Goal: Task Accomplishment & Management: Manage account settings

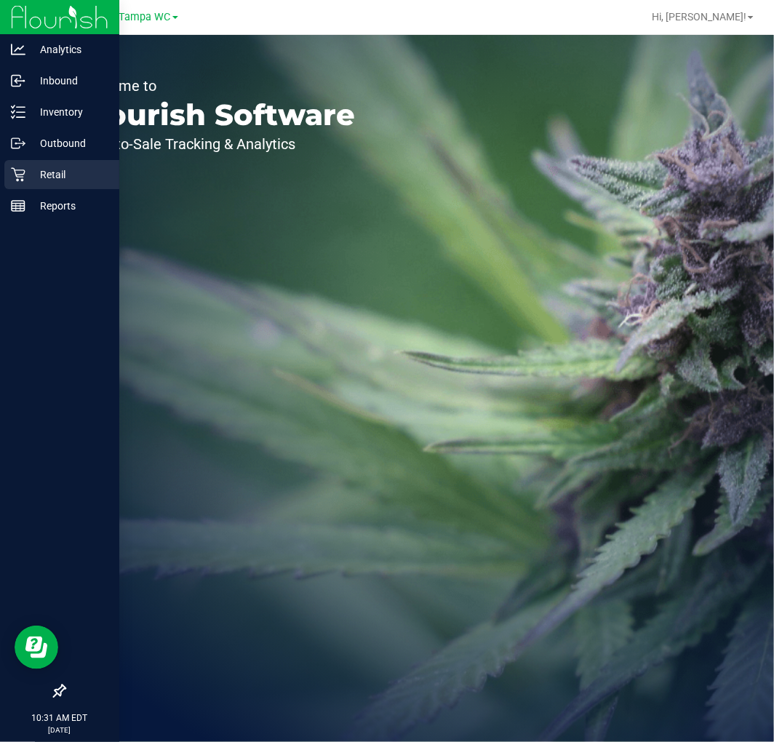
click at [63, 166] on p "Retail" at bounding box center [68, 174] width 87 height 17
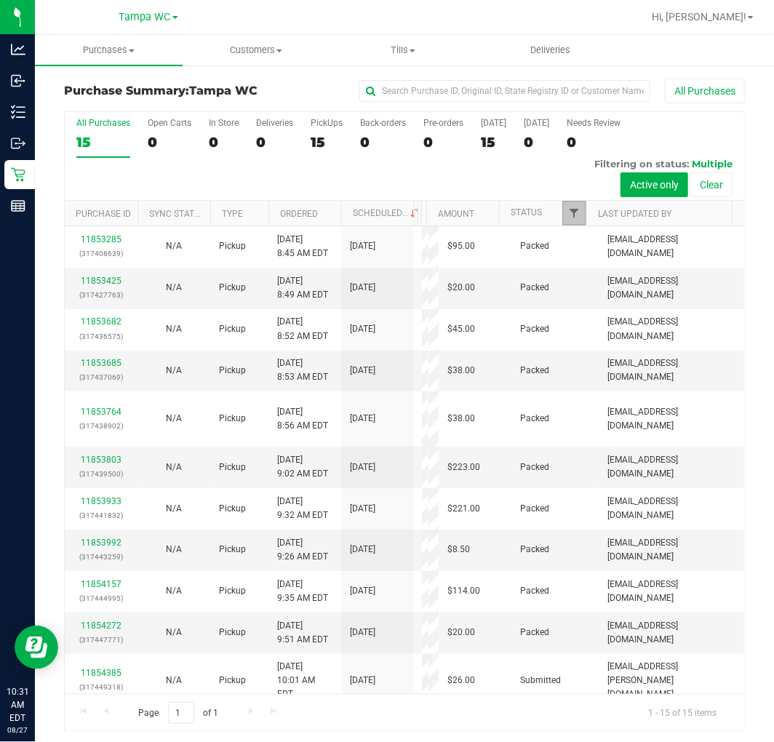
click at [568, 212] on span "Filter" at bounding box center [574, 213] width 12 height 12
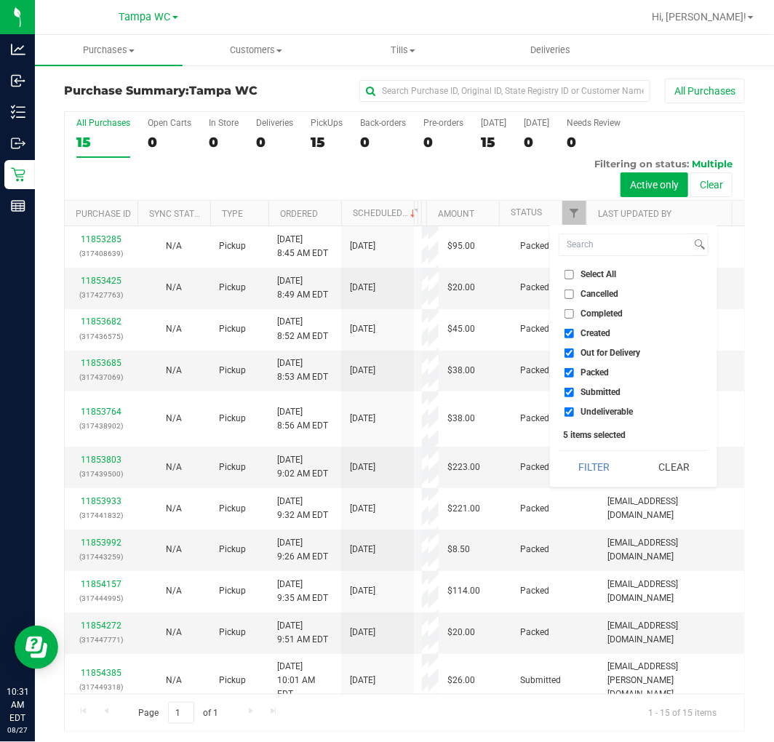
drag, startPoint x: 582, startPoint y: 333, endPoint x: 575, endPoint y: 350, distance: 18.9
click at [580, 338] on label "Created" at bounding box center [588, 333] width 46 height 9
click at [574, 338] on input "Created" at bounding box center [569, 333] width 9 height 9
checkbox input "false"
click at [573, 352] on input "Out for Delivery" at bounding box center [569, 353] width 9 height 9
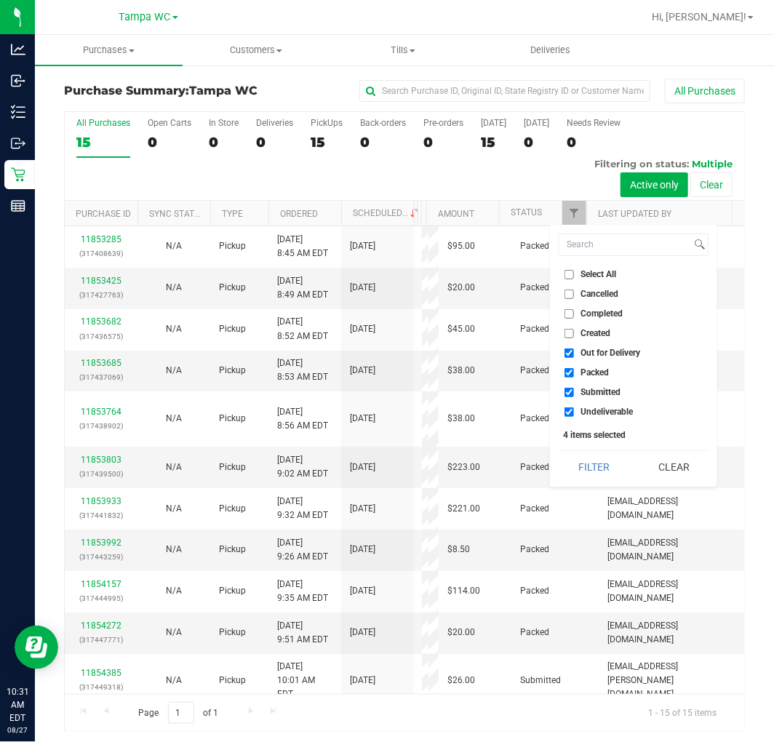
checkbox input "false"
click at [566, 376] on input "Packed" at bounding box center [569, 372] width 9 height 9
checkbox input "false"
click at [566, 417] on li "Undeliverable" at bounding box center [634, 412] width 150 height 15
click at [581, 411] on span "Undeliverable" at bounding box center [607, 412] width 52 height 9
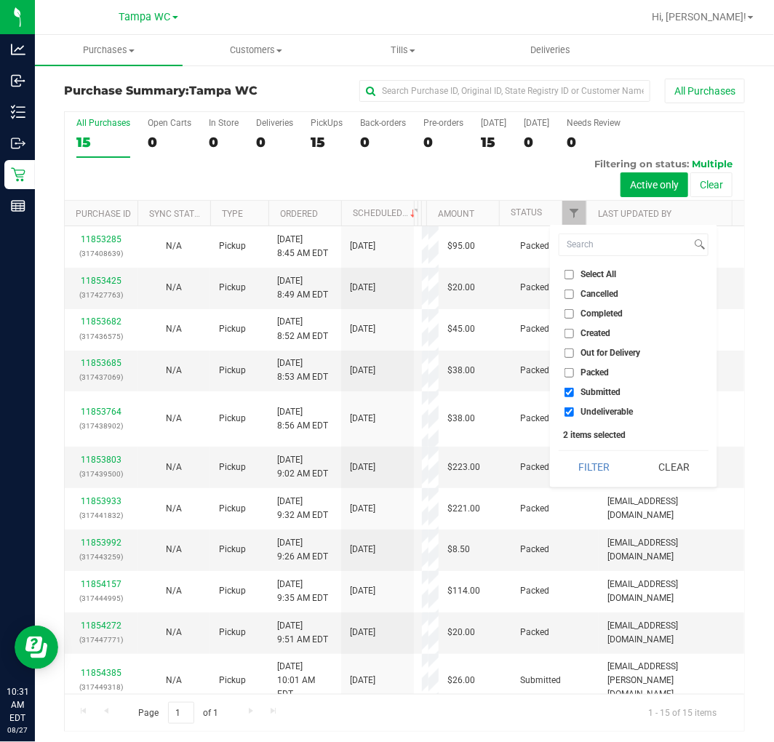
click at [574, 411] on input "Undeliverable" at bounding box center [569, 412] width 9 height 9
checkbox input "false"
click at [586, 467] on button "Filter" at bounding box center [594, 467] width 70 height 32
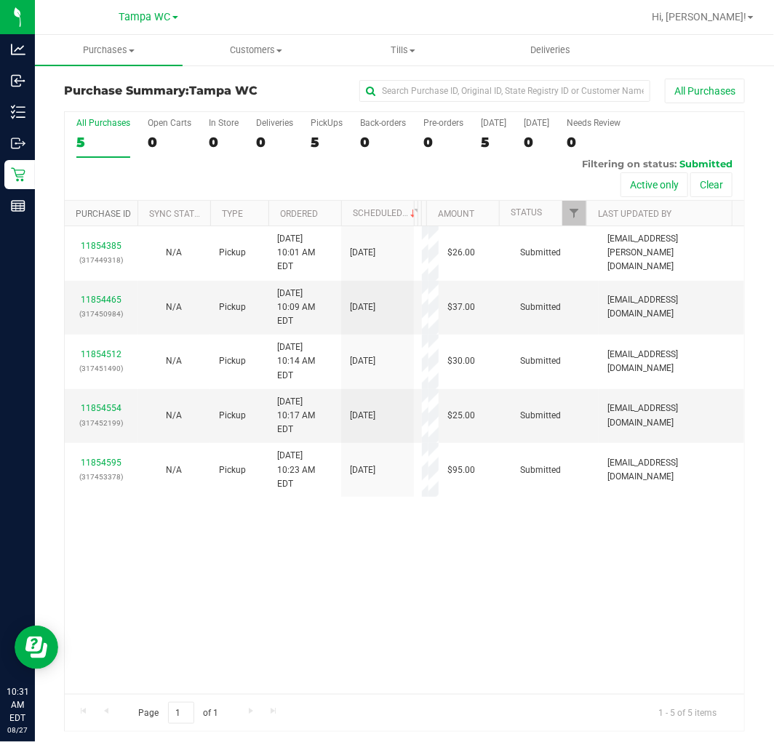
click at [103, 217] on link "Purchase ID" at bounding box center [103, 214] width 55 height 10
click at [97, 213] on link "Purchase ID" at bounding box center [112, 213] width 72 height 10
click at [102, 212] on link "Purchase ID" at bounding box center [112, 213] width 72 height 10
click at [96, 213] on link "Purchase ID" at bounding box center [103, 214] width 55 height 10
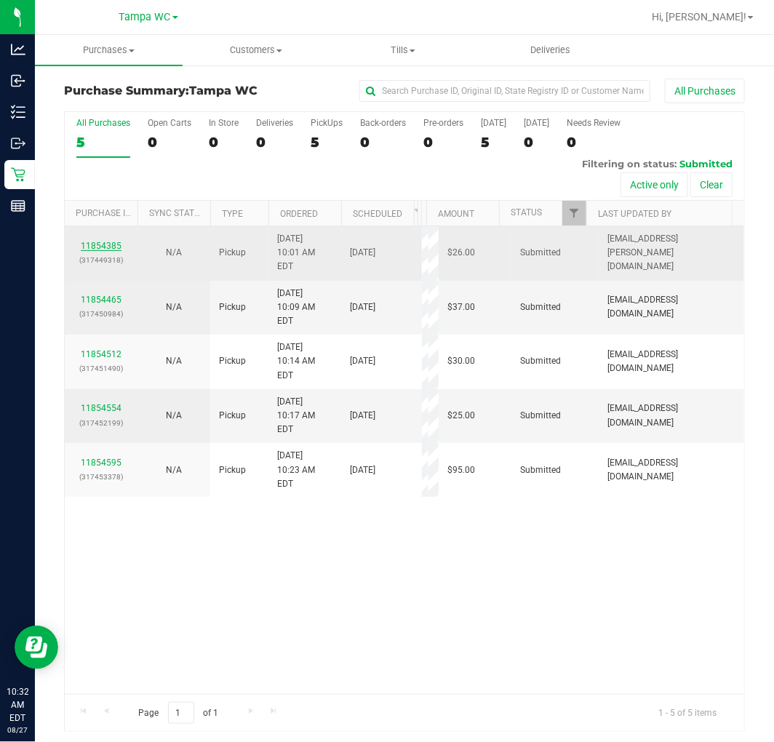
click at [95, 241] on link "11854385" at bounding box center [101, 246] width 41 height 10
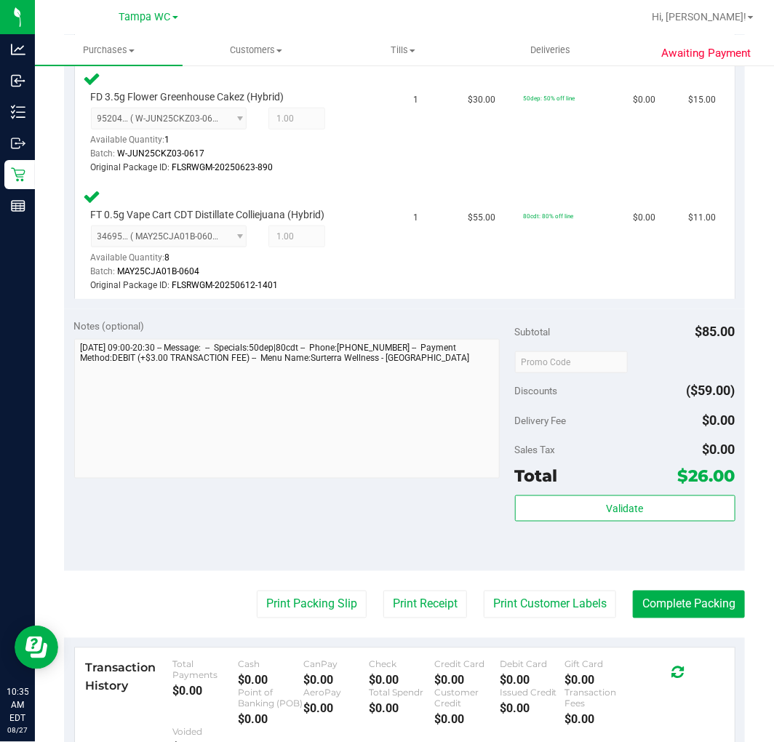
scroll to position [404, 0]
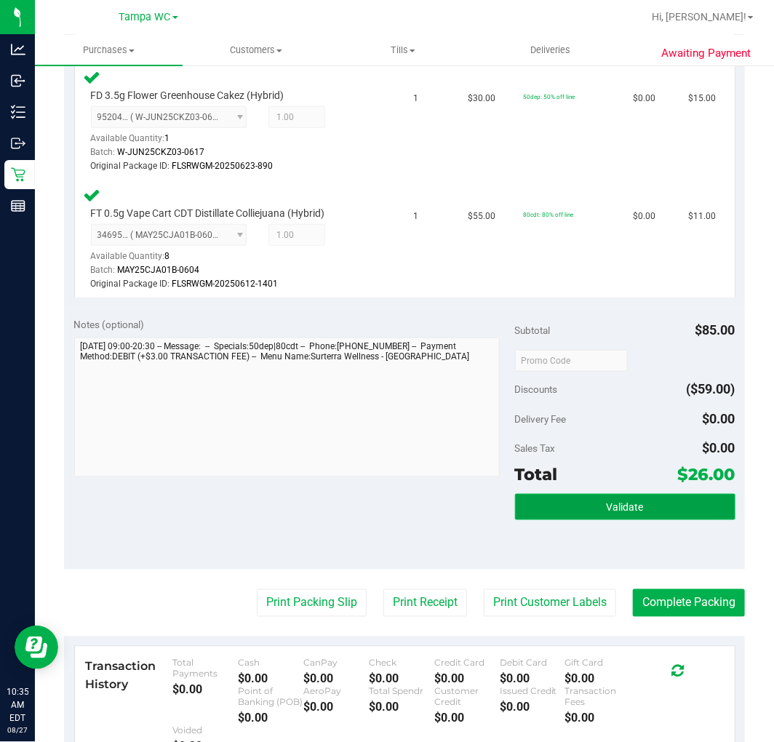
click at [633, 502] on span "Validate" at bounding box center [625, 508] width 37 height 12
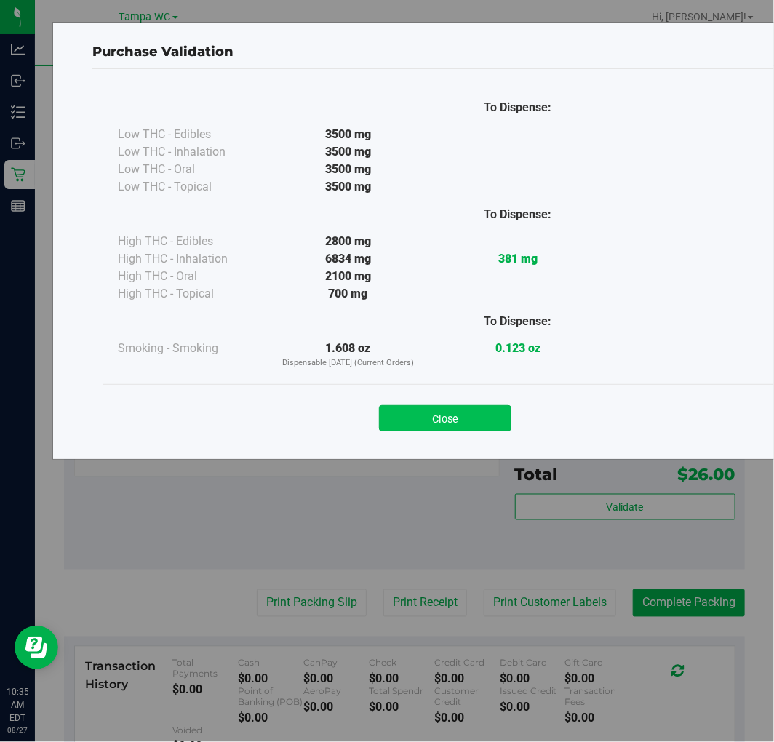
click at [479, 428] on button "Close" at bounding box center [445, 418] width 132 height 26
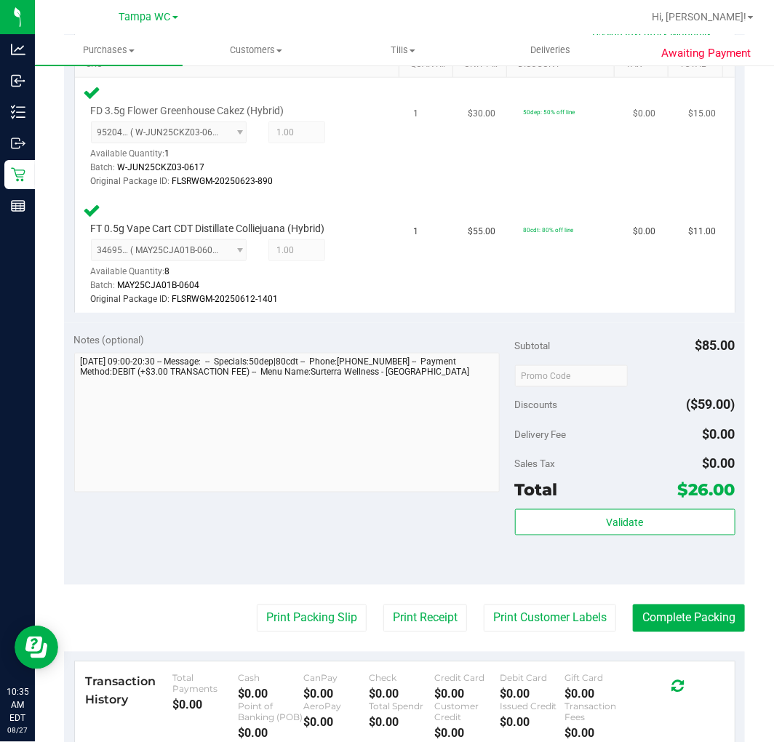
scroll to position [533, 0]
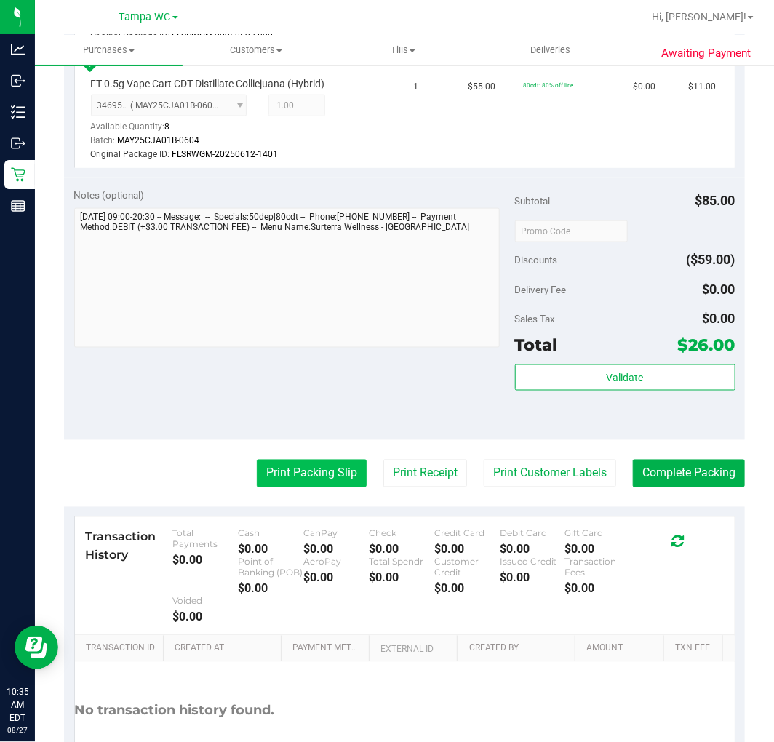
click at [290, 485] on button "Print Packing Slip" at bounding box center [312, 474] width 110 height 28
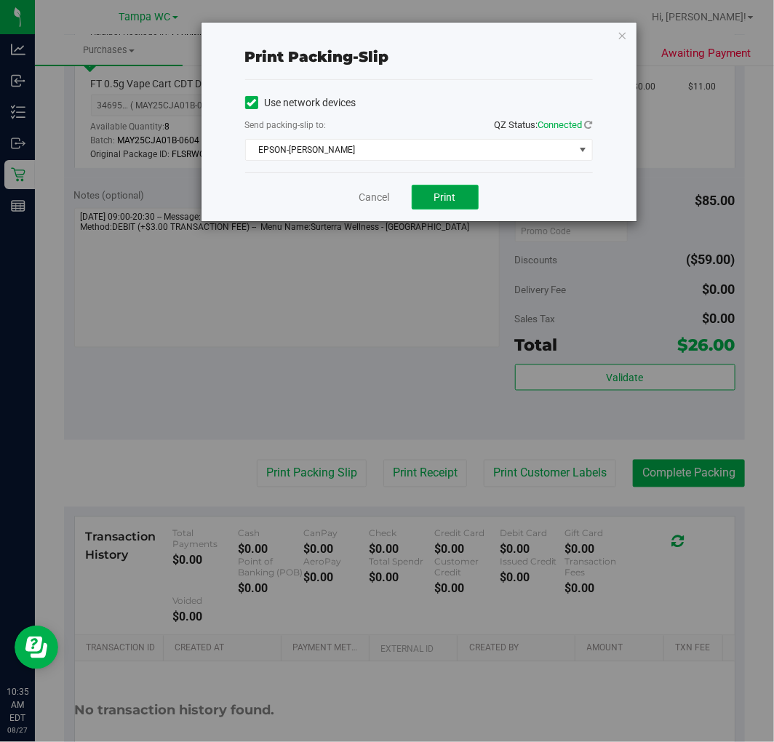
click at [450, 196] on span "Print" at bounding box center [445, 197] width 22 height 12
click at [367, 201] on link "Cancel" at bounding box center [375, 197] width 31 height 15
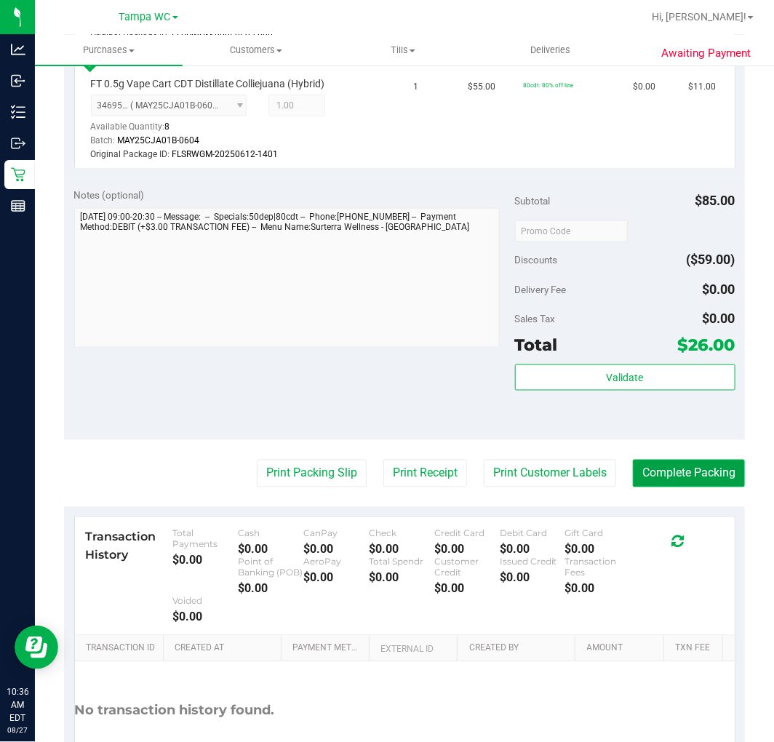
click at [659, 484] on button "Complete Packing" at bounding box center [689, 474] width 112 height 28
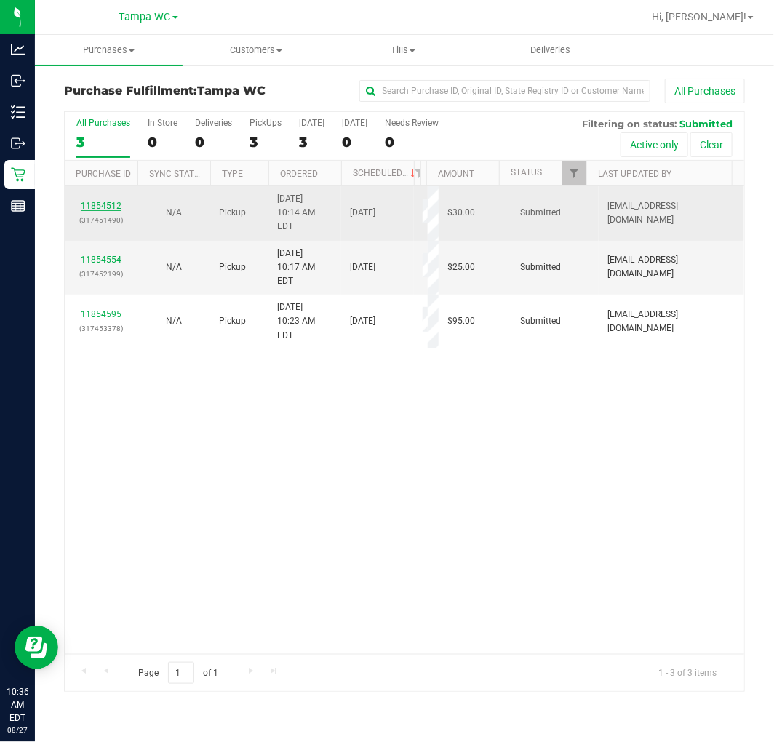
click at [102, 201] on link "11854512" at bounding box center [101, 206] width 41 height 10
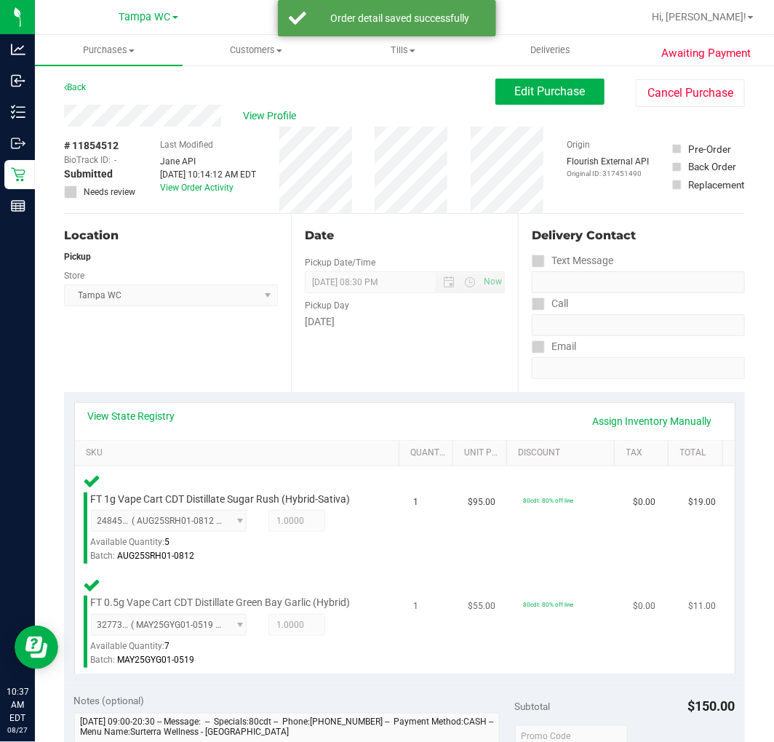
scroll to position [610, 0]
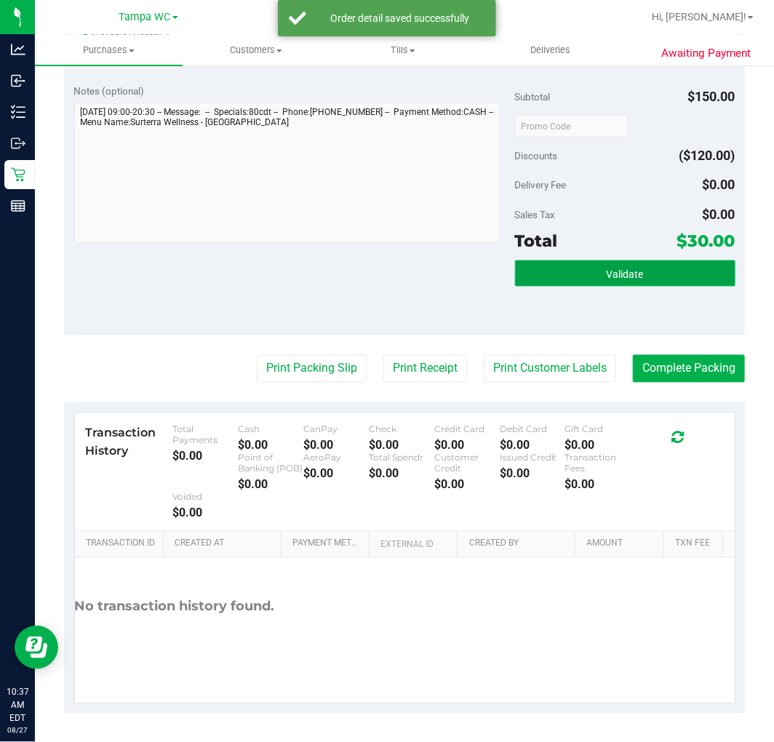
click at [607, 269] on span "Validate" at bounding box center [625, 275] width 37 height 12
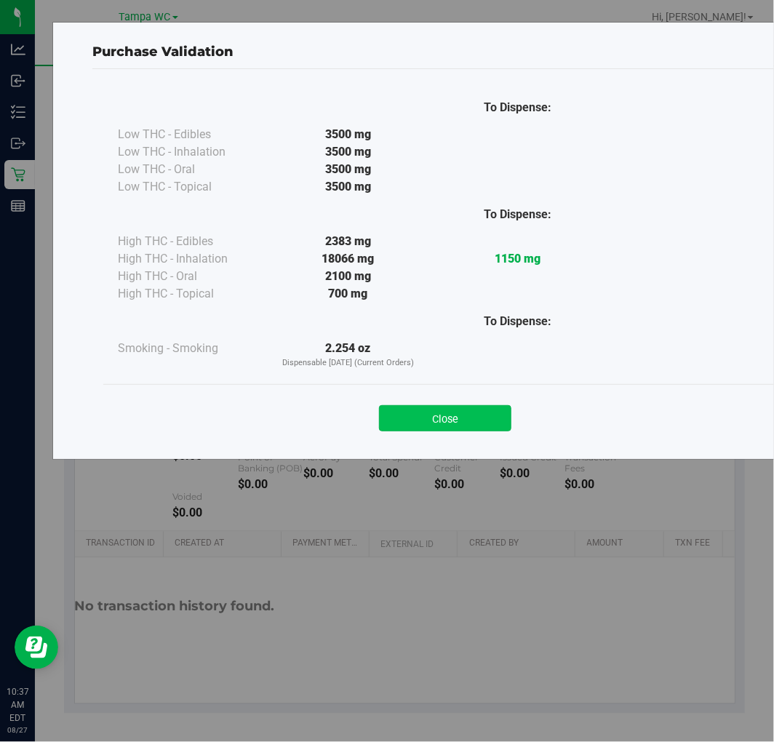
click at [397, 415] on button "Close" at bounding box center [445, 418] width 132 height 26
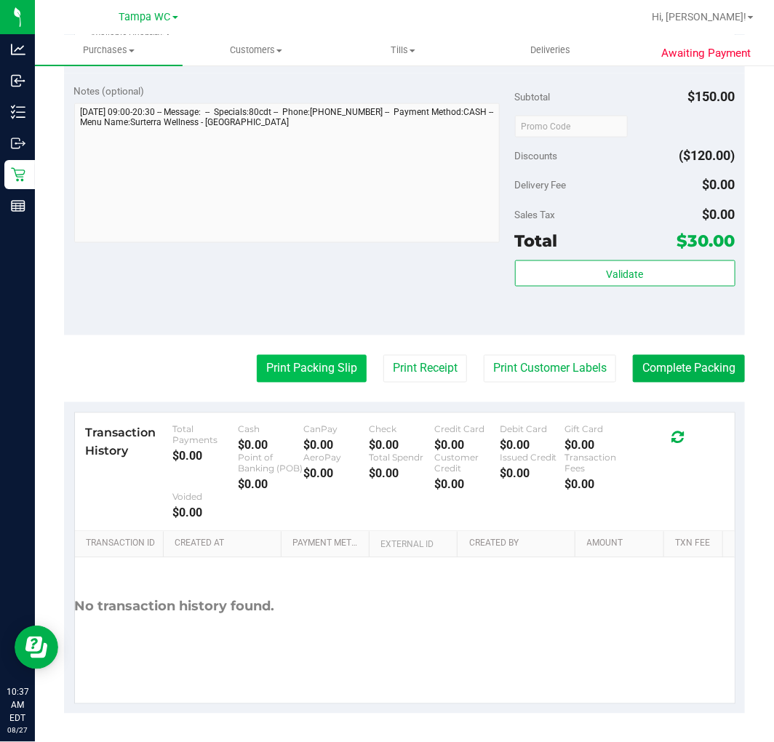
click at [324, 370] on button "Print Packing Slip" at bounding box center [312, 369] width 110 height 28
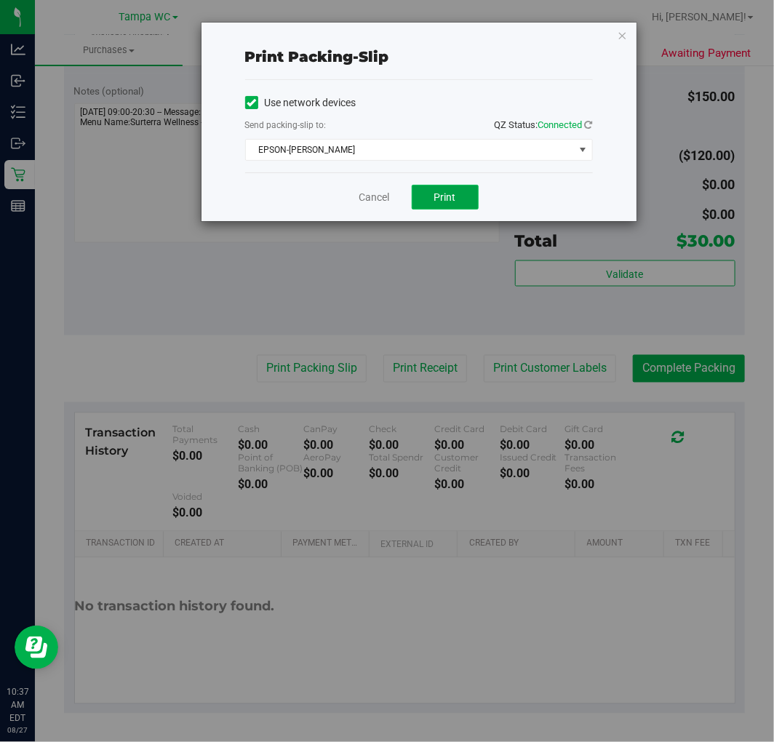
click at [448, 191] on span "Print" at bounding box center [445, 197] width 22 height 12
click at [375, 202] on link "Cancel" at bounding box center [375, 197] width 31 height 15
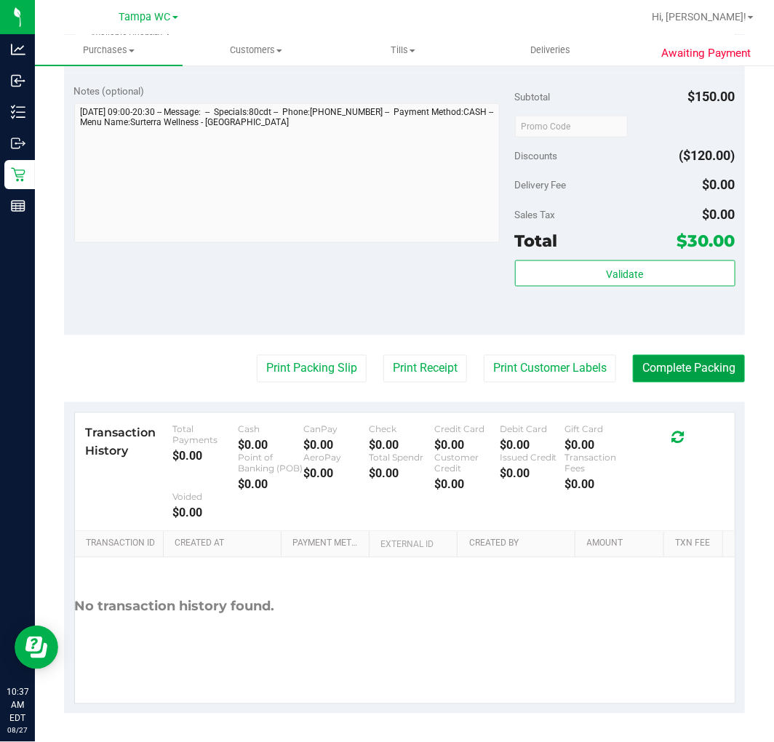
click at [678, 377] on button "Complete Packing" at bounding box center [689, 369] width 112 height 28
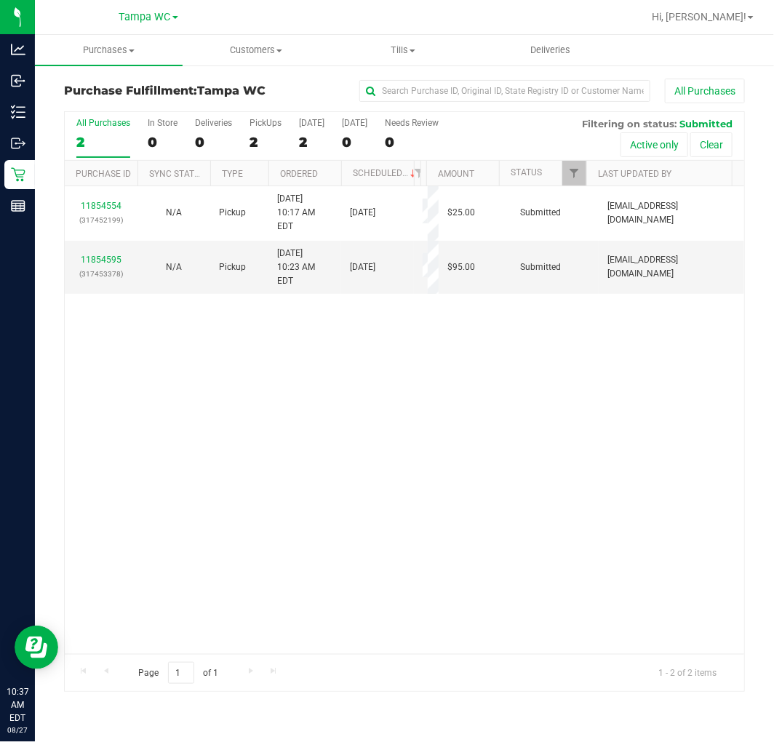
click at [223, 457] on div "11854554 (317452199) N/A Pickup [DATE] 10:17 AM EDT 8/27/2025 $25.00 Submitted …" at bounding box center [405, 420] width 680 height 468
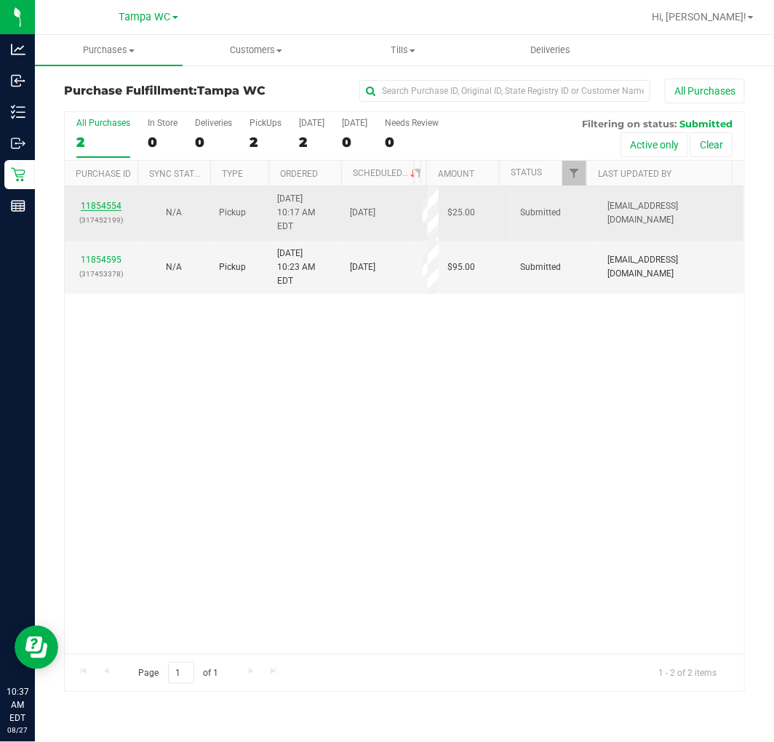
click at [100, 201] on link "11854554" at bounding box center [101, 206] width 41 height 10
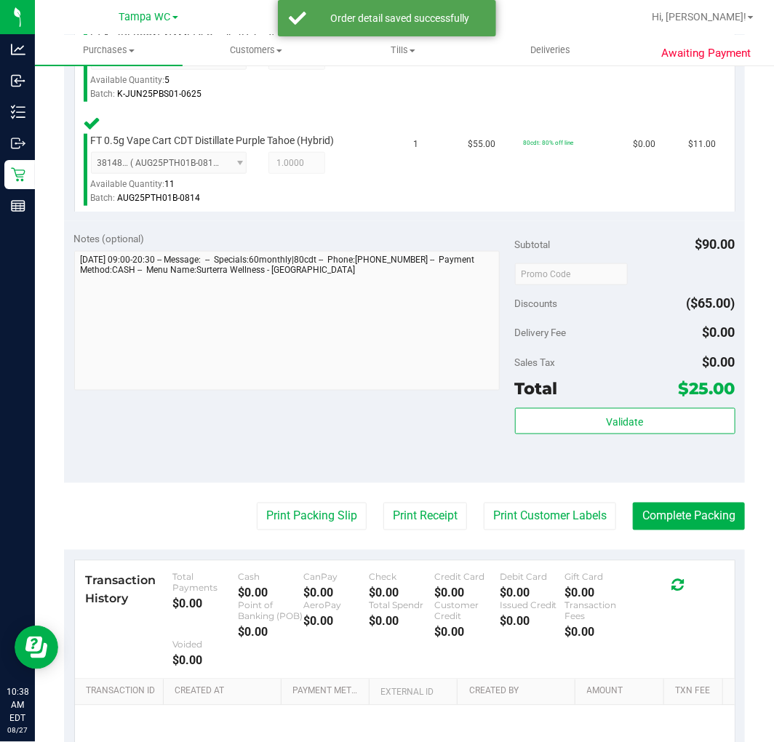
scroll to position [610, 0]
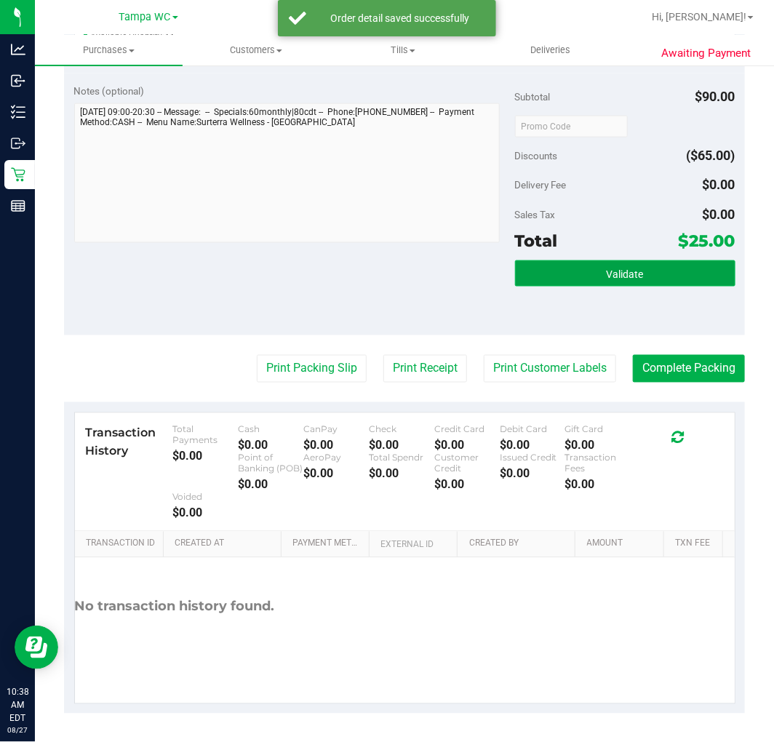
click at [592, 262] on button "Validate" at bounding box center [625, 274] width 221 height 26
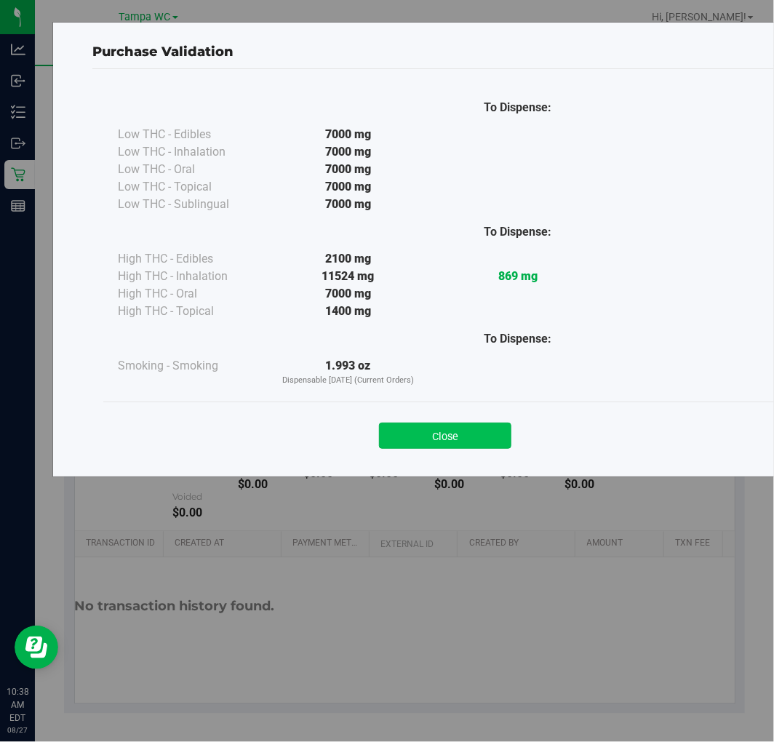
click at [456, 441] on button "Close" at bounding box center [445, 436] width 132 height 26
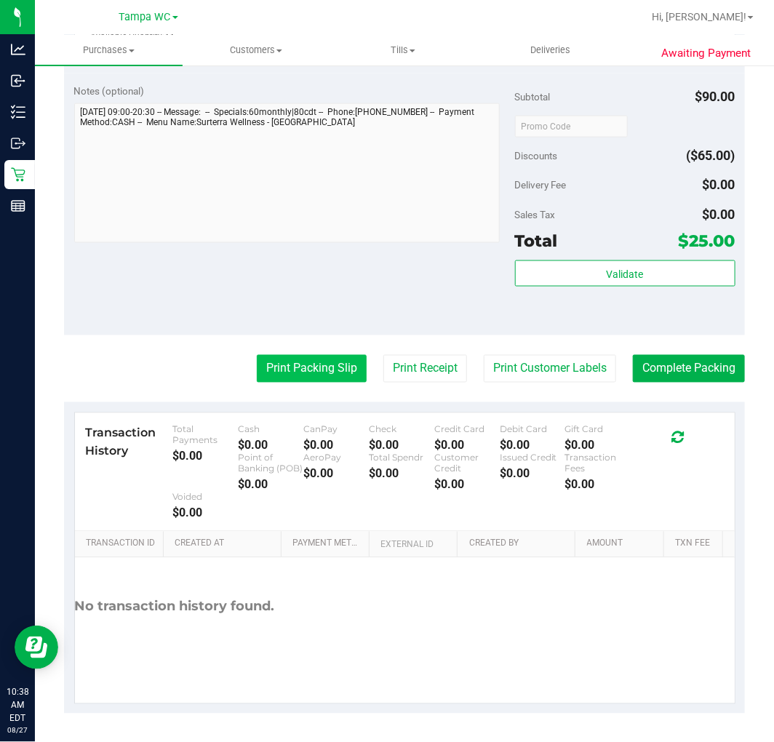
click at [289, 365] on button "Print Packing Slip" at bounding box center [312, 369] width 110 height 28
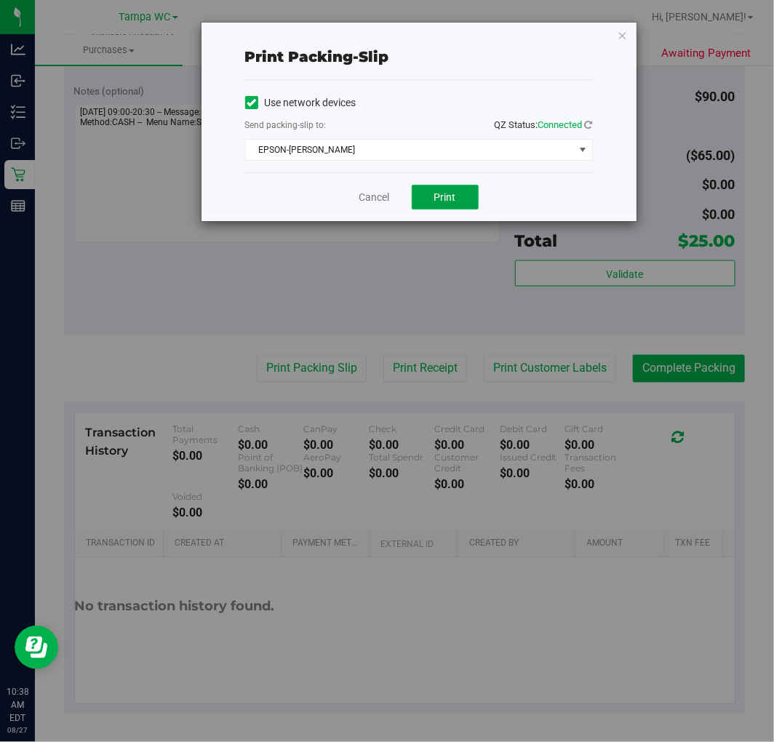
click at [457, 204] on button "Print" at bounding box center [445, 197] width 67 height 25
click at [378, 196] on link "Cancel" at bounding box center [375, 197] width 31 height 15
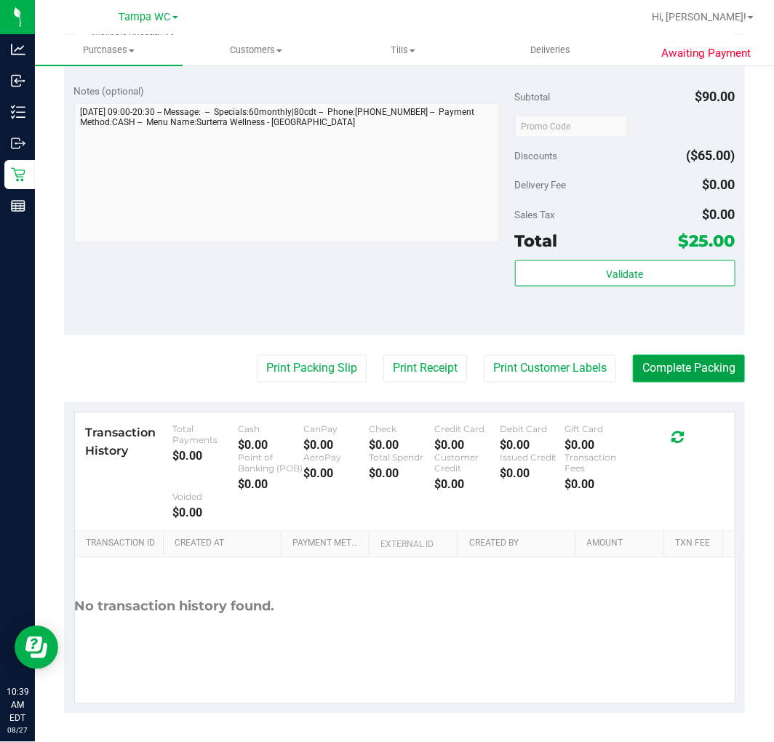
click at [678, 365] on button "Complete Packing" at bounding box center [689, 369] width 112 height 28
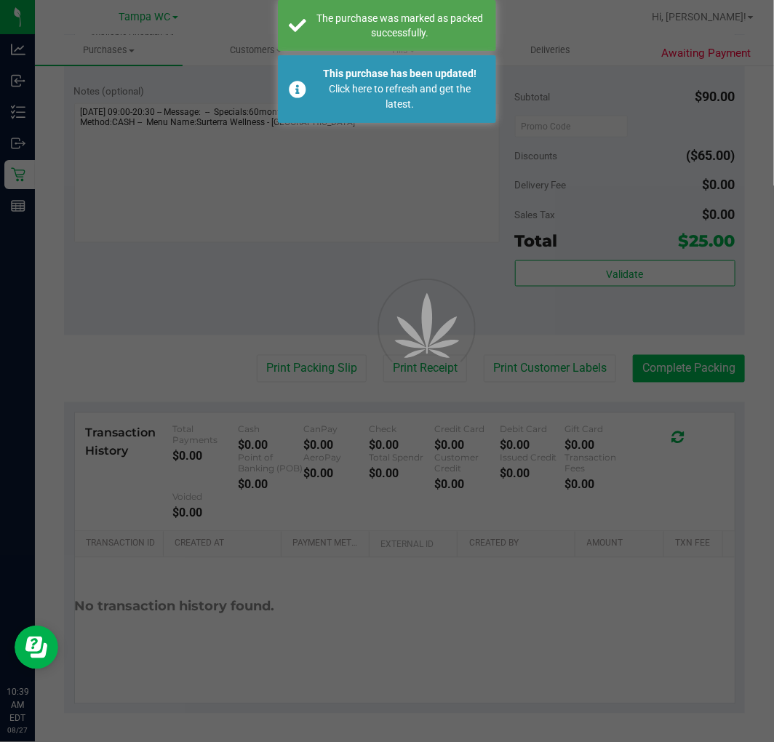
click at [650, 357] on div at bounding box center [387, 371] width 774 height 742
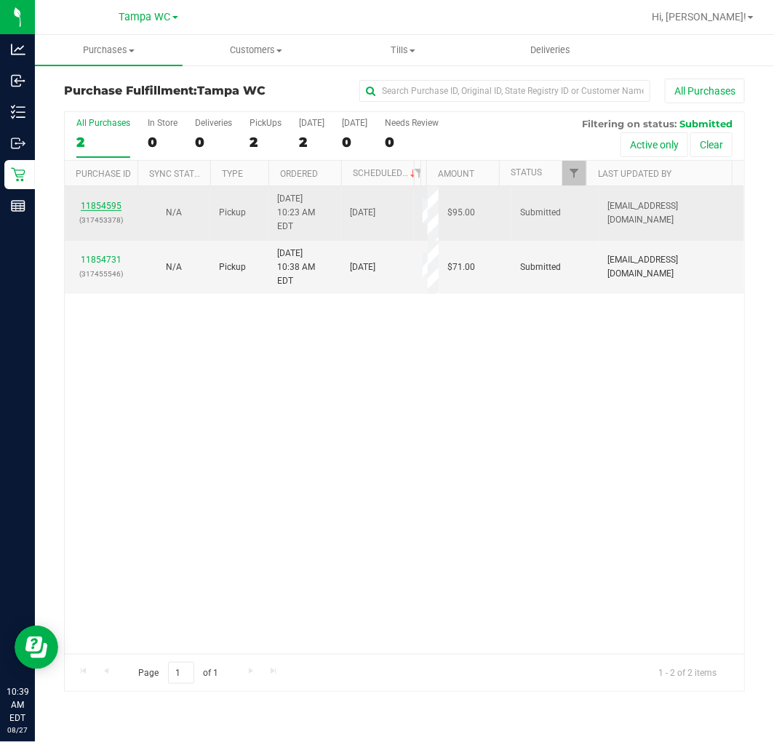
click at [108, 201] on link "11854595" at bounding box center [101, 206] width 41 height 10
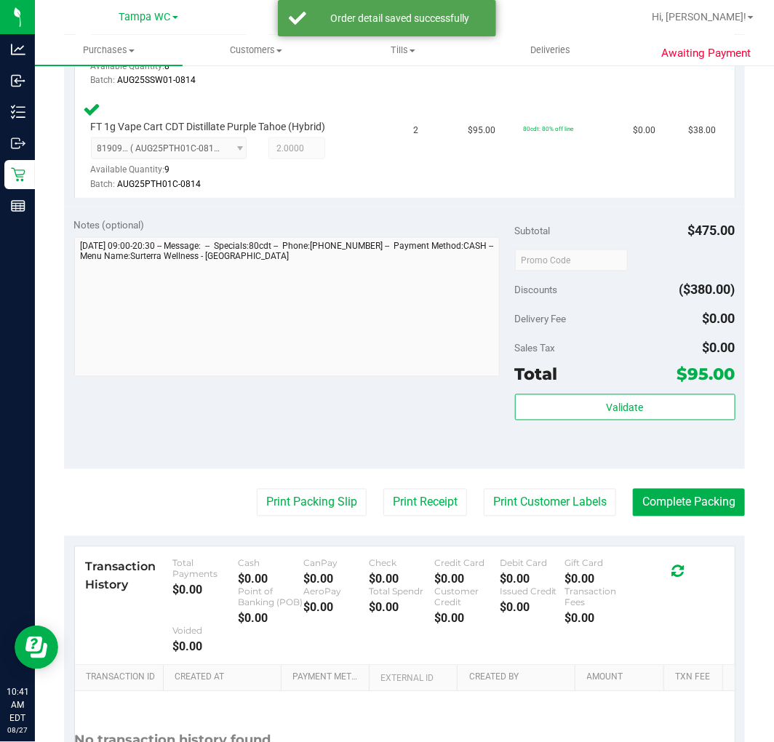
scroll to position [713, 0]
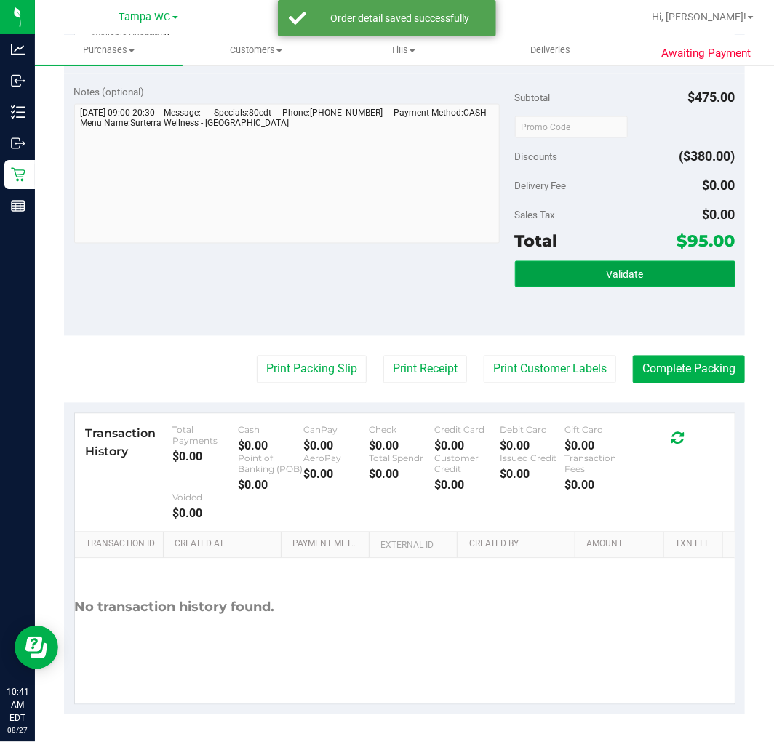
click at [605, 261] on button "Validate" at bounding box center [625, 274] width 221 height 26
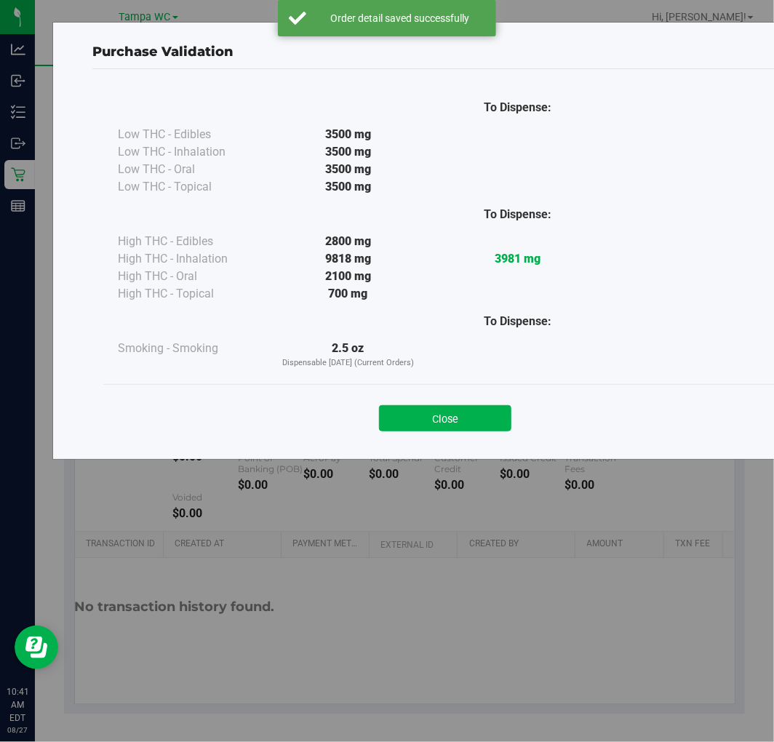
click at [426, 445] on div "To Dispense: Low THC - Edibles 3500 mg" at bounding box center [445, 257] width 706 height 377
click at [445, 419] on button "Close" at bounding box center [445, 418] width 132 height 26
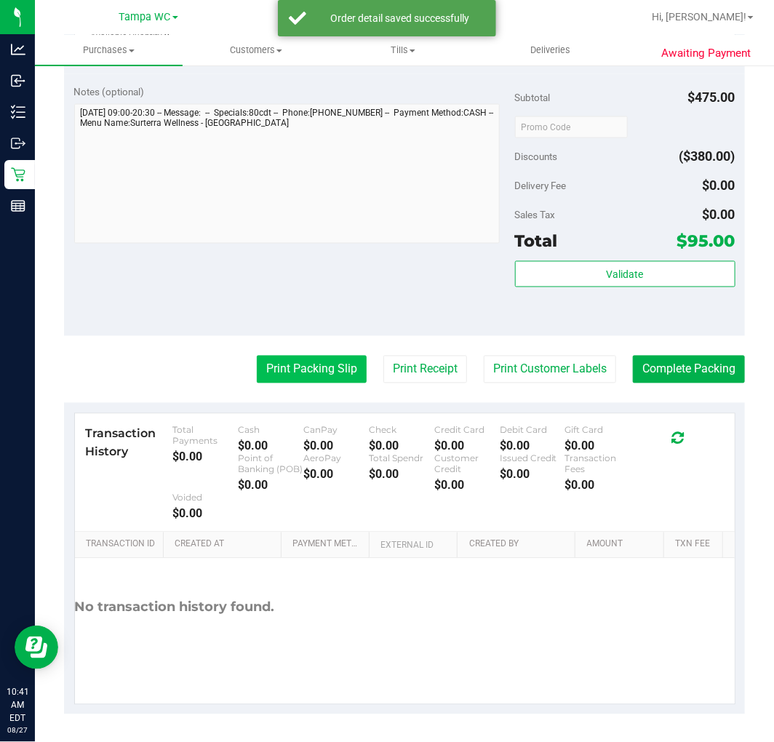
click at [299, 376] on button "Print Packing Slip" at bounding box center [312, 370] width 110 height 28
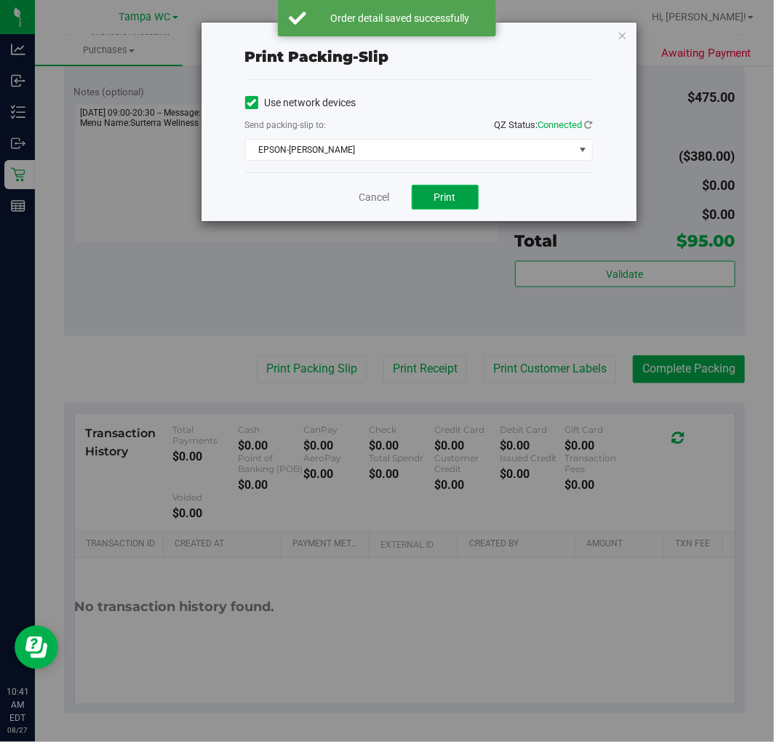
click at [447, 191] on span "Print" at bounding box center [445, 197] width 22 height 12
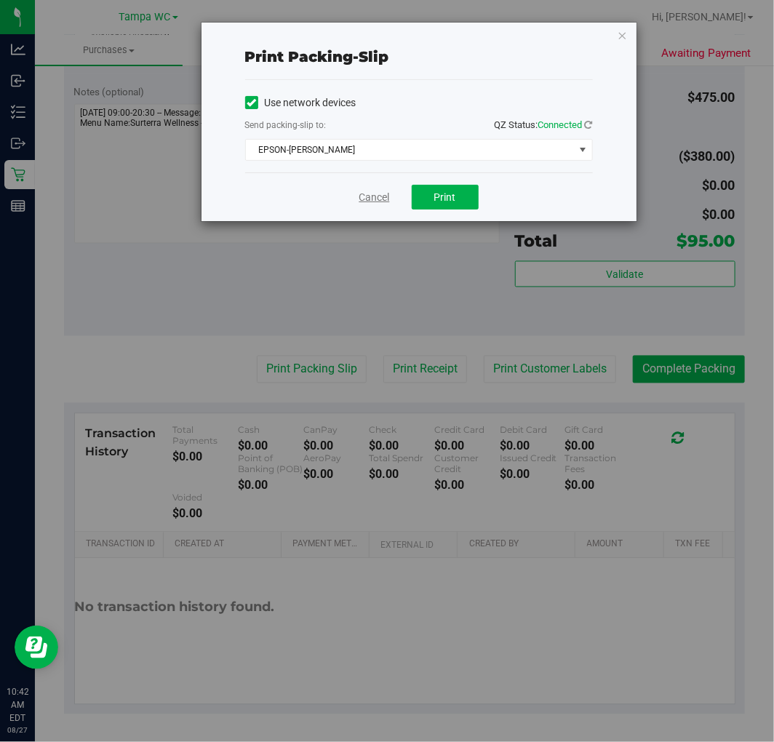
click at [375, 201] on link "Cancel" at bounding box center [375, 197] width 31 height 15
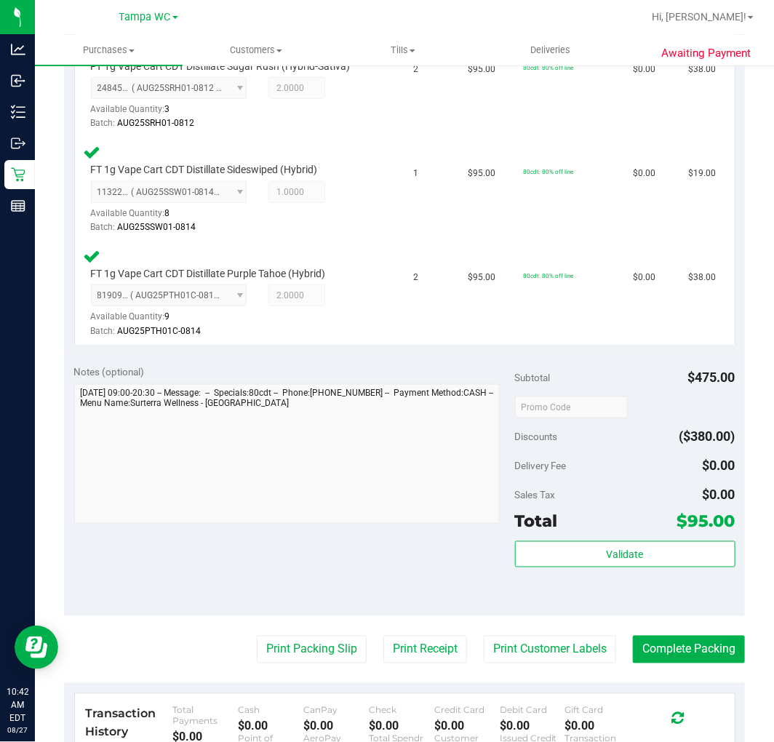
scroll to position [410, 0]
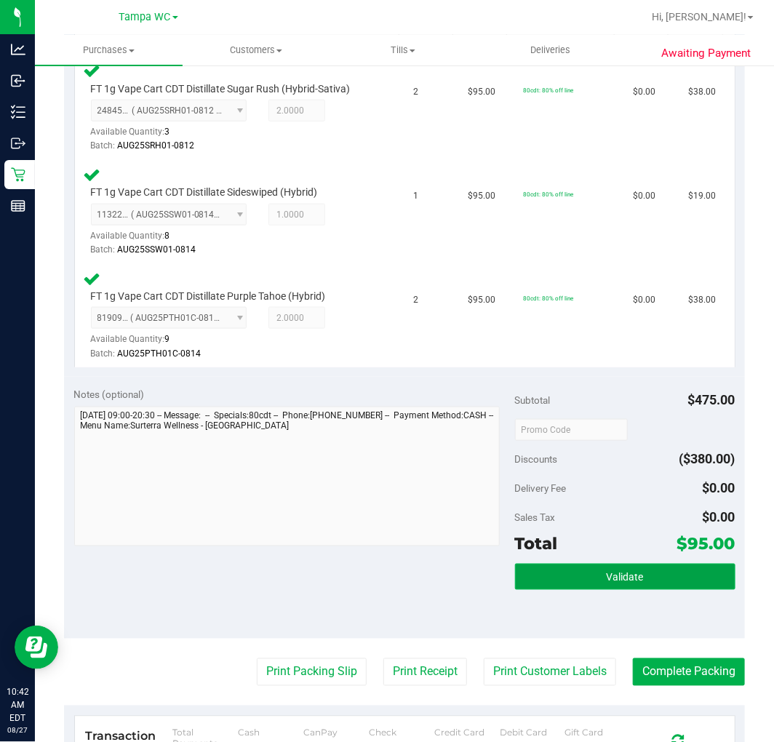
click at [624, 585] on button "Validate" at bounding box center [625, 577] width 221 height 26
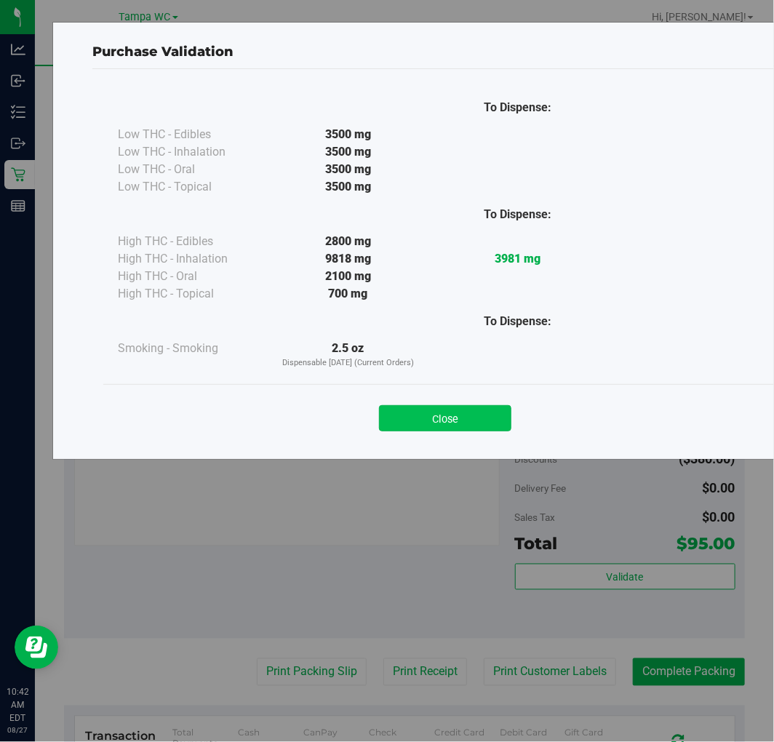
click at [426, 424] on button "Close" at bounding box center [445, 418] width 132 height 26
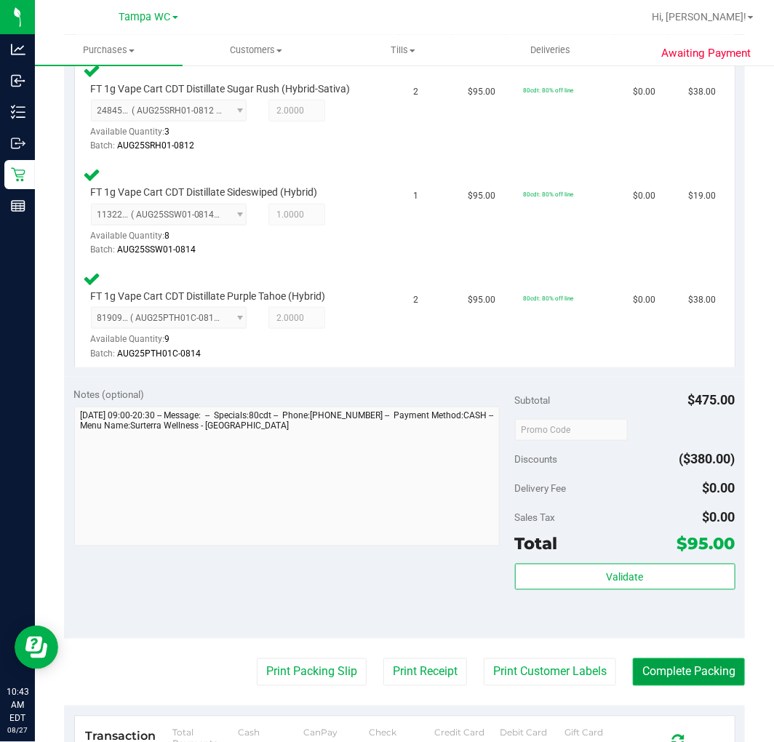
click at [684, 672] on button "Complete Packing" at bounding box center [689, 673] width 112 height 28
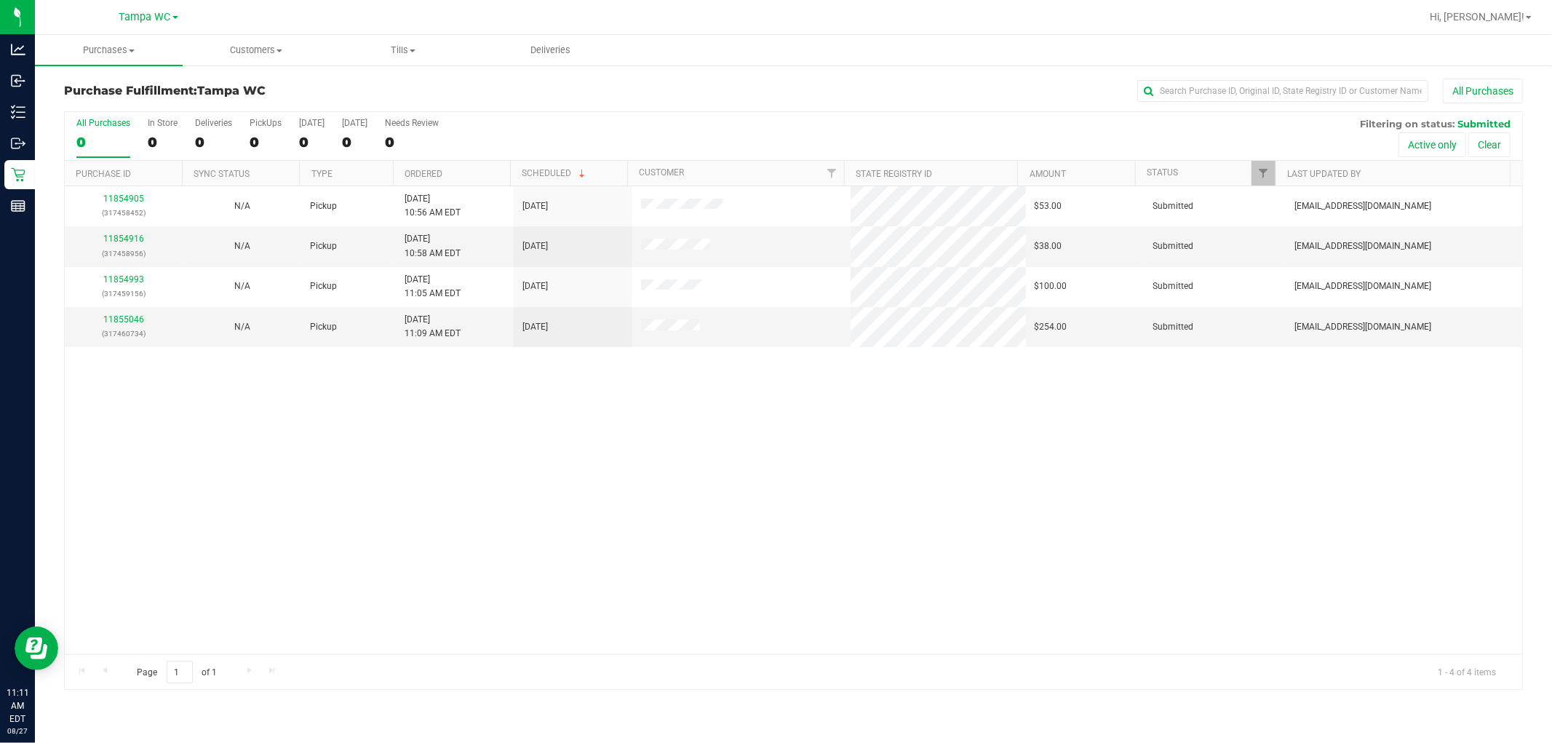
drag, startPoint x: 592, startPoint y: 440, endPoint x: 599, endPoint y: 397, distance: 43.6
click at [595, 415] on div "11854905 (317458452) N/A Pickup [DATE] 10:56 AM EDT 8/27/2025 $53.00 Submitted …" at bounding box center [794, 420] width 1458 height 468
drag, startPoint x: 584, startPoint y: 461, endPoint x: 424, endPoint y: 4, distance: 484.3
click at [551, 301] on div "11854905 (317458452) N/A Pickup [DATE] 10:56 AM EDT 8/27/2025 $53.00 Submitted …" at bounding box center [794, 420] width 1458 height 468
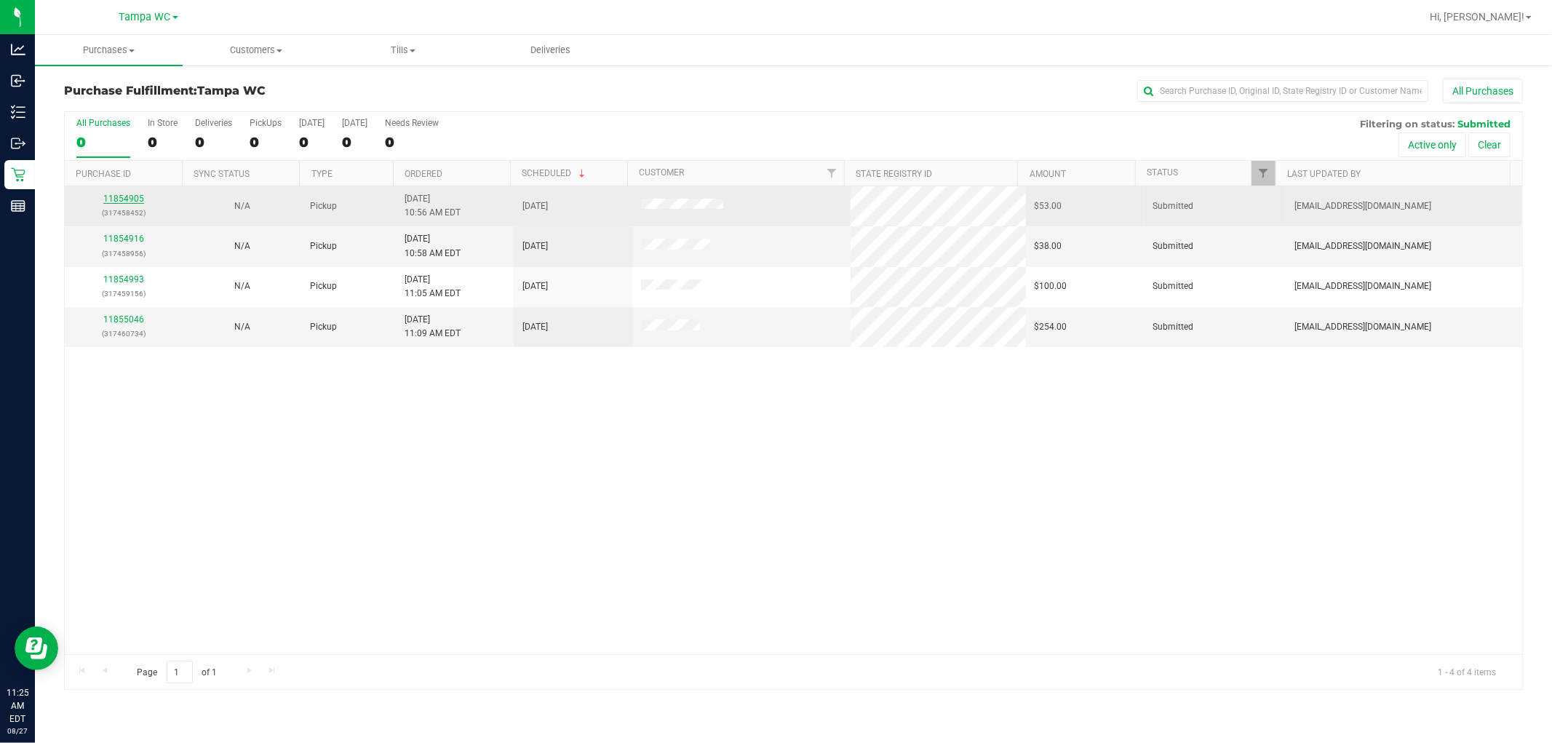
click at [122, 204] on link "11854905" at bounding box center [123, 199] width 41 height 10
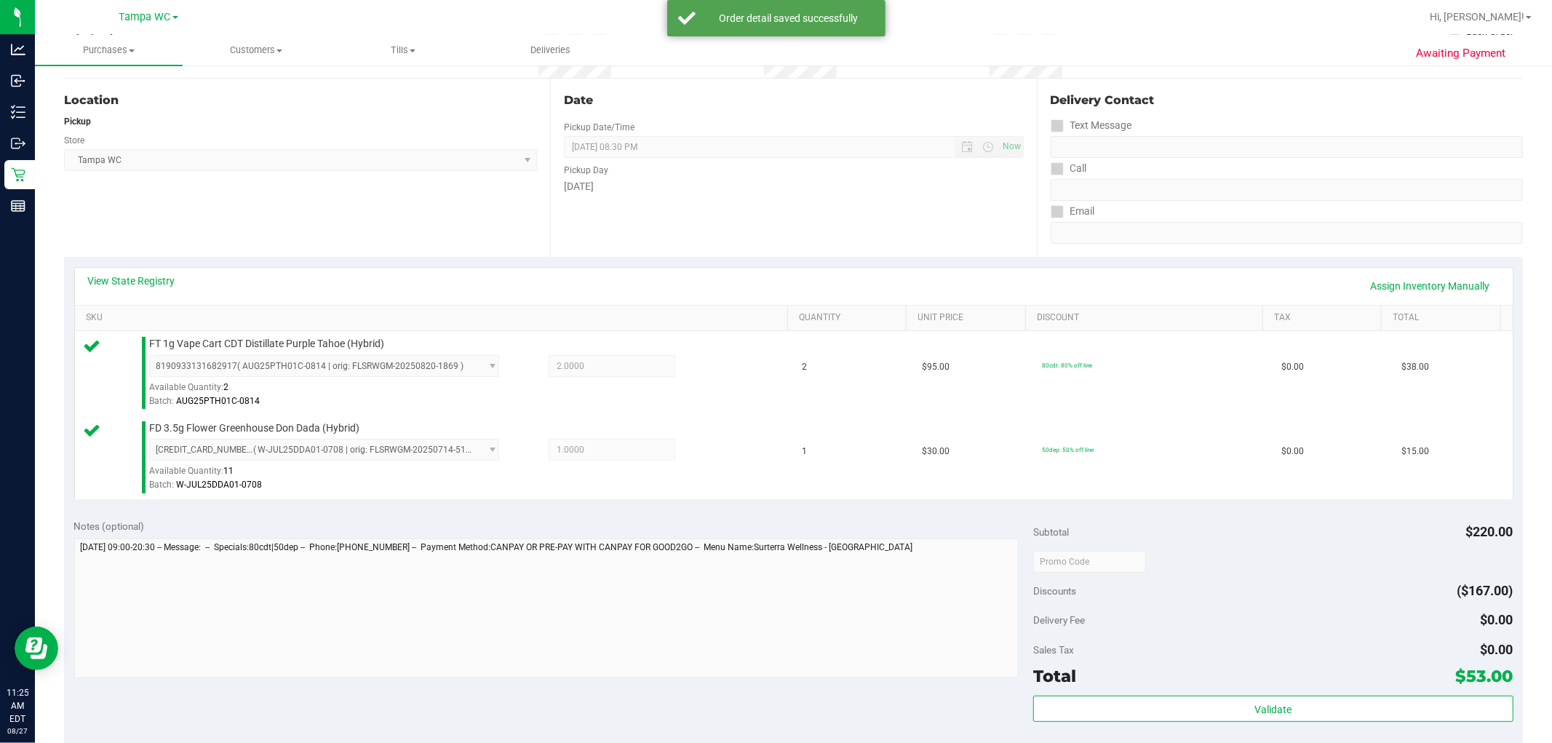
scroll to position [533, 0]
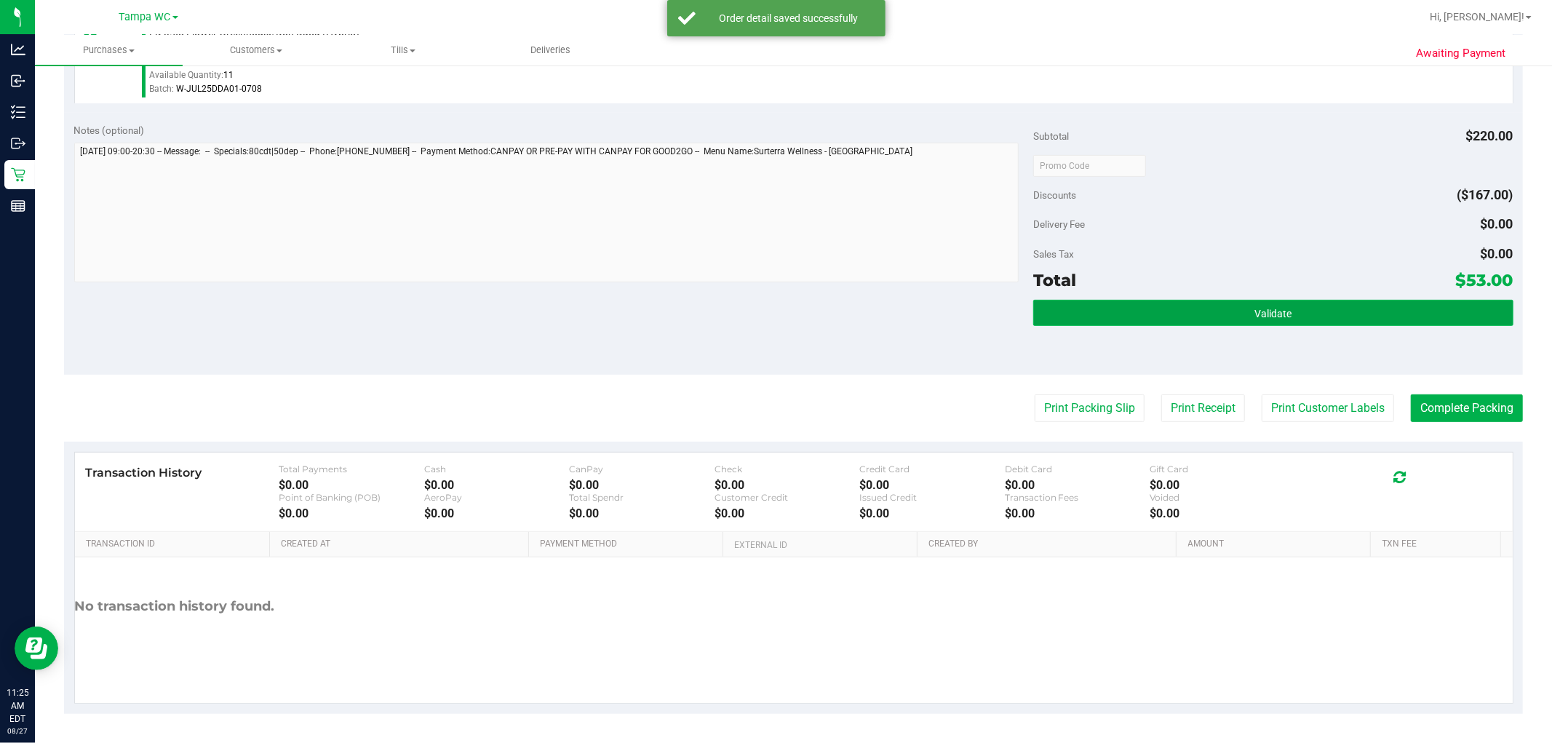
click at [774, 317] on button "Validate" at bounding box center [1273, 313] width 480 height 26
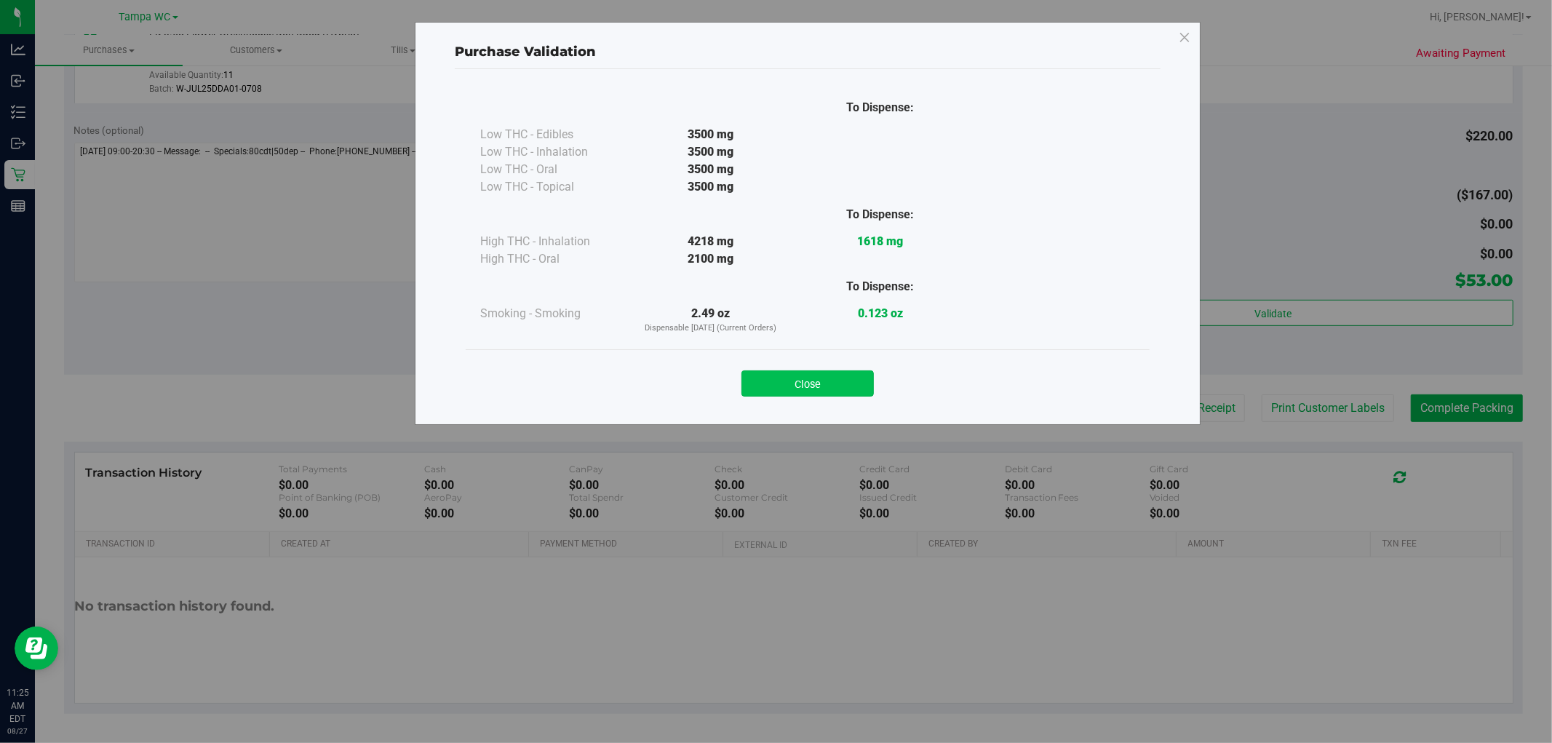
click at [774, 384] on button "Close" at bounding box center [808, 383] width 132 height 26
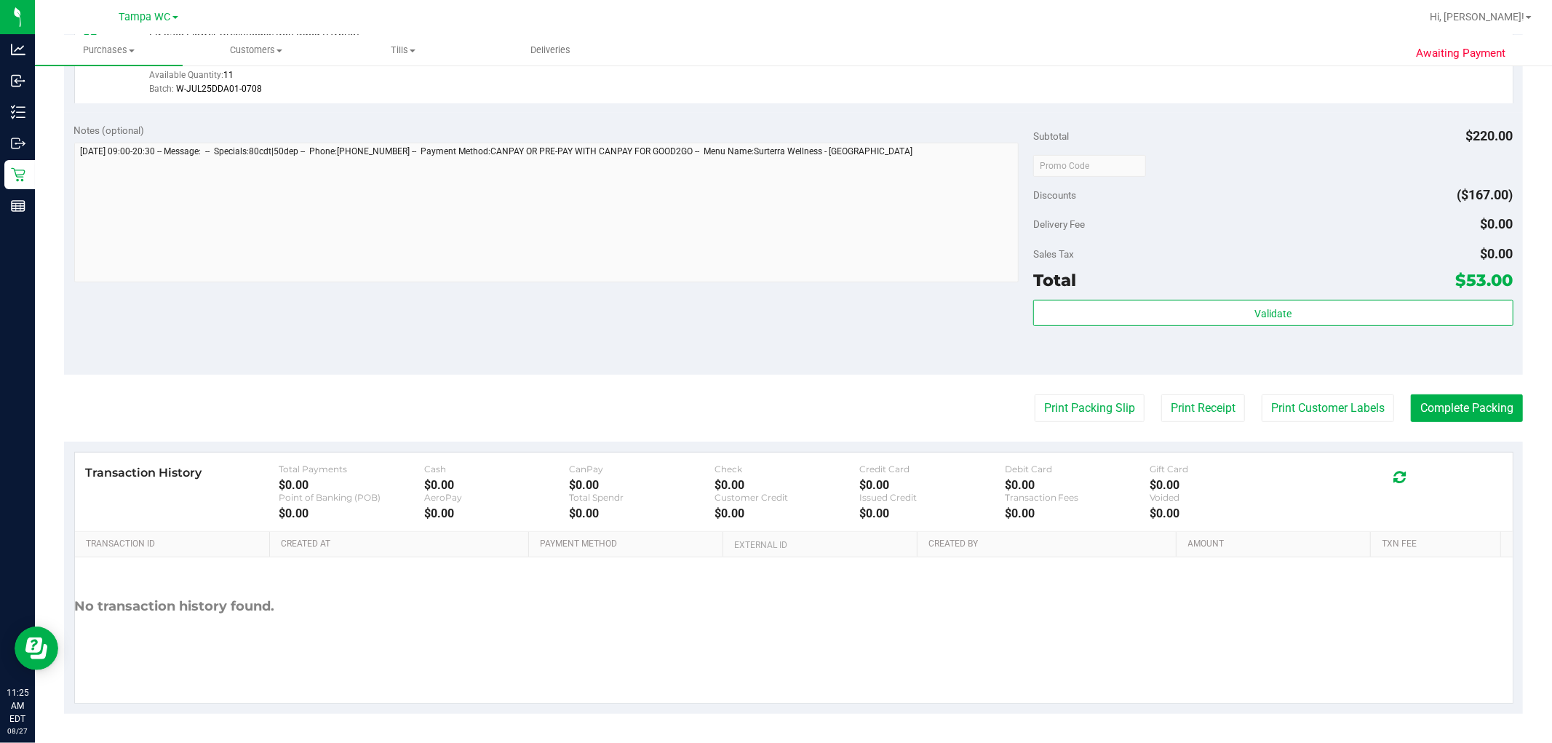
click at [774, 422] on purchase-details "Back Edit Purchase Cancel Purchase View Profile # 11854905 BioTrack ID: - Submi…" at bounding box center [793, 130] width 1459 height 1167
click at [774, 391] on purchase-details "Back Edit Purchase Cancel Purchase View Profile # 11854905 BioTrack ID: - Submi…" at bounding box center [793, 130] width 1459 height 1167
click at [774, 394] on button "Print Packing Slip" at bounding box center [1090, 408] width 110 height 28
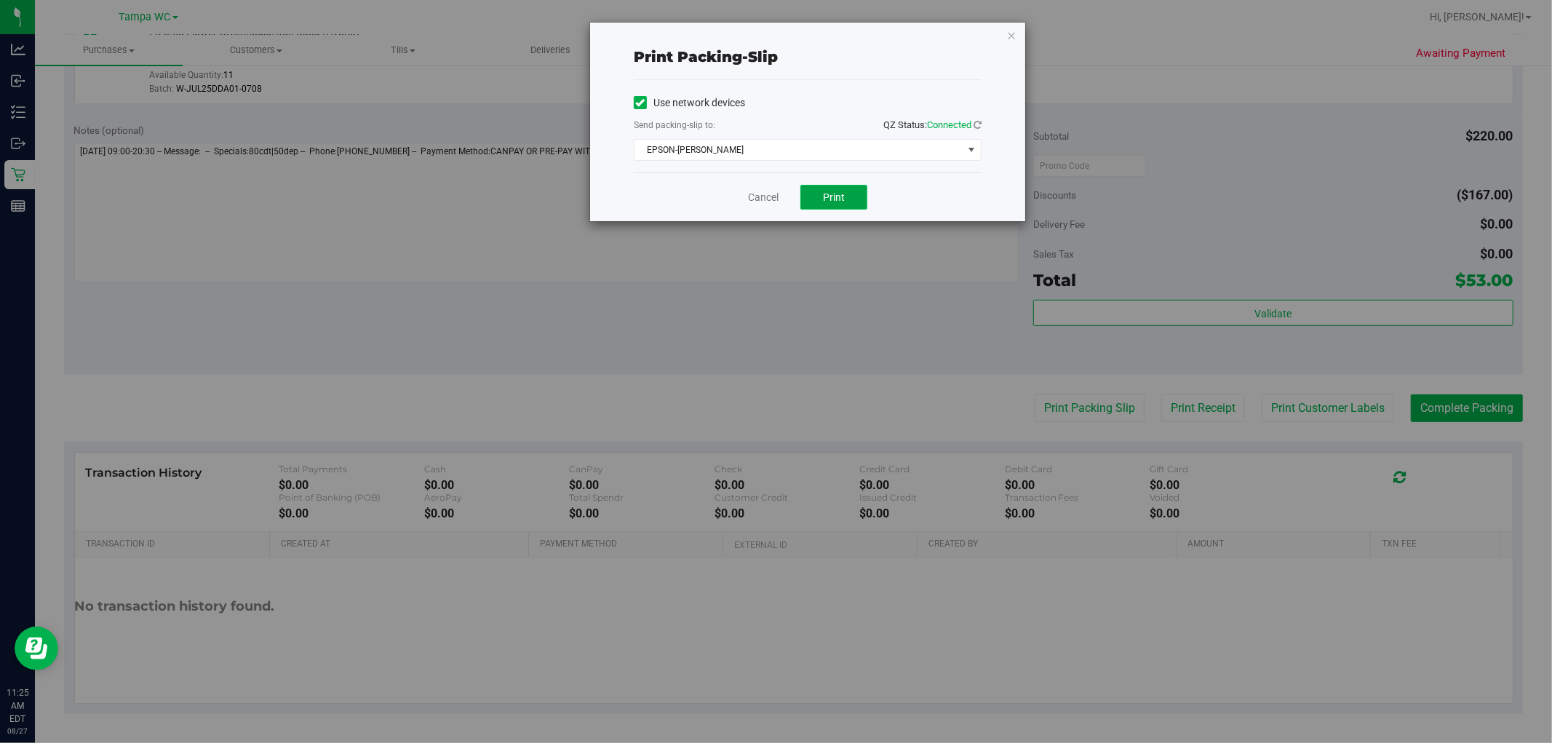
click at [774, 196] on button "Print" at bounding box center [834, 197] width 67 height 25
click at [774, 402] on div "Print packing-slip Use network devices Send packing-slip to: QZ Status: Connect…" at bounding box center [781, 371] width 1563 height 743
click at [753, 196] on link "Cancel" at bounding box center [763, 197] width 31 height 15
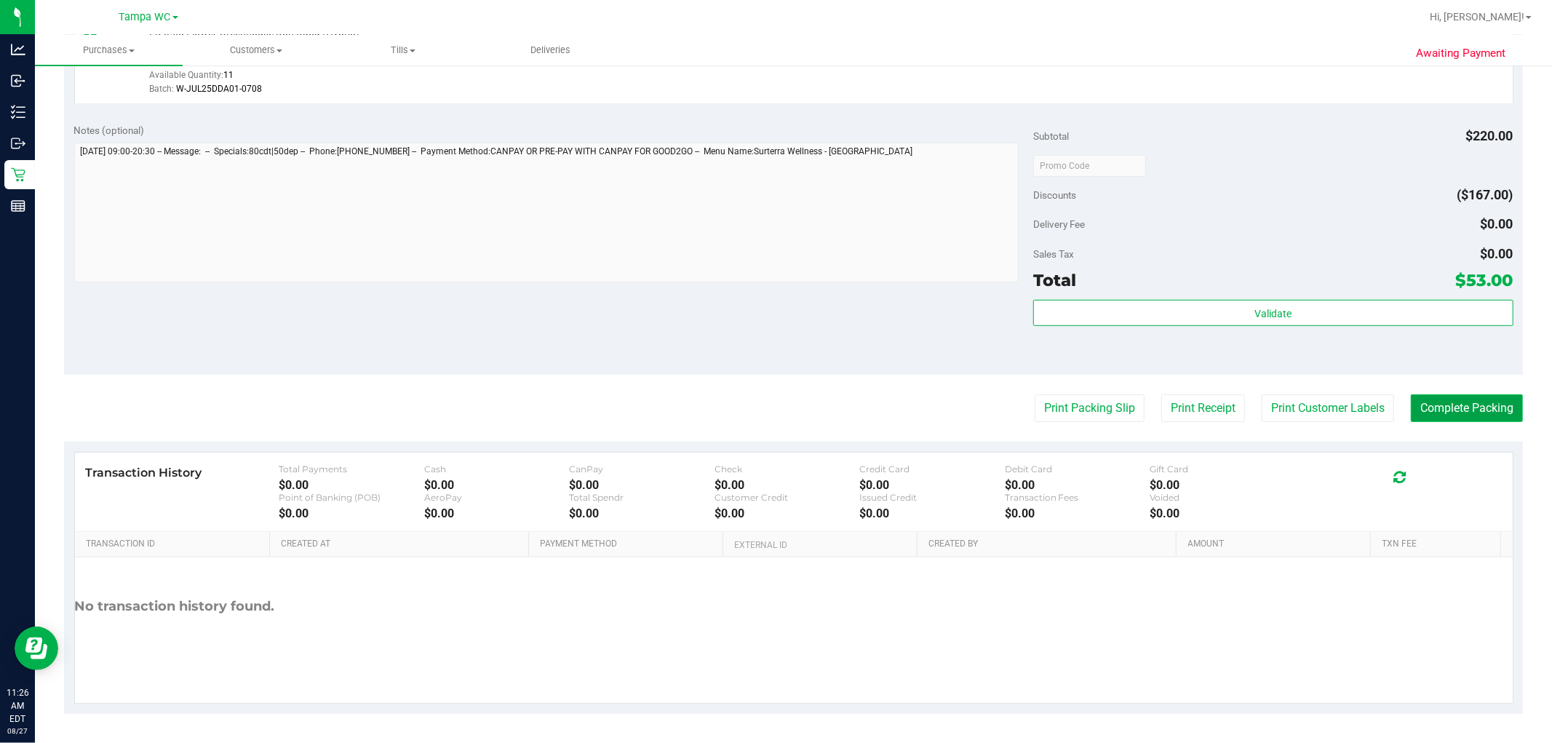
click at [774, 398] on button "Complete Packing" at bounding box center [1467, 408] width 112 height 28
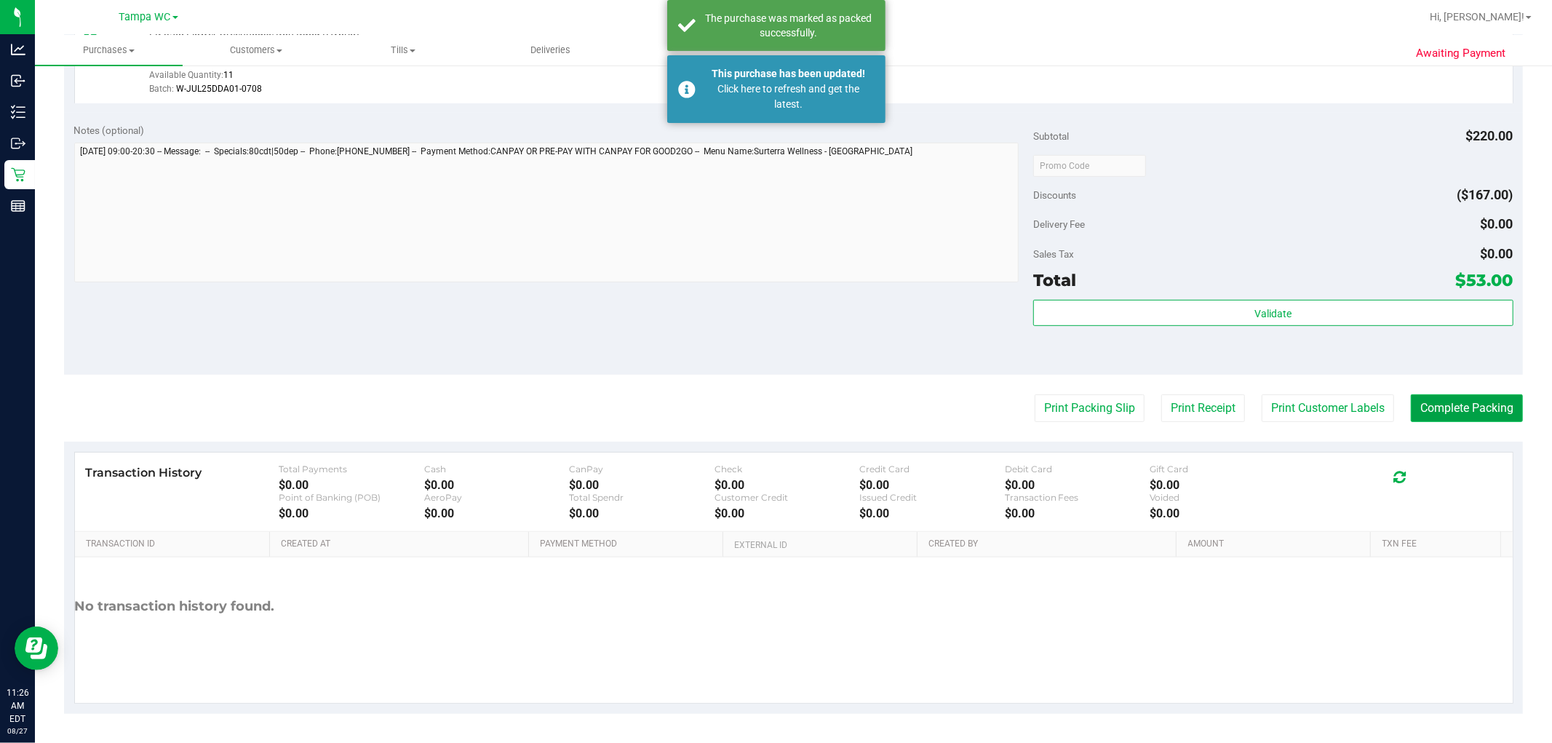
click at [774, 403] on button "Complete Packing" at bounding box center [1467, 408] width 112 height 28
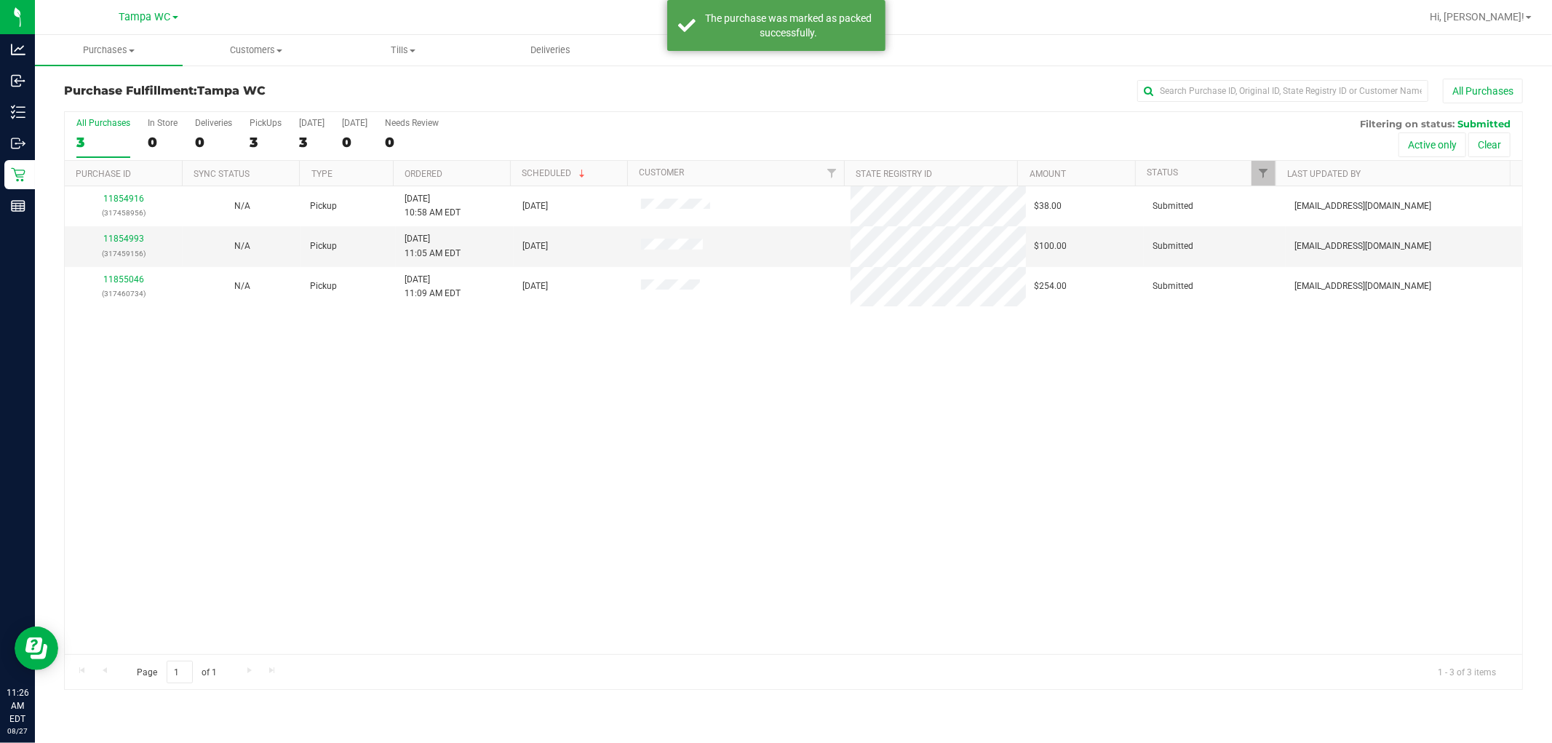
drag, startPoint x: 815, startPoint y: 450, endPoint x: 482, endPoint y: 324, distance: 356.3
click at [774, 448] on div "11854916 (317458956) N/A Pickup [DATE] 10:58 AM EDT 8/27/2025 $38.00 Submitted …" at bounding box center [794, 420] width 1458 height 468
drag, startPoint x: 566, startPoint y: 382, endPoint x: 376, endPoint y: 253, distance: 229.5
click at [568, 383] on div "11854916 (317458956) N/A Pickup [DATE] 10:58 AM EDT 8/27/2025 $38.00 Submitted …" at bounding box center [794, 420] width 1458 height 468
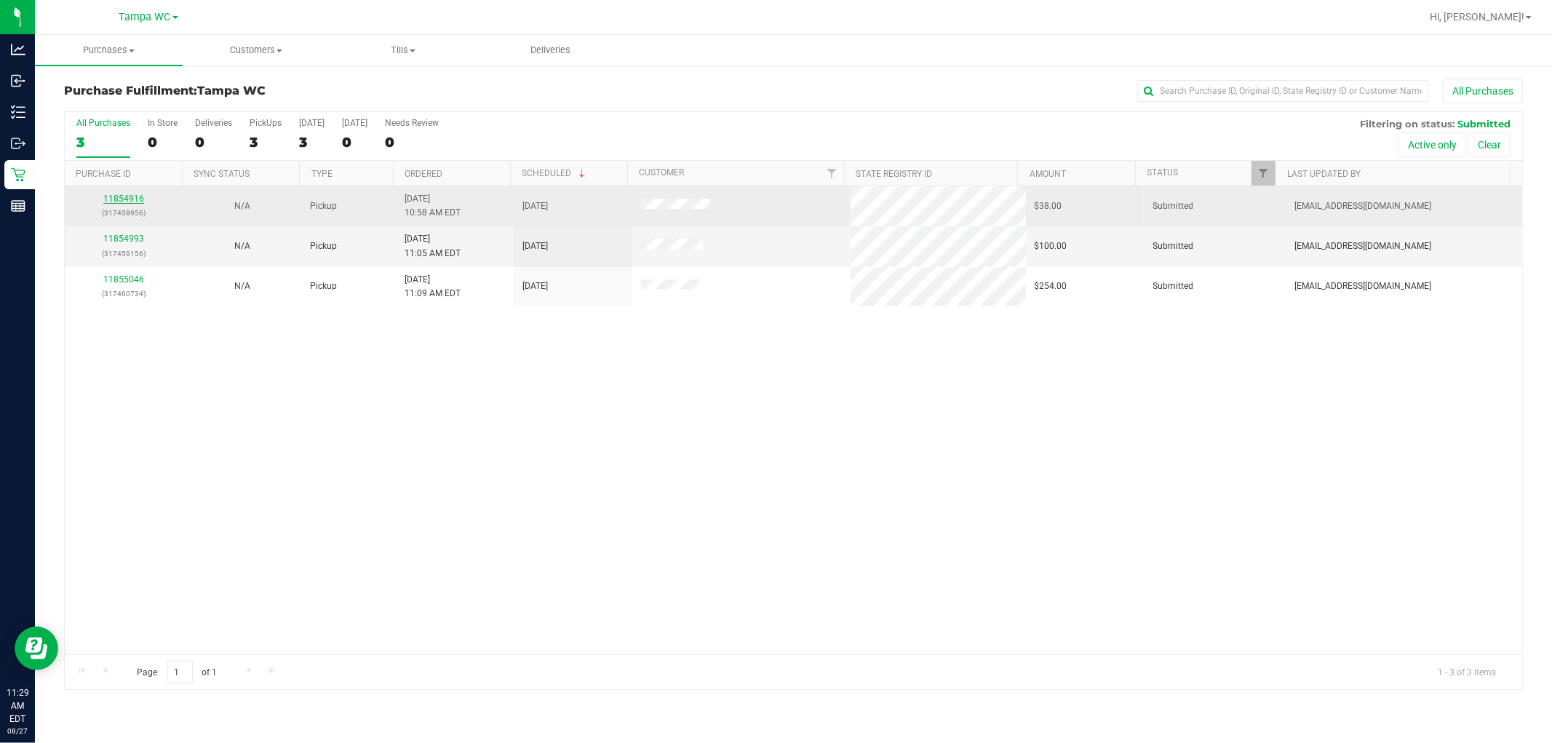
click at [119, 198] on link "11854916" at bounding box center [123, 199] width 41 height 10
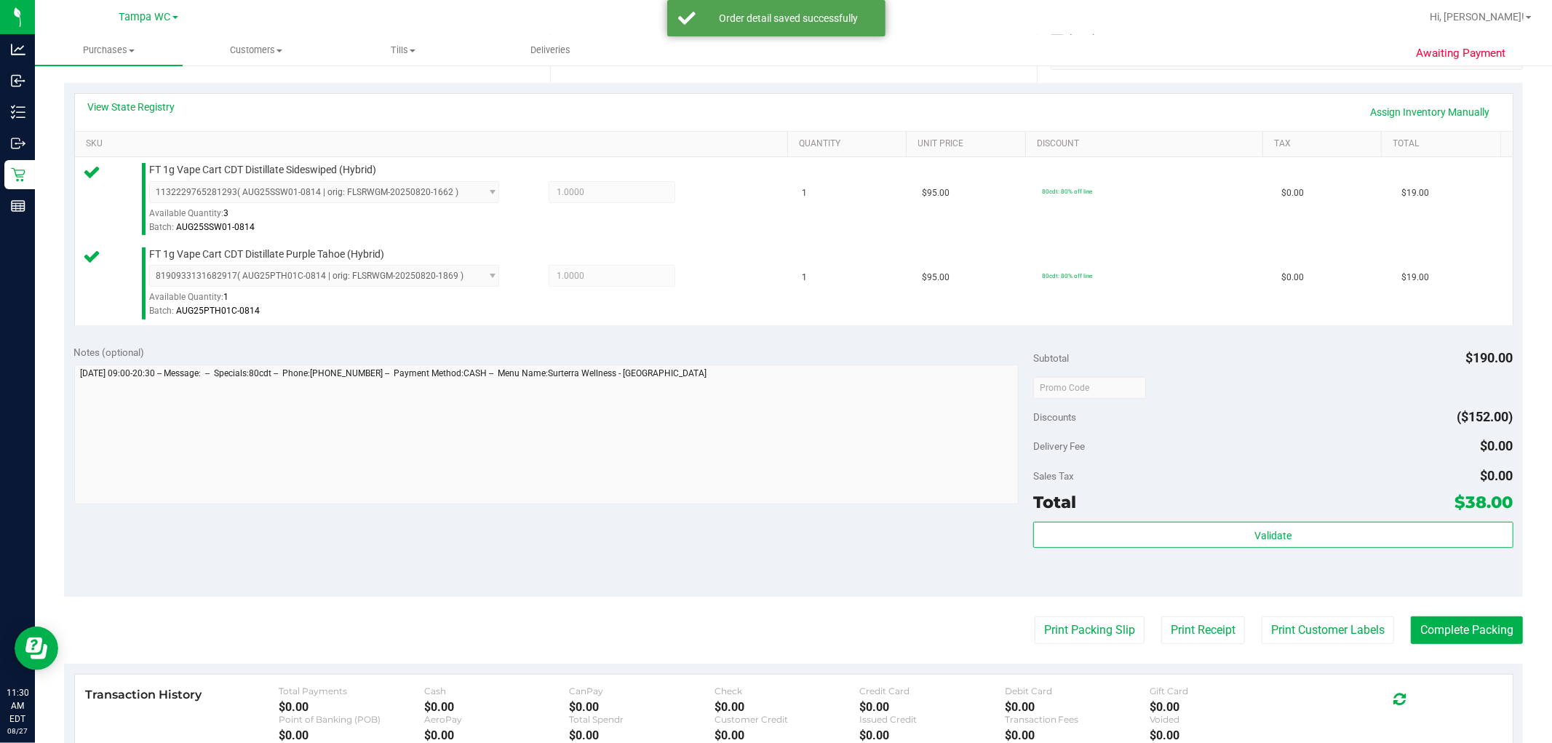
scroll to position [533, 0]
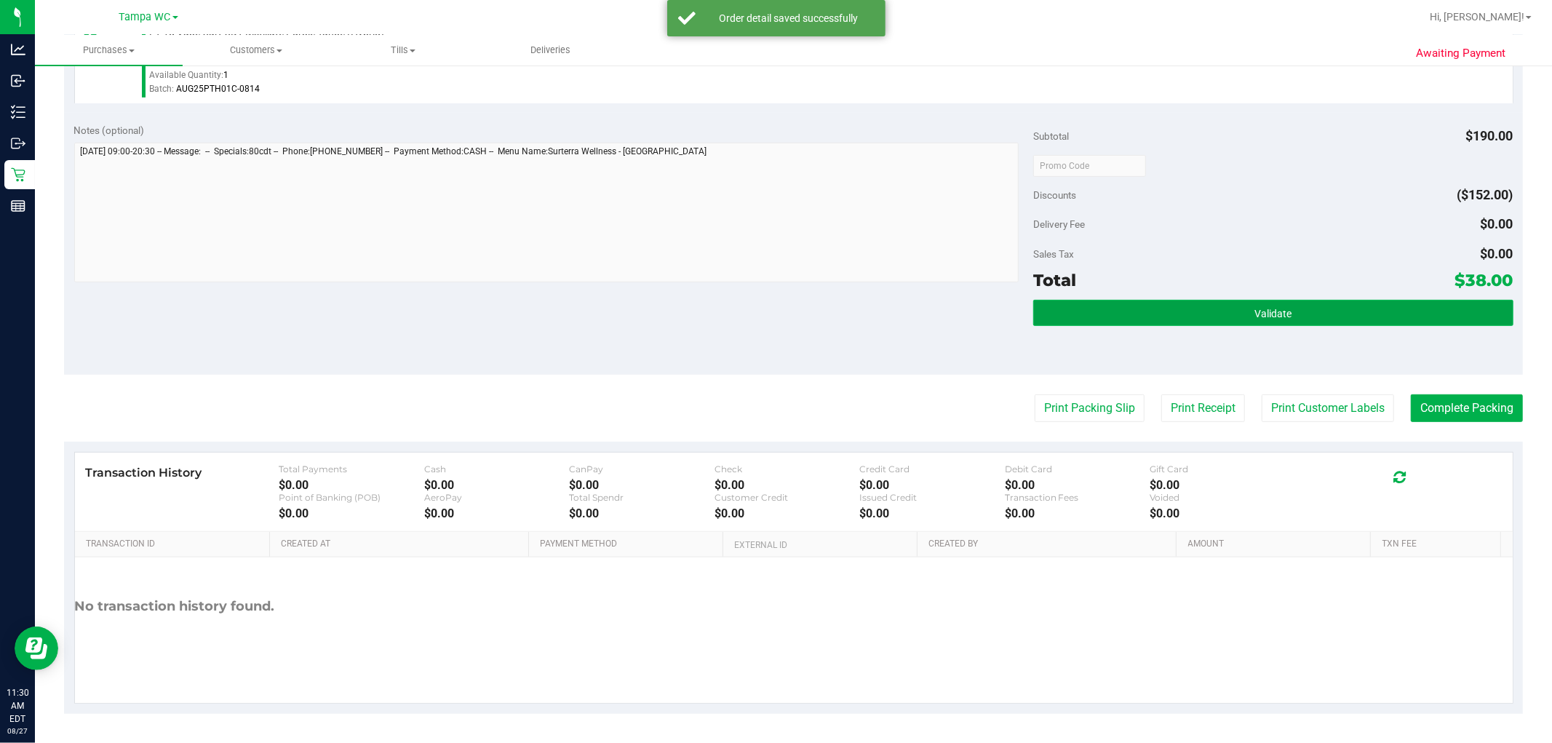
click at [774, 303] on button "Validate" at bounding box center [1273, 313] width 480 height 26
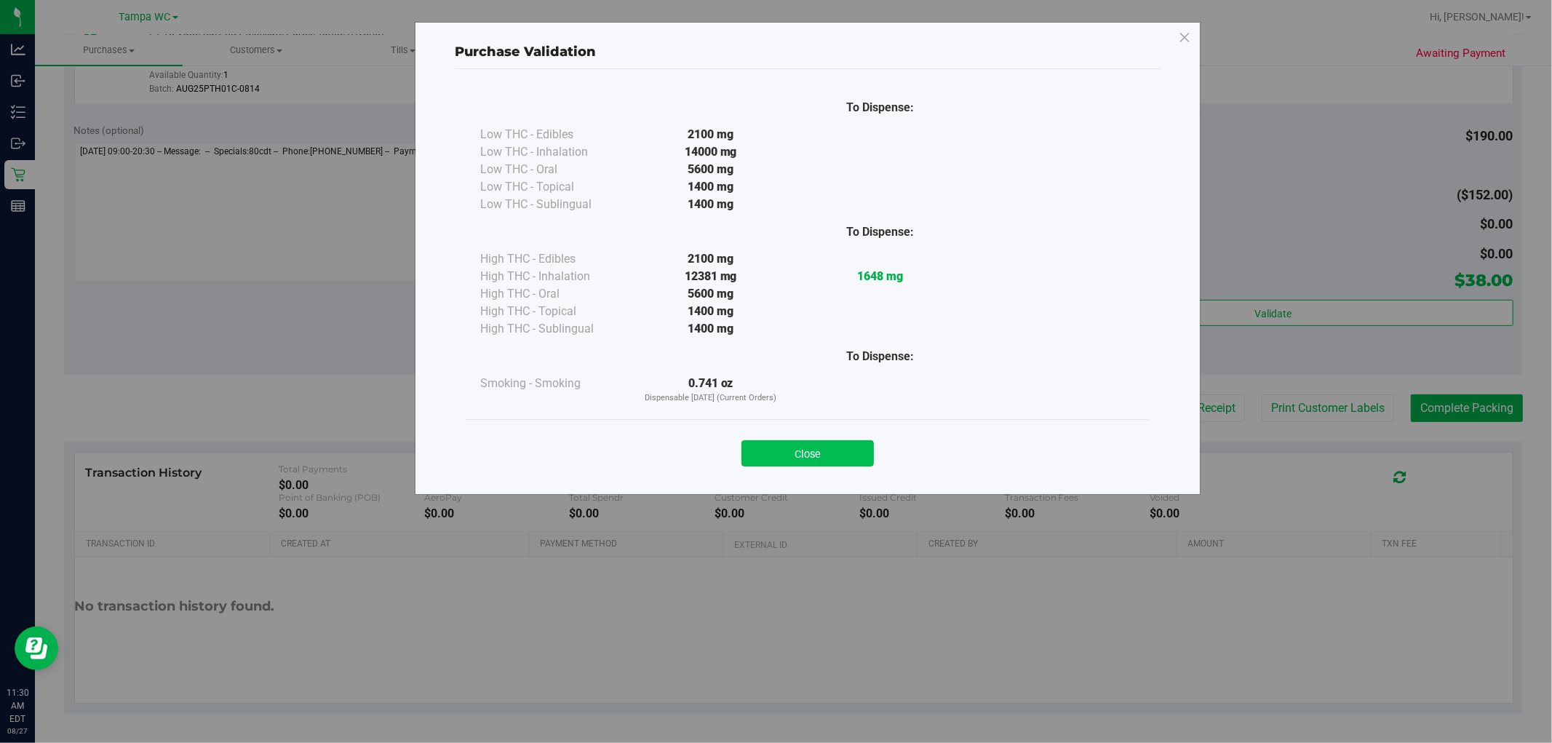
click at [774, 464] on button "Close" at bounding box center [808, 453] width 132 height 26
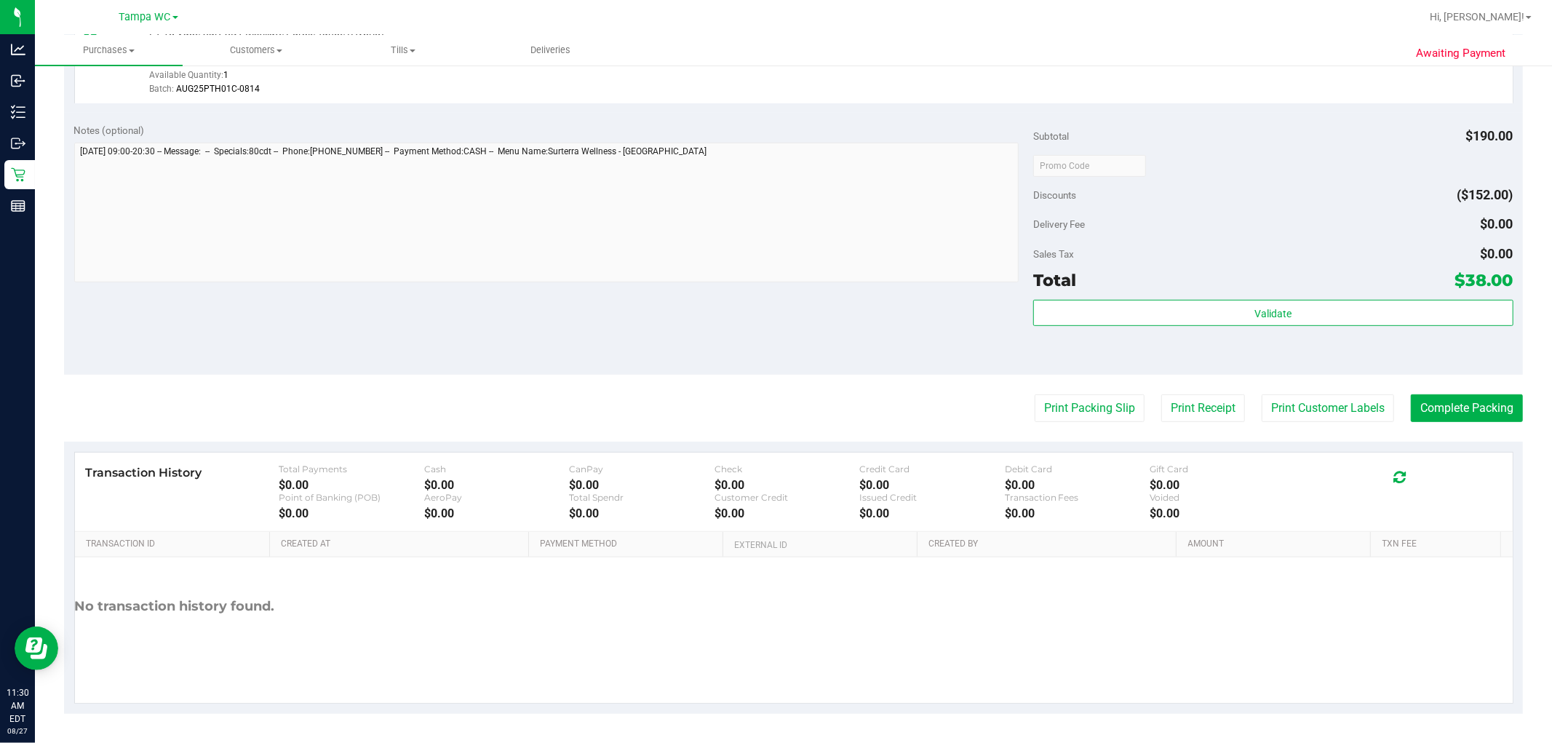
click at [774, 397] on div "Print Packing Slip Print Receipt Print Customer Labels Complete Packing" at bounding box center [793, 408] width 1459 height 28
click at [774, 397] on button "Print Packing Slip" at bounding box center [1090, 408] width 110 height 28
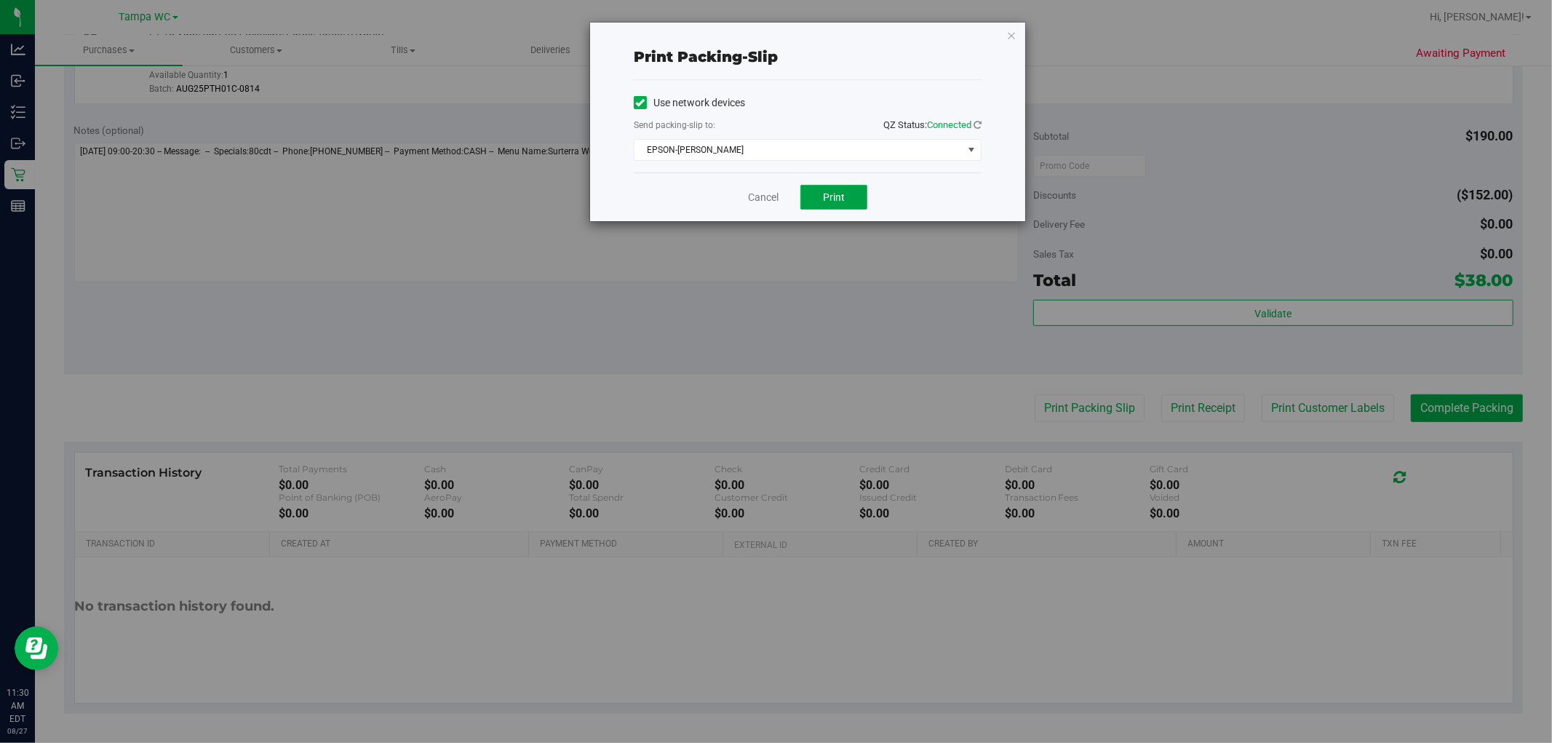
click at [774, 197] on span "Print" at bounding box center [834, 197] width 22 height 12
click at [760, 199] on link "Cancel" at bounding box center [763, 197] width 31 height 15
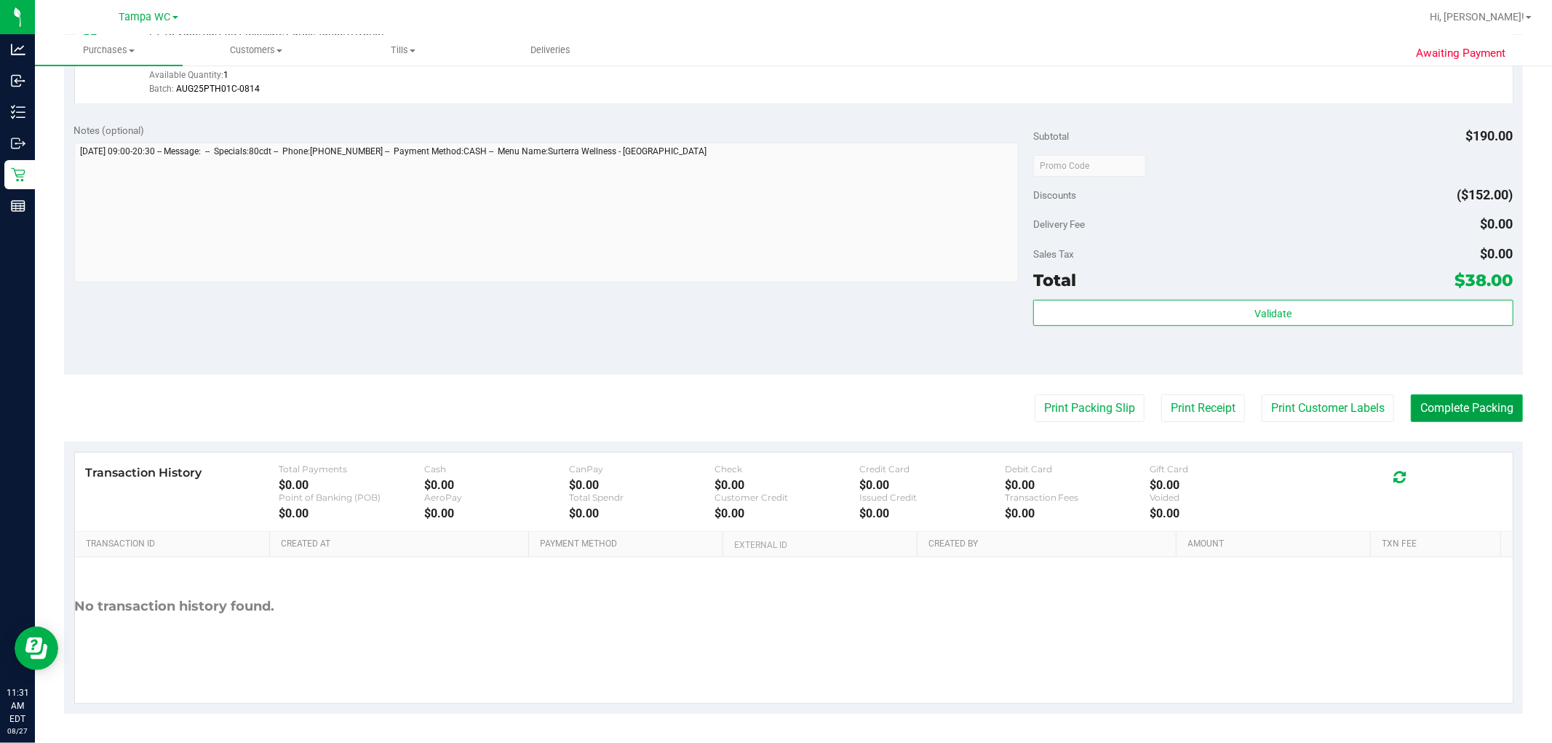
click at [774, 418] on button "Complete Packing" at bounding box center [1467, 408] width 112 height 28
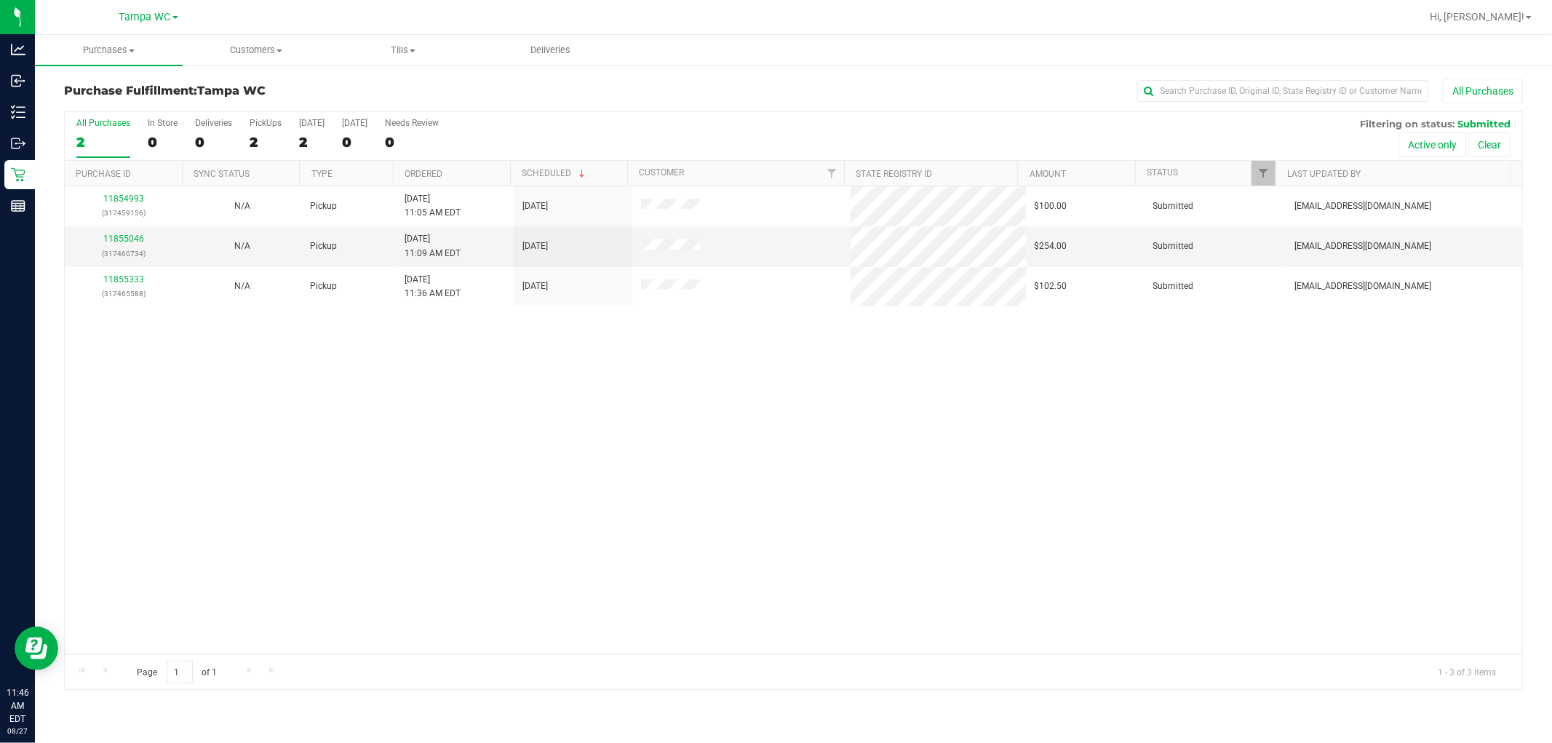
click at [229, 441] on div "11854993 (317459156) N/A Pickup [DATE] 11:05 AM EDT 8/27/2025 $100.00 Submitted…" at bounding box center [794, 420] width 1458 height 468
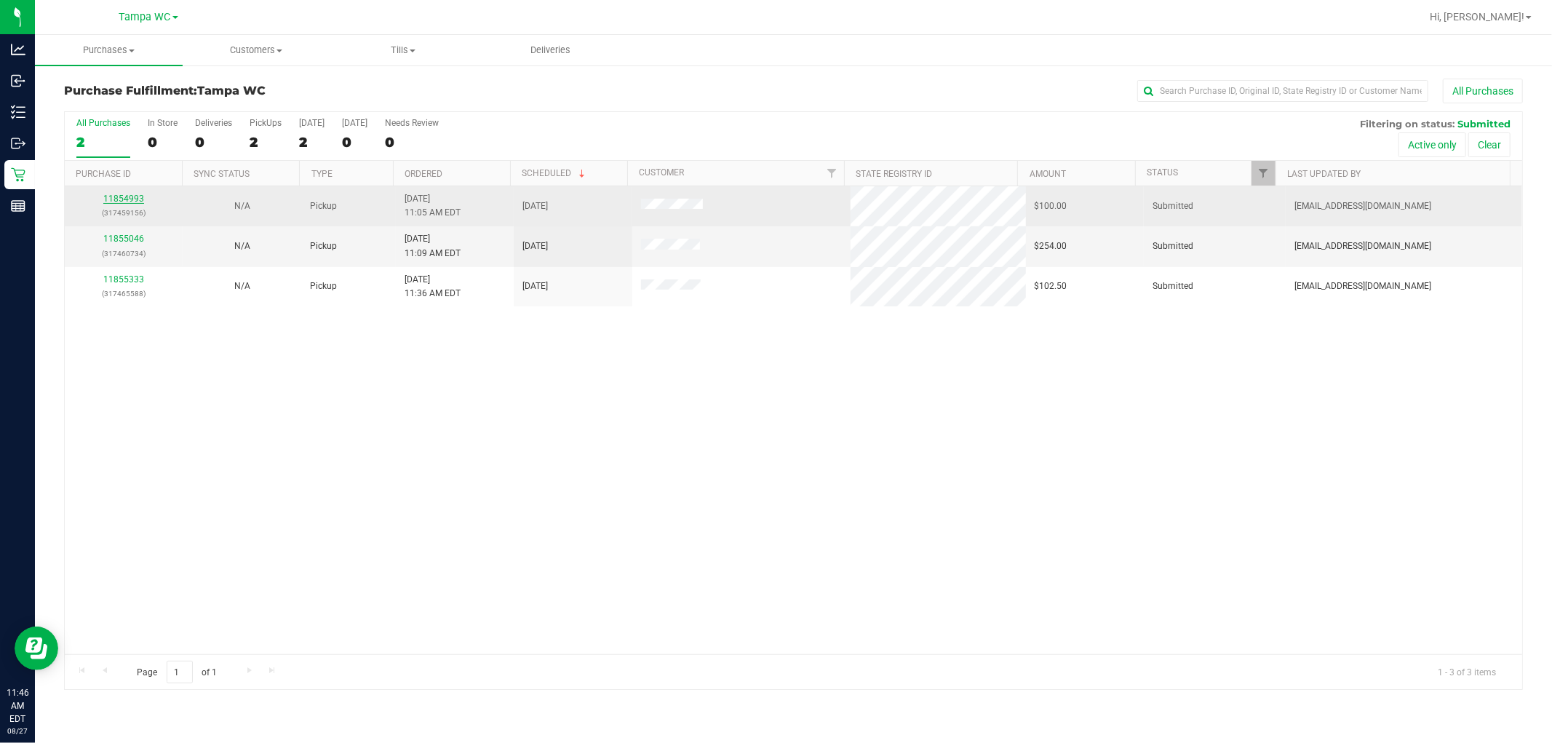
click at [125, 201] on link "11854993" at bounding box center [123, 199] width 41 height 10
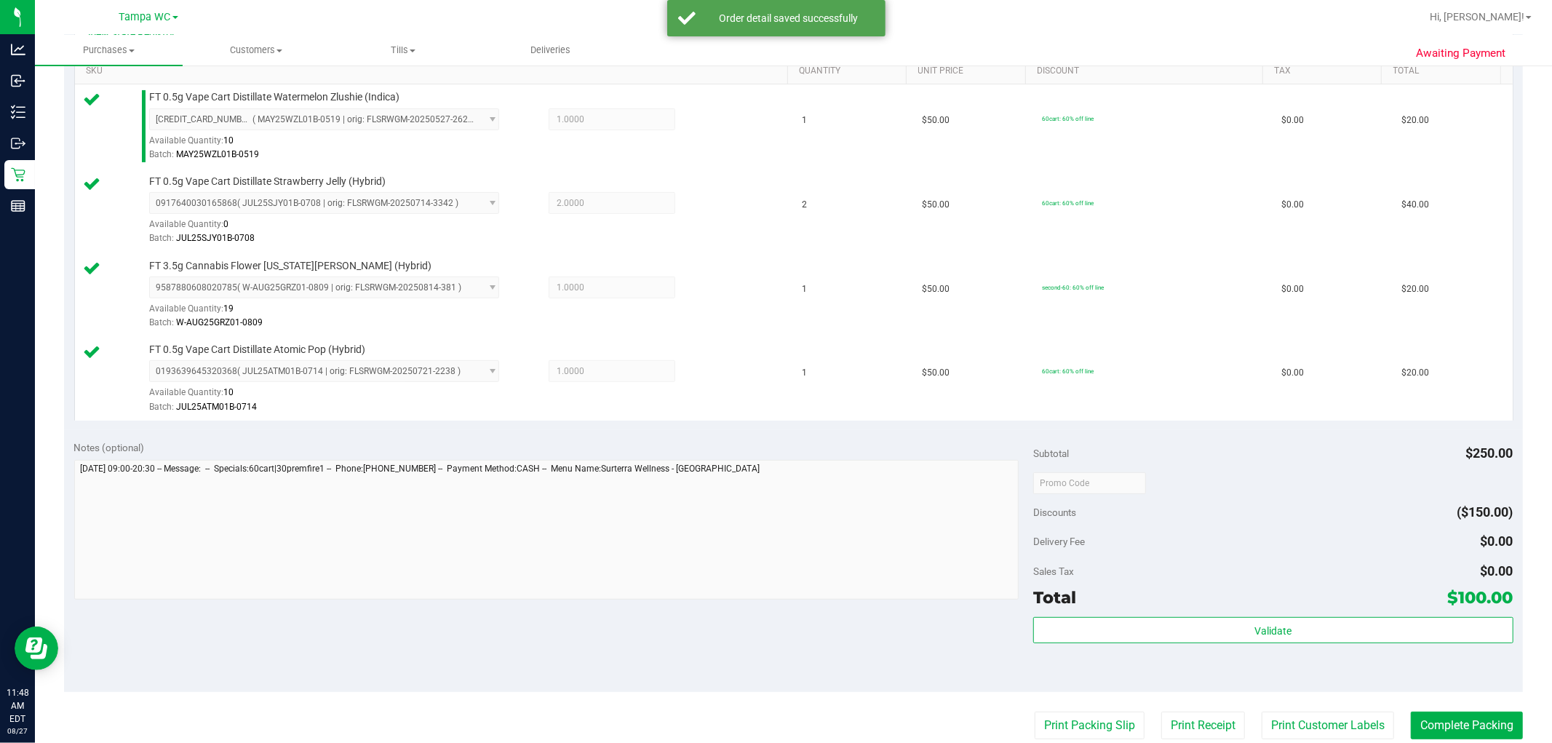
scroll to position [444, 0]
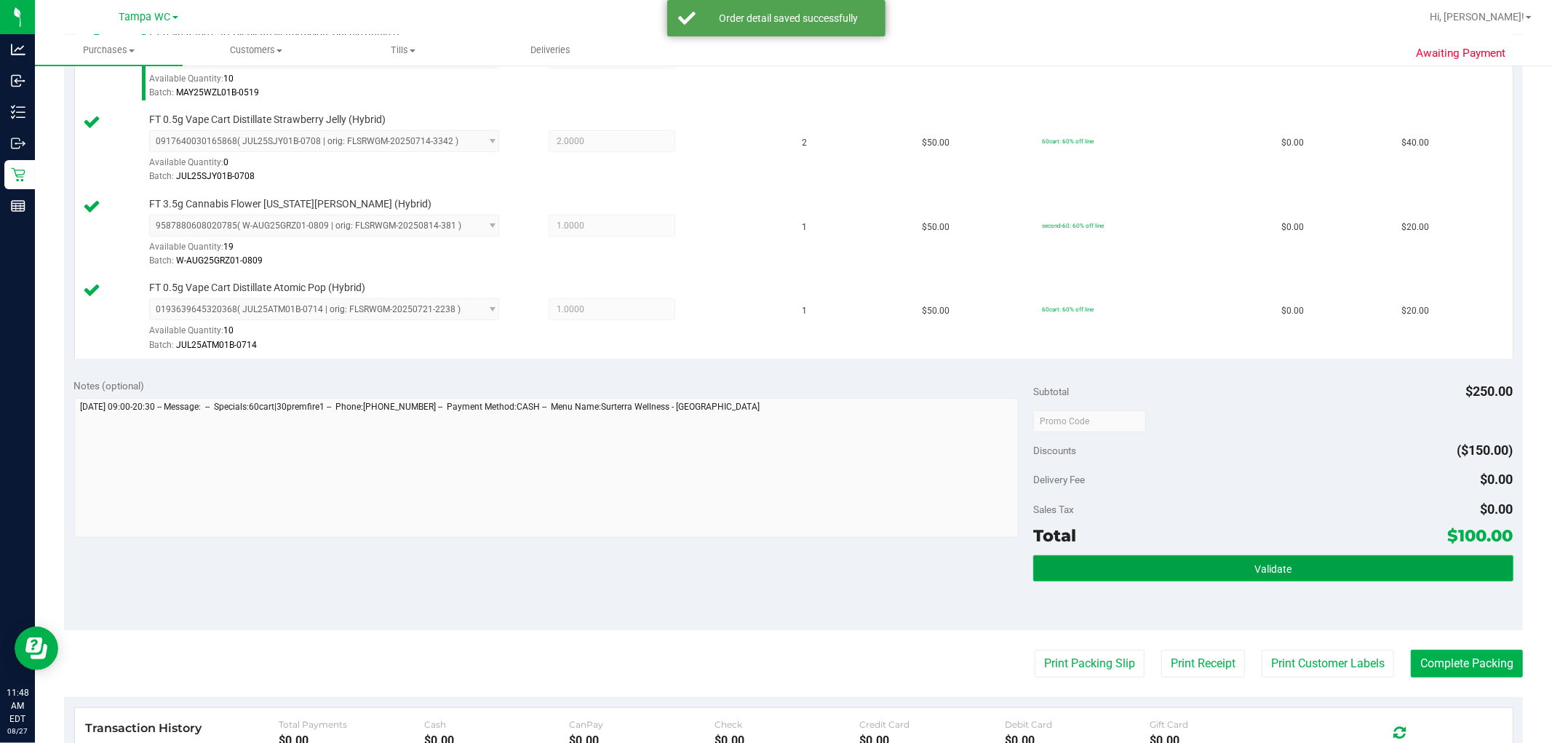
click at [774, 581] on button "Validate" at bounding box center [1273, 568] width 480 height 26
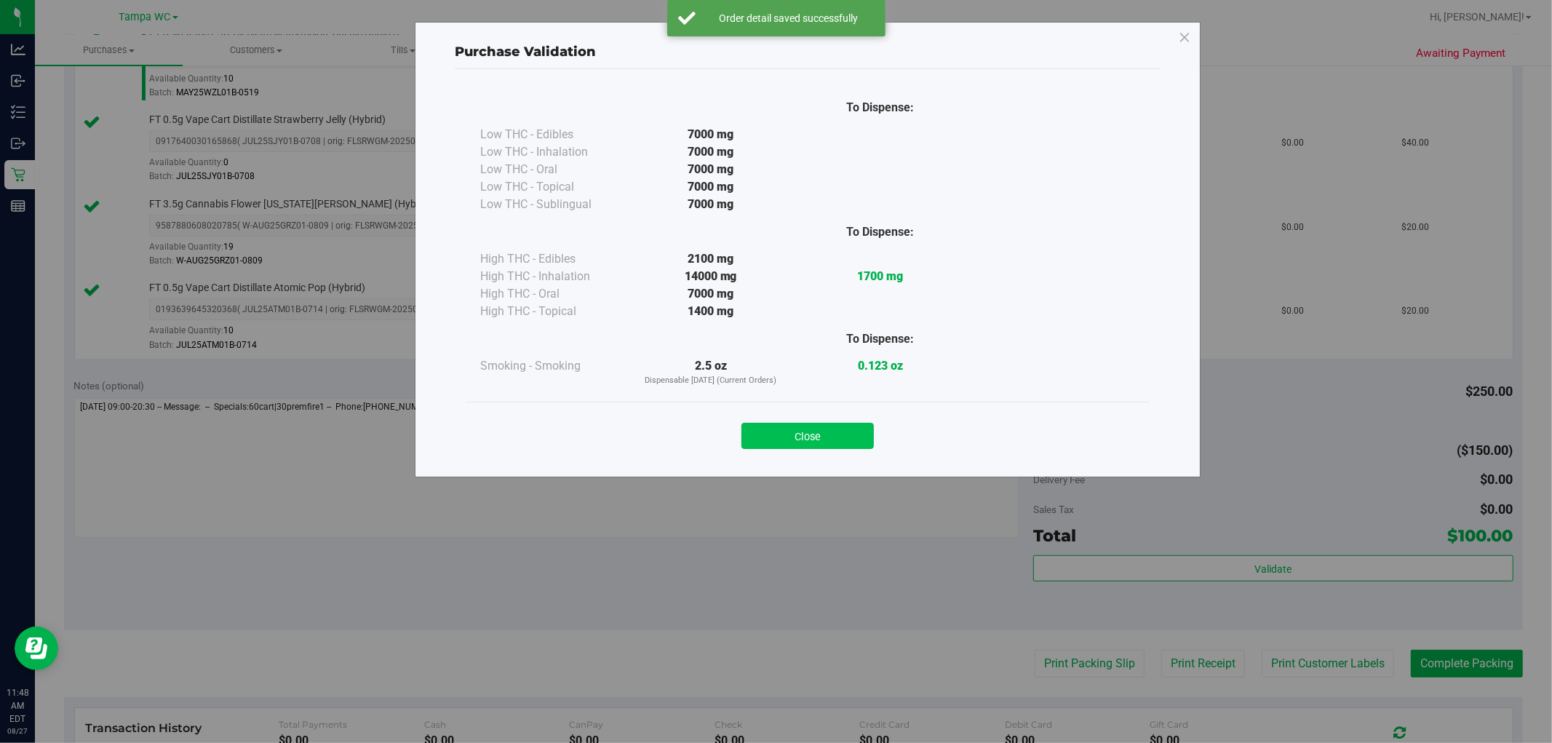
click at [774, 424] on button "Close" at bounding box center [808, 436] width 132 height 26
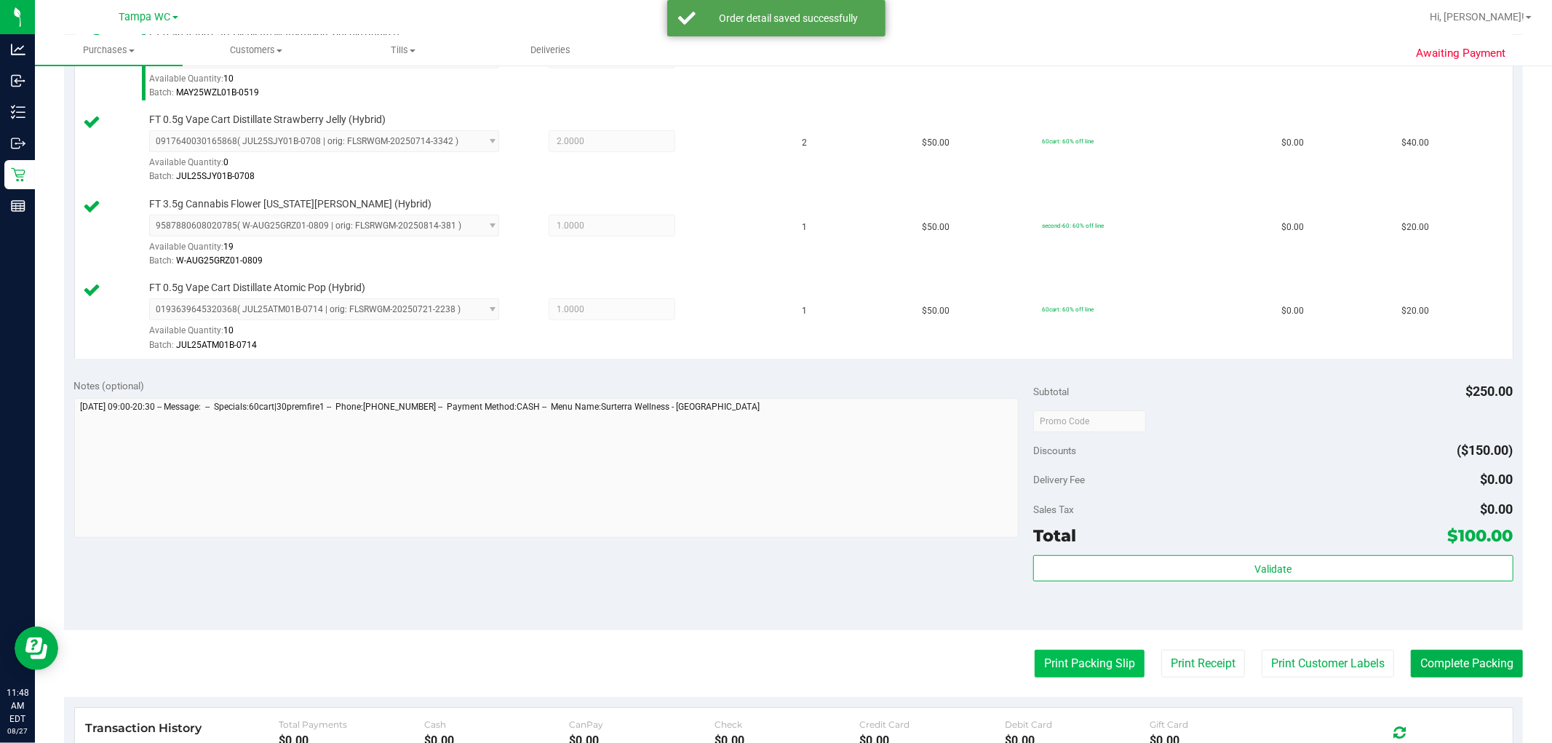
click at [774, 656] on button "Print Packing Slip" at bounding box center [1090, 664] width 110 height 28
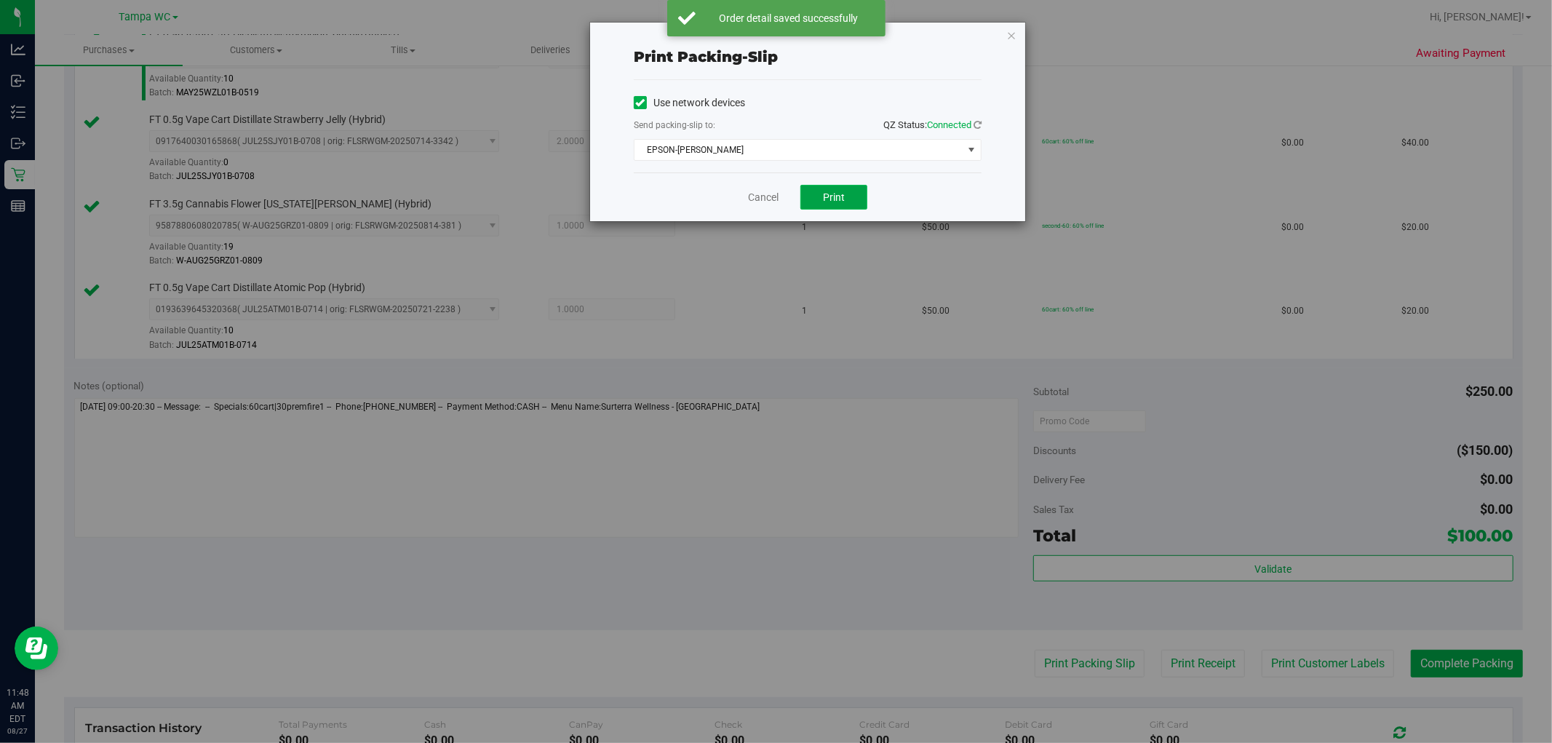
click at [774, 207] on button "Print" at bounding box center [834, 197] width 67 height 25
click at [765, 194] on link "Cancel" at bounding box center [763, 197] width 31 height 15
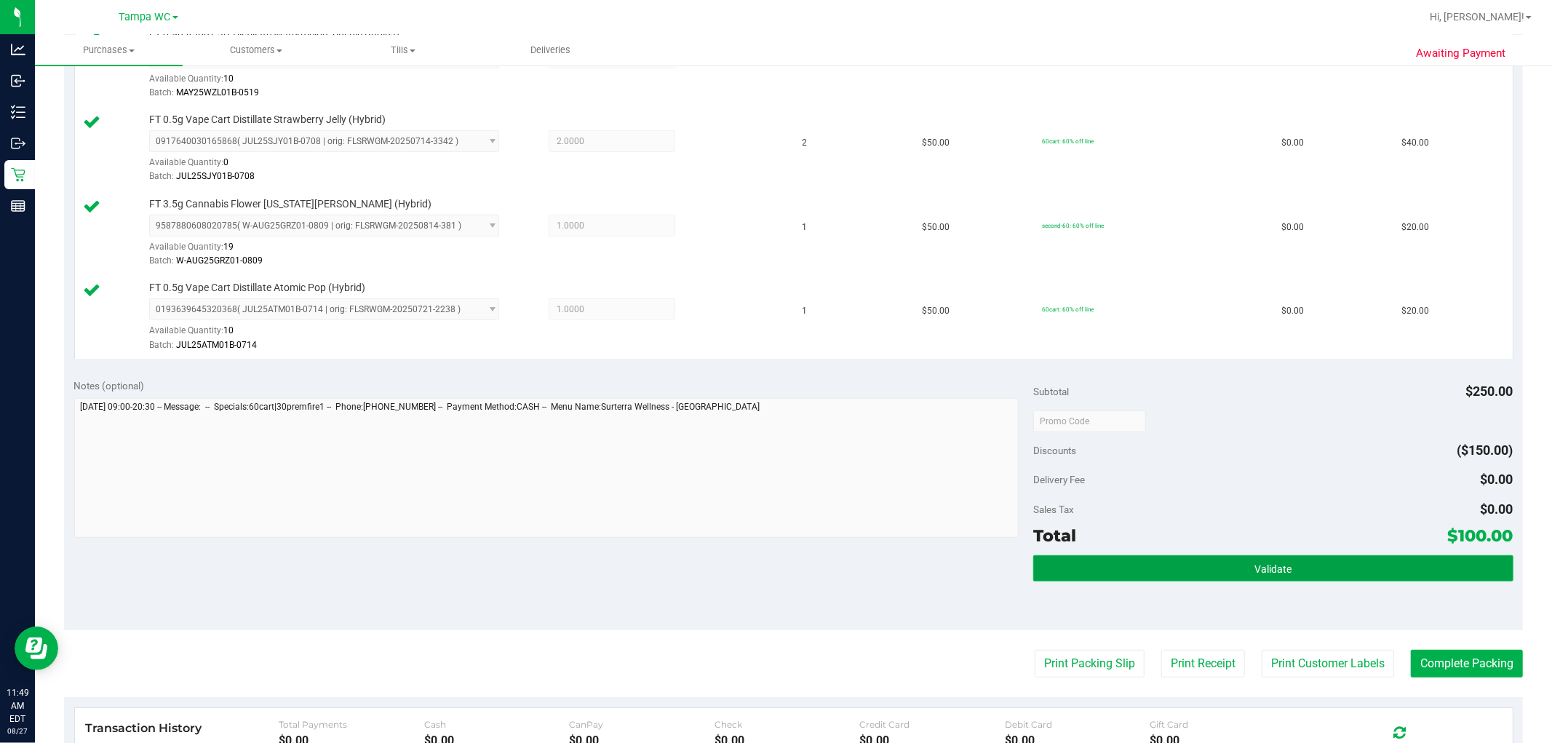
click at [774, 562] on button "Validate" at bounding box center [1273, 568] width 480 height 26
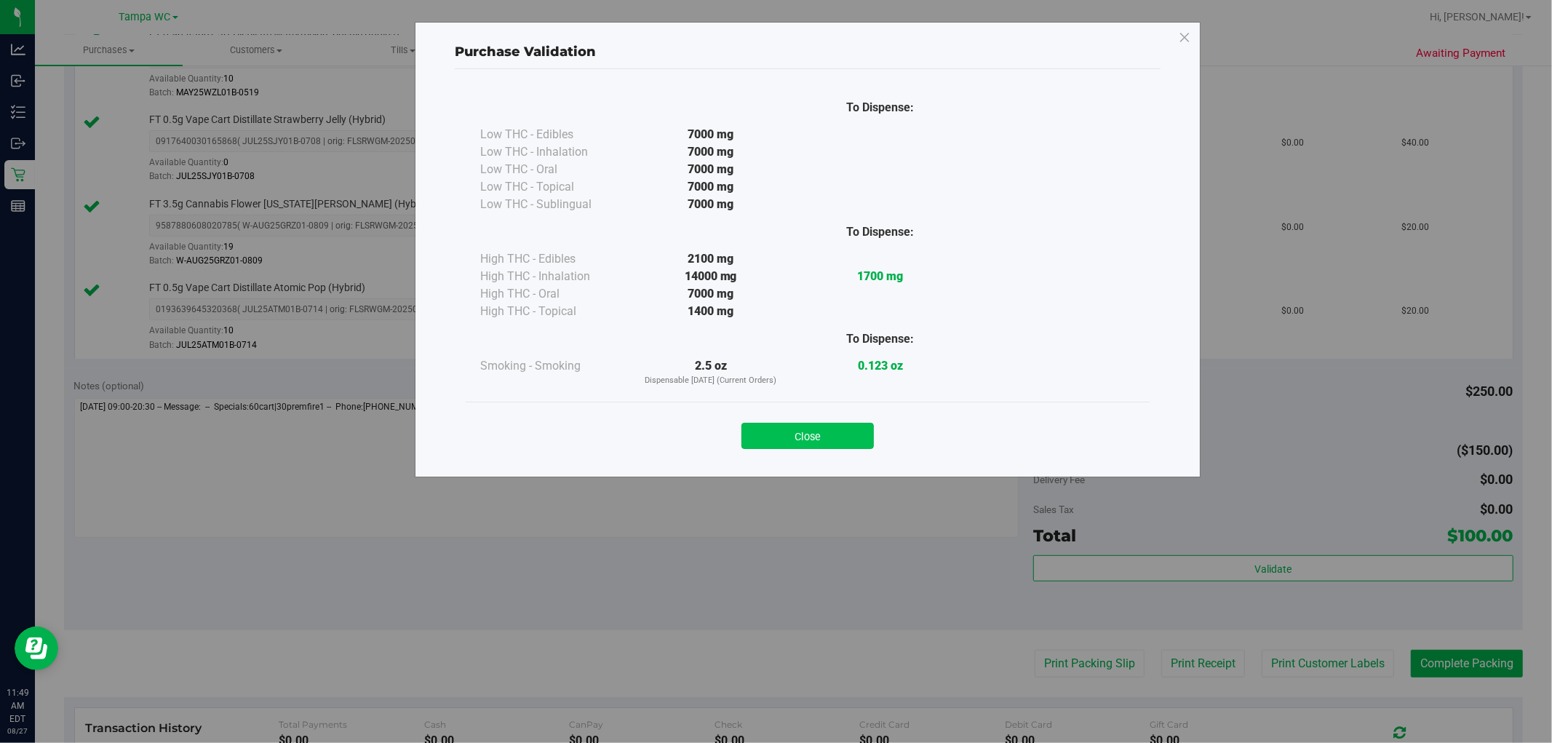
click at [774, 446] on button "Close" at bounding box center [808, 436] width 132 height 26
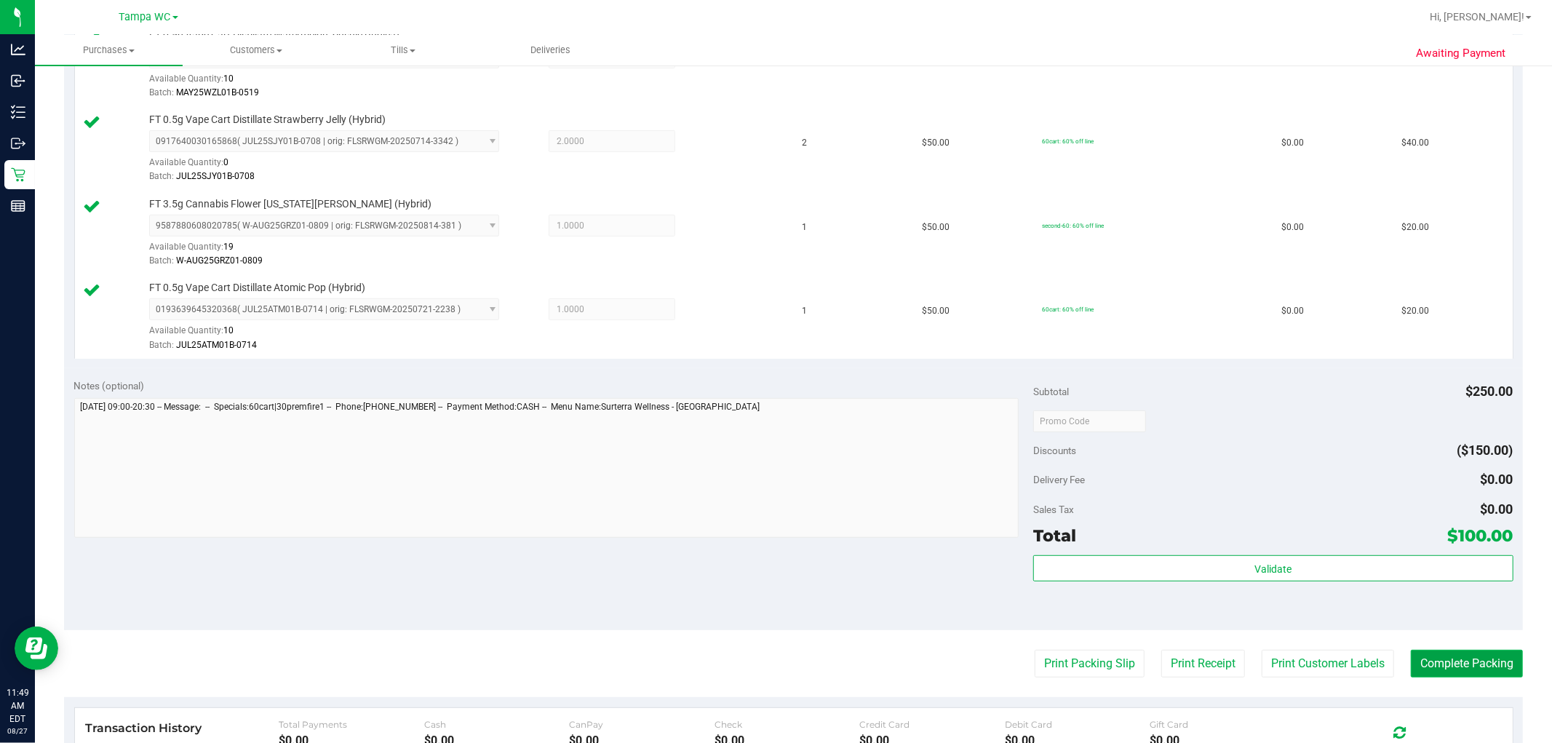
click at [774, 667] on button "Complete Packing" at bounding box center [1467, 664] width 112 height 28
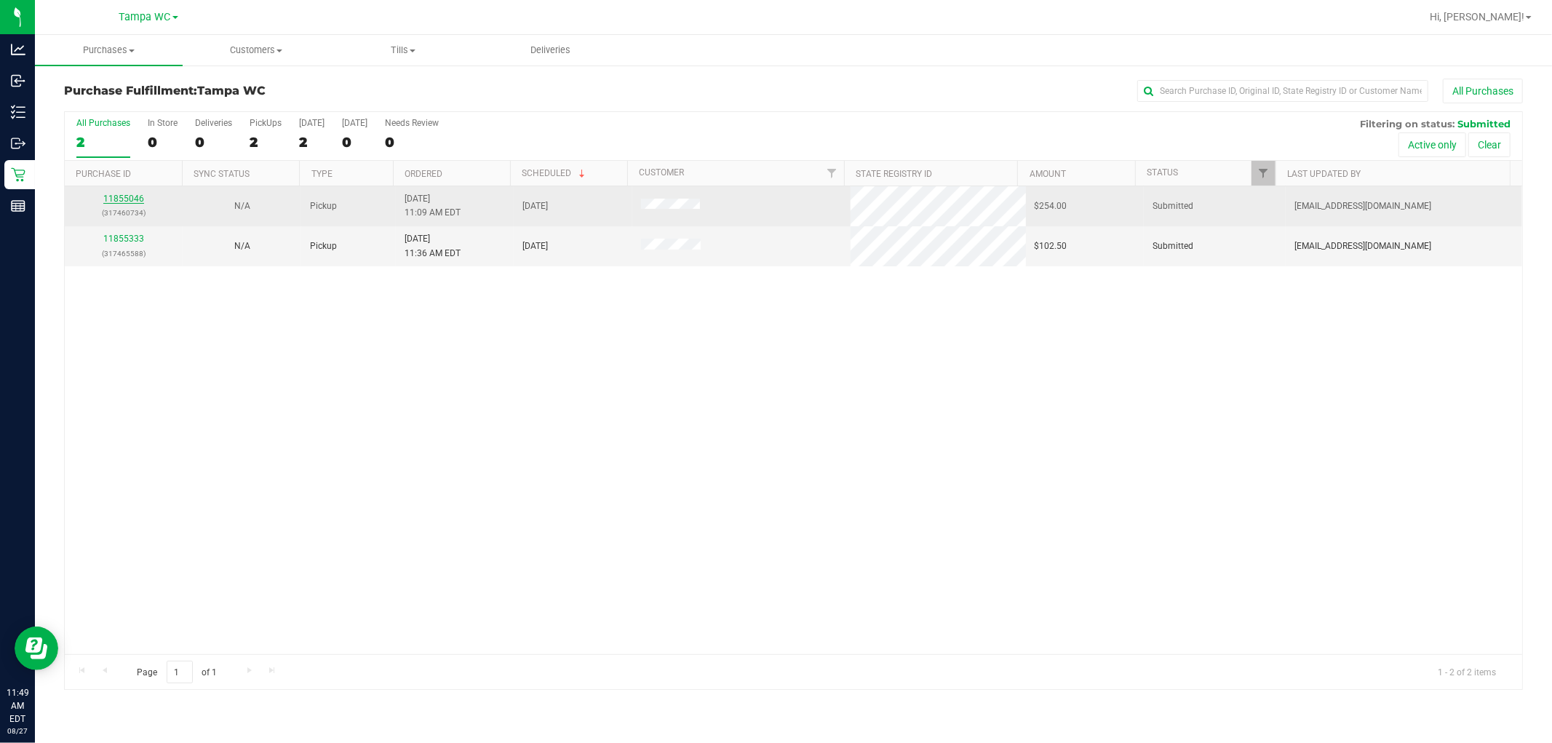
click at [122, 194] on link "11855046" at bounding box center [123, 199] width 41 height 10
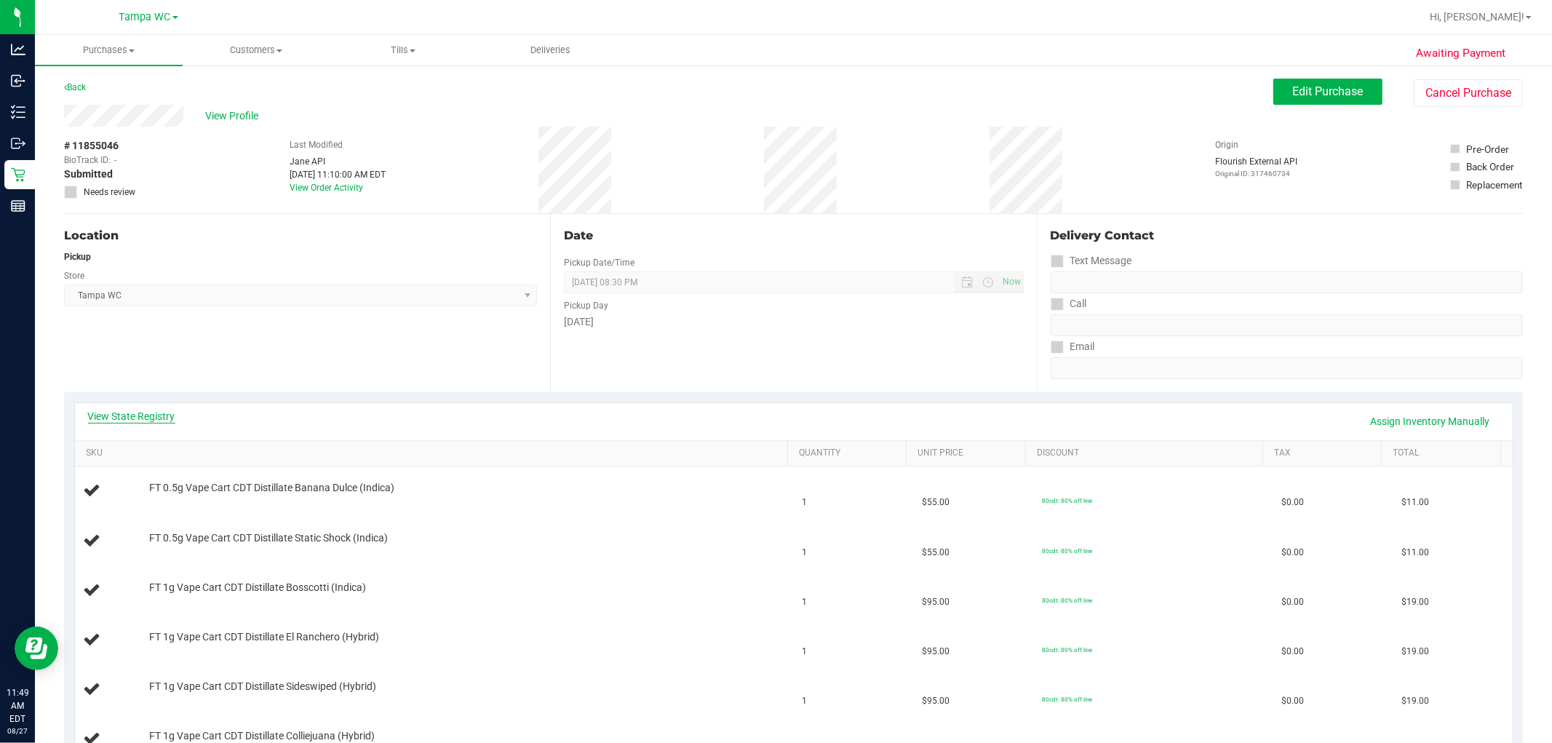
click at [135, 410] on link "View State Registry" at bounding box center [131, 416] width 87 height 15
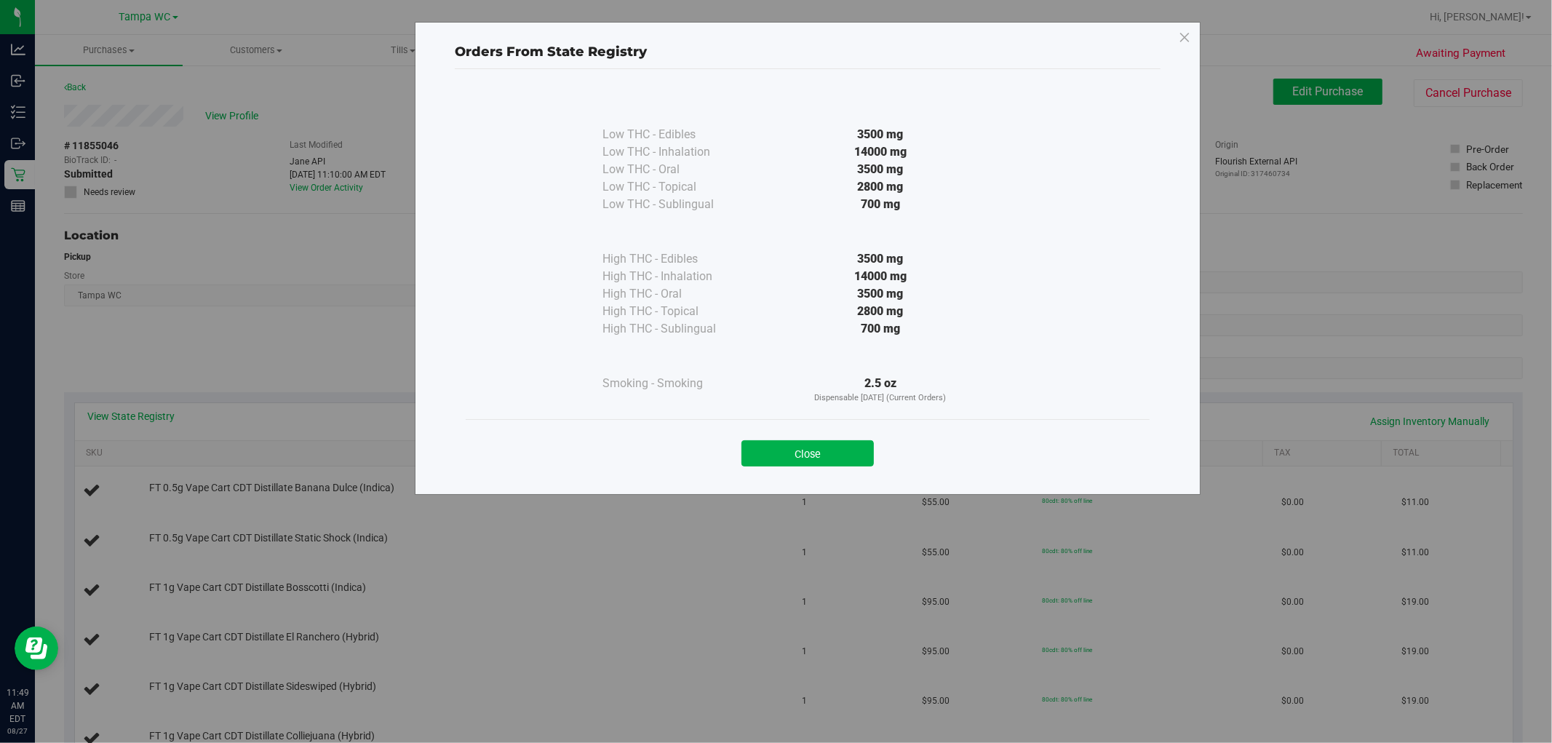
drag, startPoint x: 802, startPoint y: 459, endPoint x: 819, endPoint y: 432, distance: 32.7
click at [774, 459] on button "Close" at bounding box center [808, 453] width 132 height 26
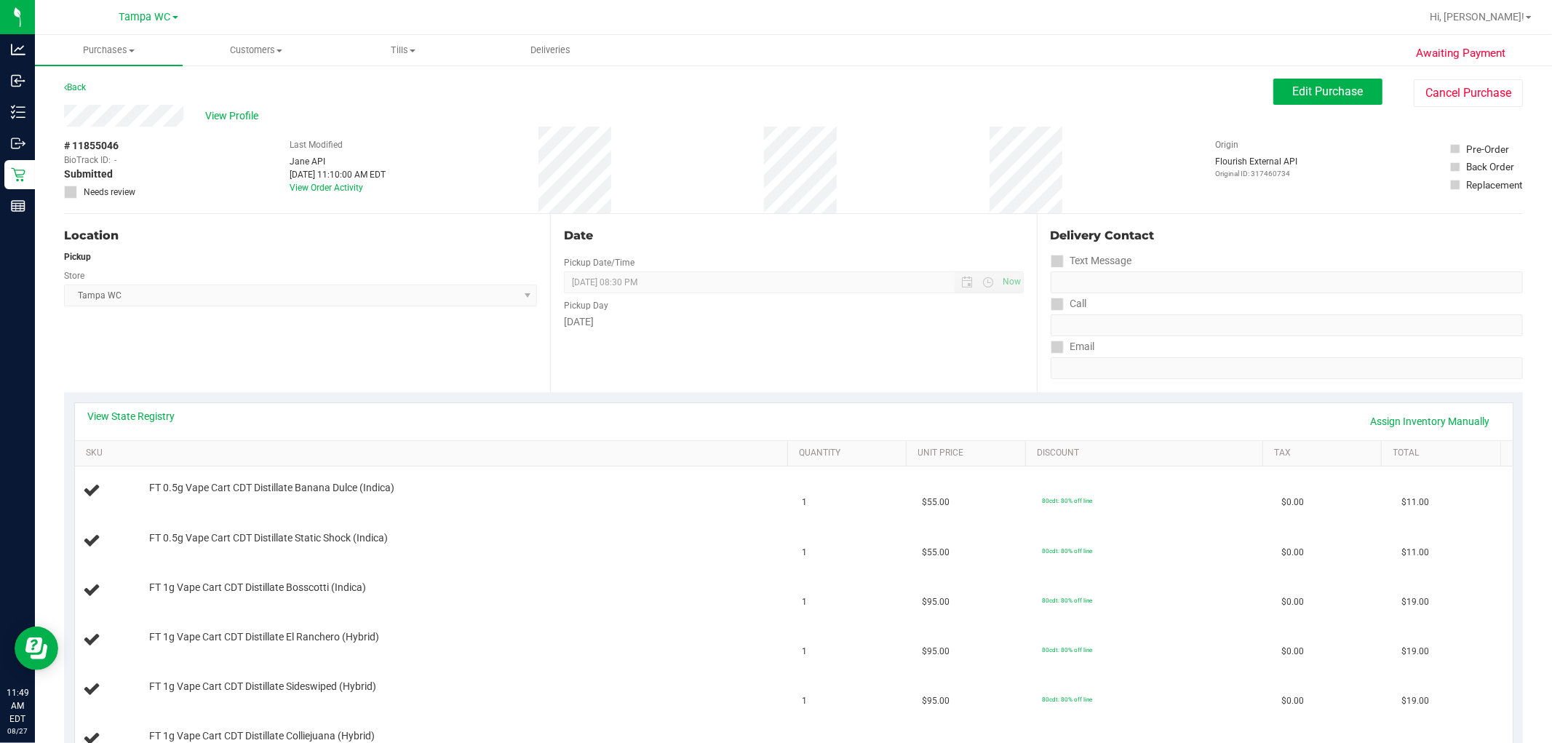
drag, startPoint x: 471, startPoint y: 184, endPoint x: 478, endPoint y: 204, distance: 21.0
click at [243, 121] on span "View Profile" at bounding box center [234, 115] width 58 height 15
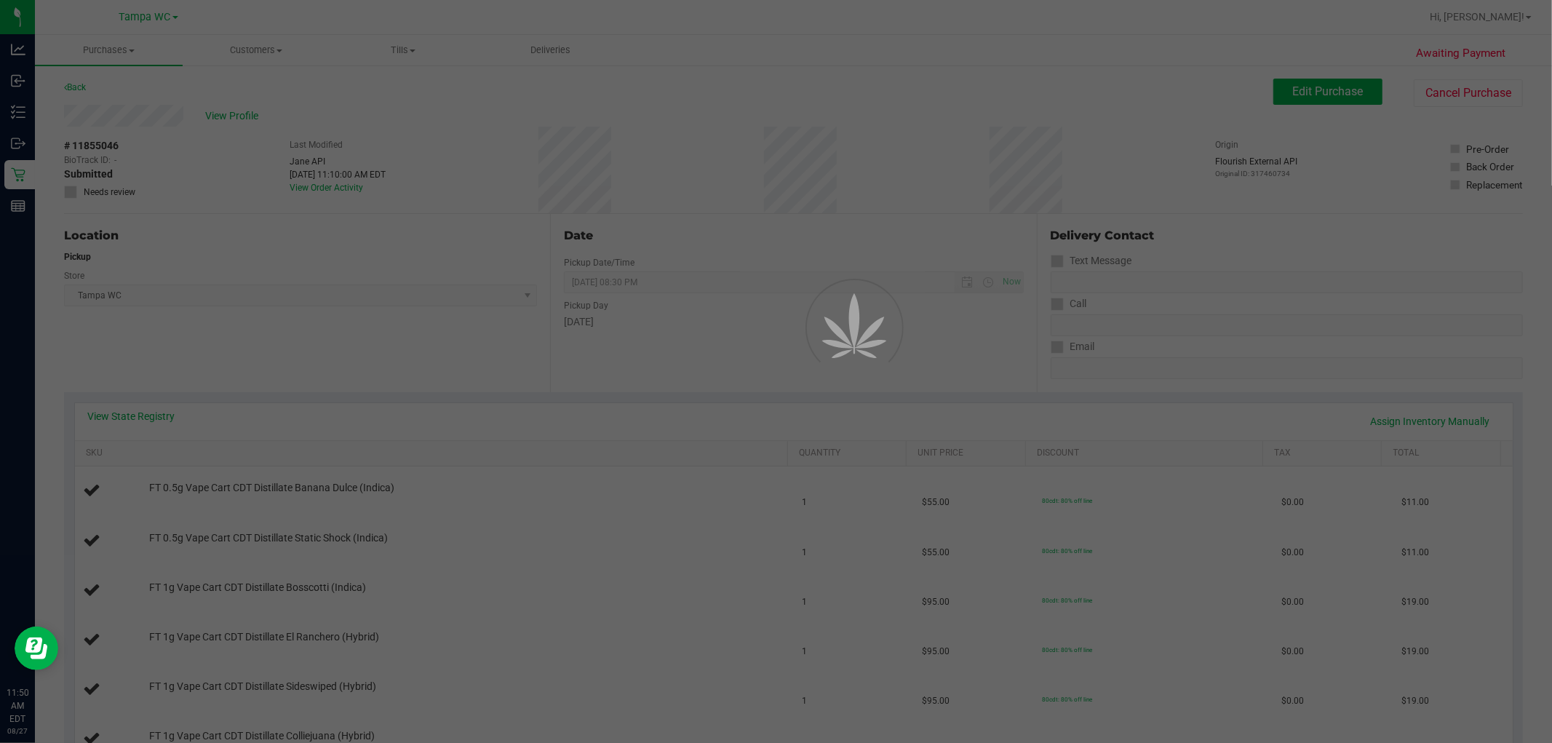
click at [300, 114] on div at bounding box center [776, 371] width 1552 height 743
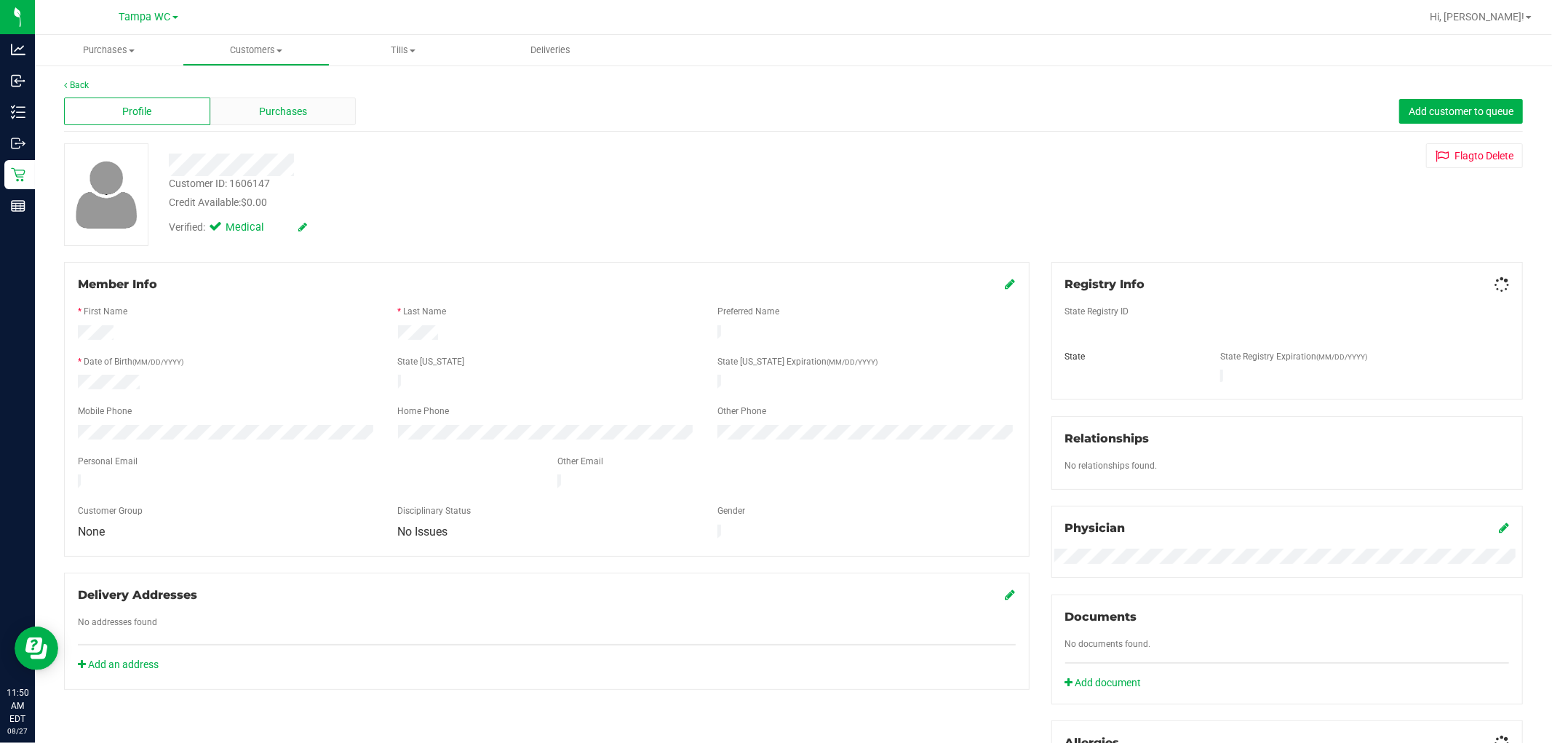
click at [275, 104] on span "Purchases" at bounding box center [283, 111] width 48 height 15
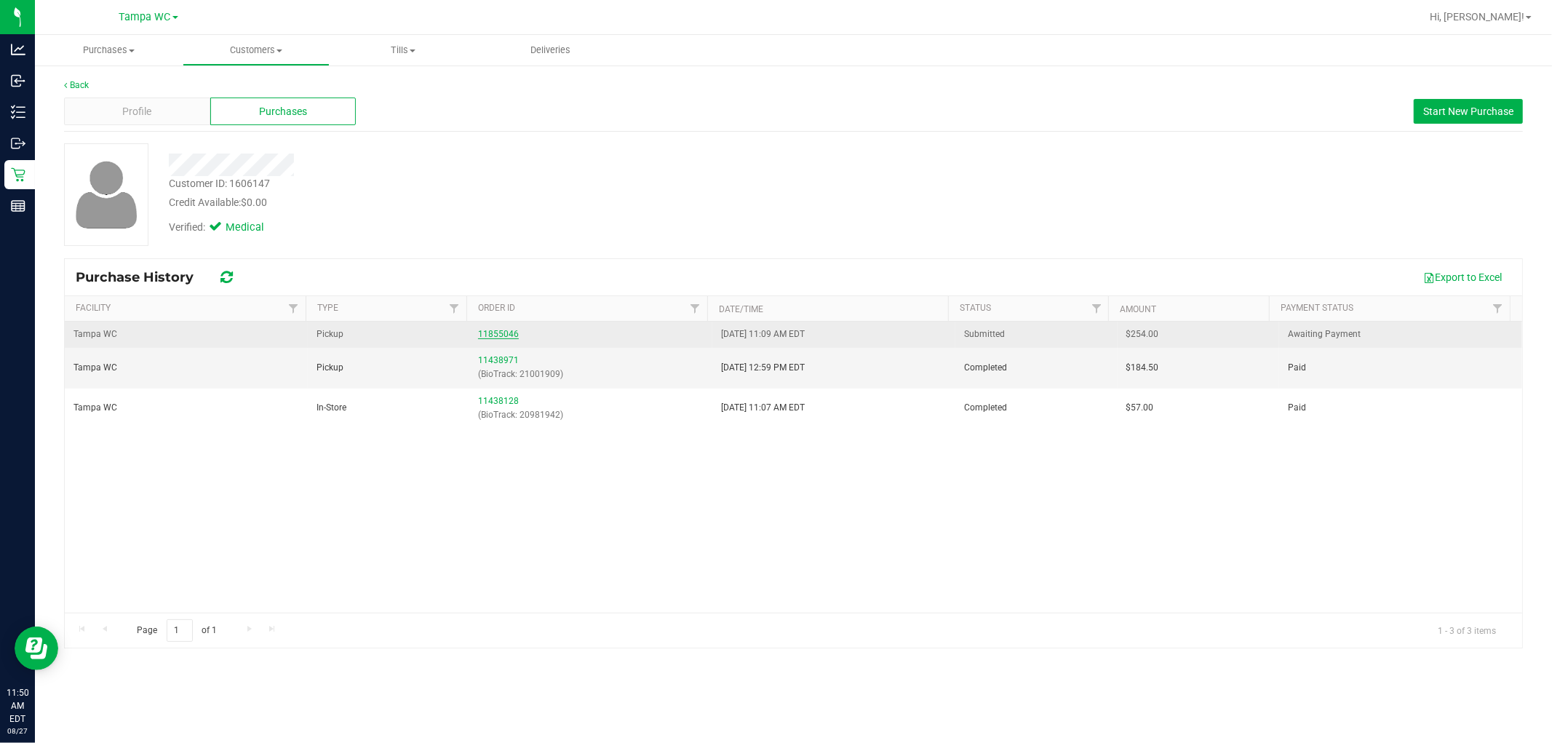
click at [497, 335] on link "11855046" at bounding box center [498, 334] width 41 height 10
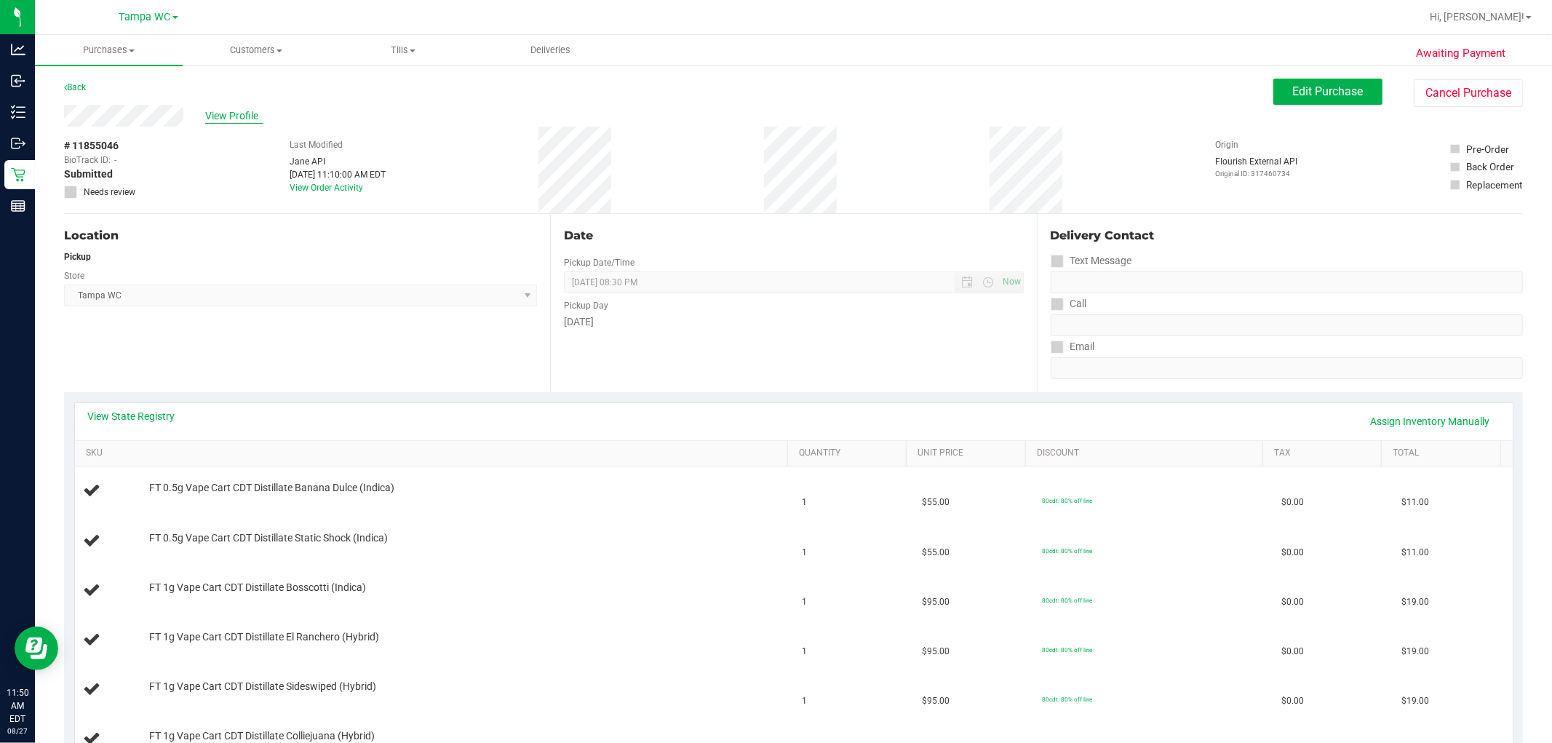
click at [252, 113] on span "View Profile" at bounding box center [234, 115] width 58 height 15
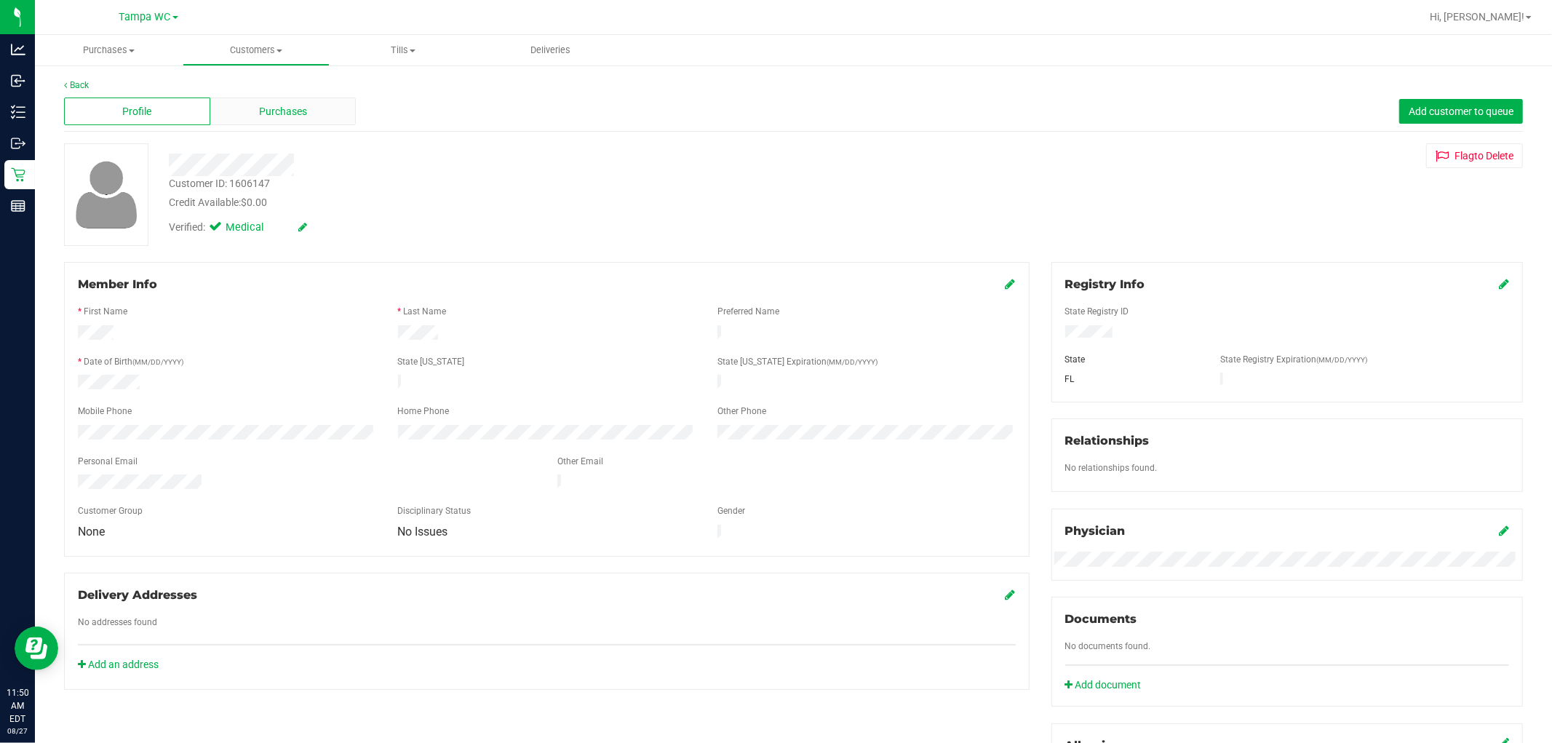
click at [291, 100] on div "Purchases" at bounding box center [283, 112] width 146 height 28
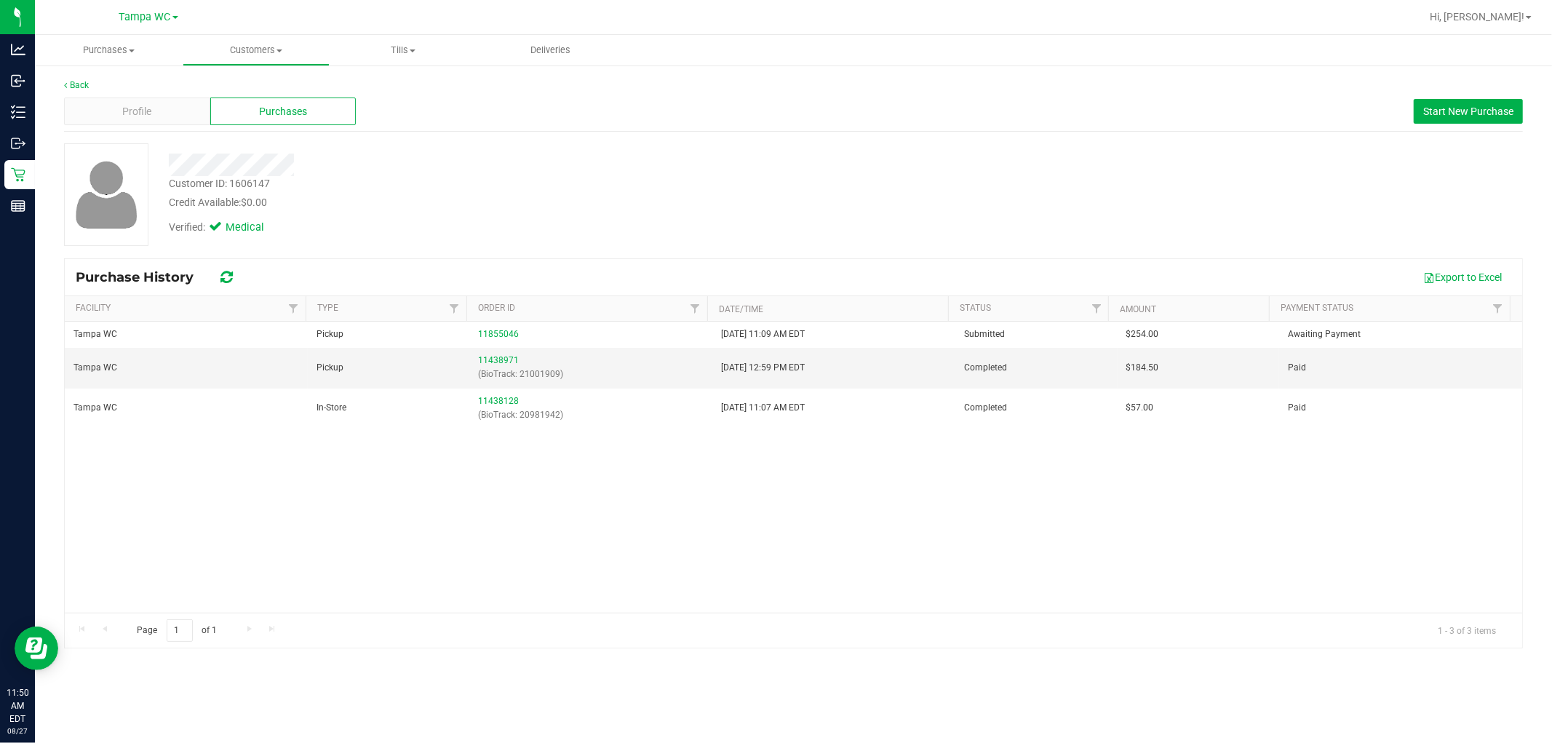
click at [321, 134] on div "Back Profile Purchases Start New Purchase Customer ID: 1606147 Credit Available…" at bounding box center [793, 364] width 1459 height 570
click at [492, 196] on div "Credit Available: $0.00" at bounding box center [528, 202] width 719 height 15
click at [774, 481] on div "Tampa WC Pickup 11855046 [DATE] 11:09 AM EDT Submitted $254.00 Awaiting Payment…" at bounding box center [794, 467] width 1458 height 291
click at [500, 368] on p "(BioTrack: 21001909)" at bounding box center [591, 375] width 226 height 14
click at [500, 364] on link "11438971" at bounding box center [498, 360] width 41 height 10
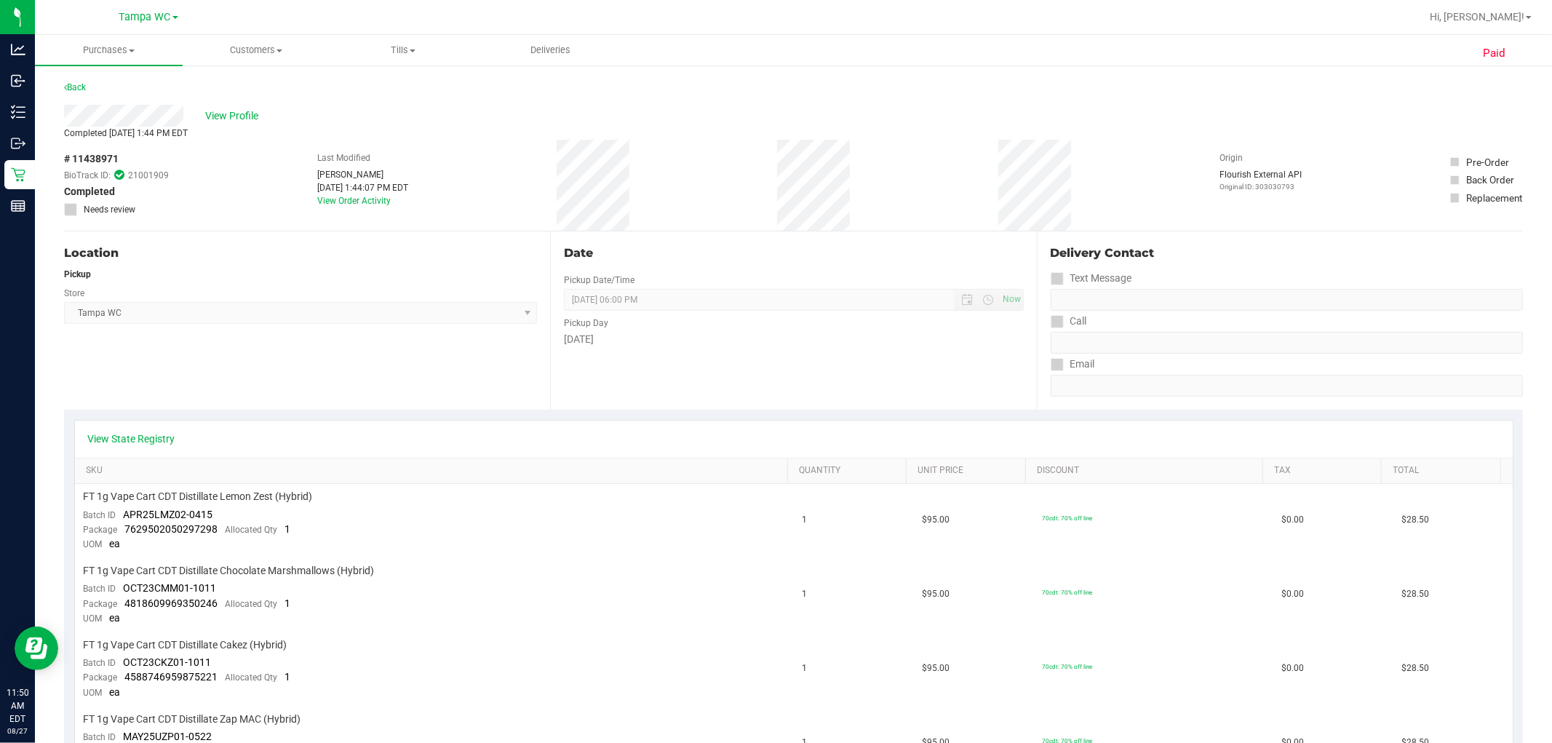
click at [231, 106] on div "View Profile" at bounding box center [793, 116] width 1459 height 22
click at [229, 106] on div "View Profile" at bounding box center [793, 116] width 1459 height 22
click at [228, 114] on span "View Profile" at bounding box center [234, 115] width 58 height 15
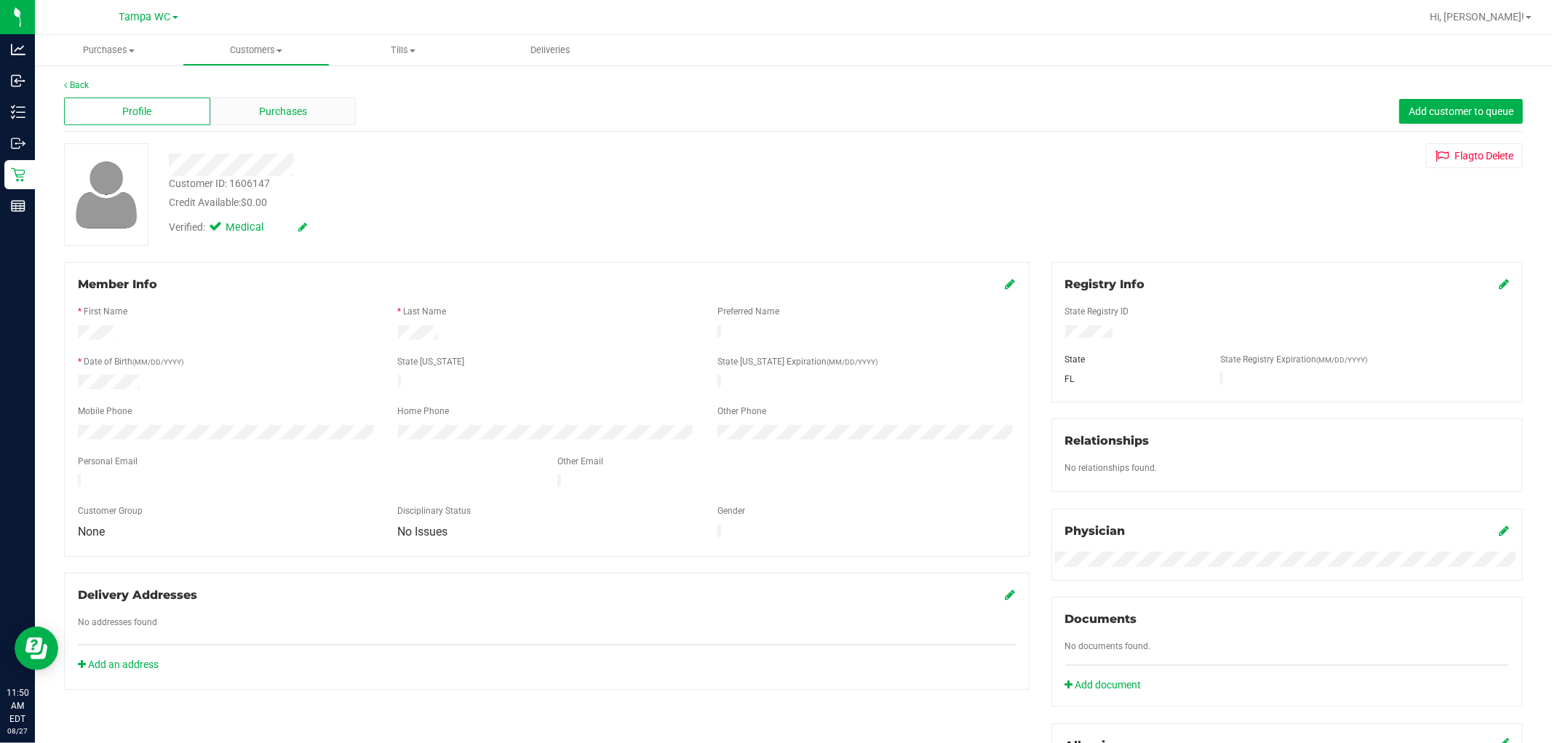
click at [293, 98] on div "Purchases" at bounding box center [283, 112] width 146 height 28
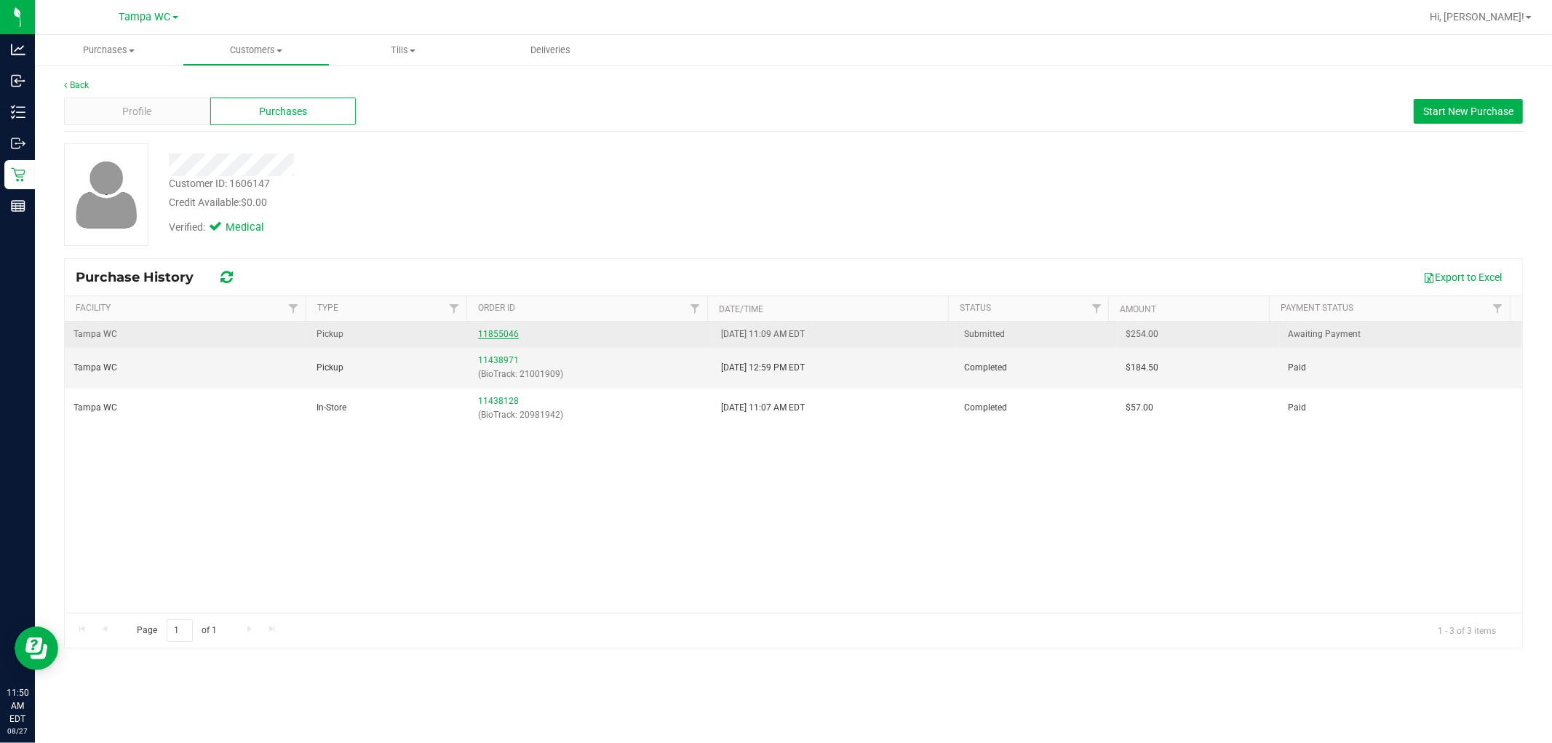
click at [478, 335] on link "11855046" at bounding box center [498, 334] width 41 height 10
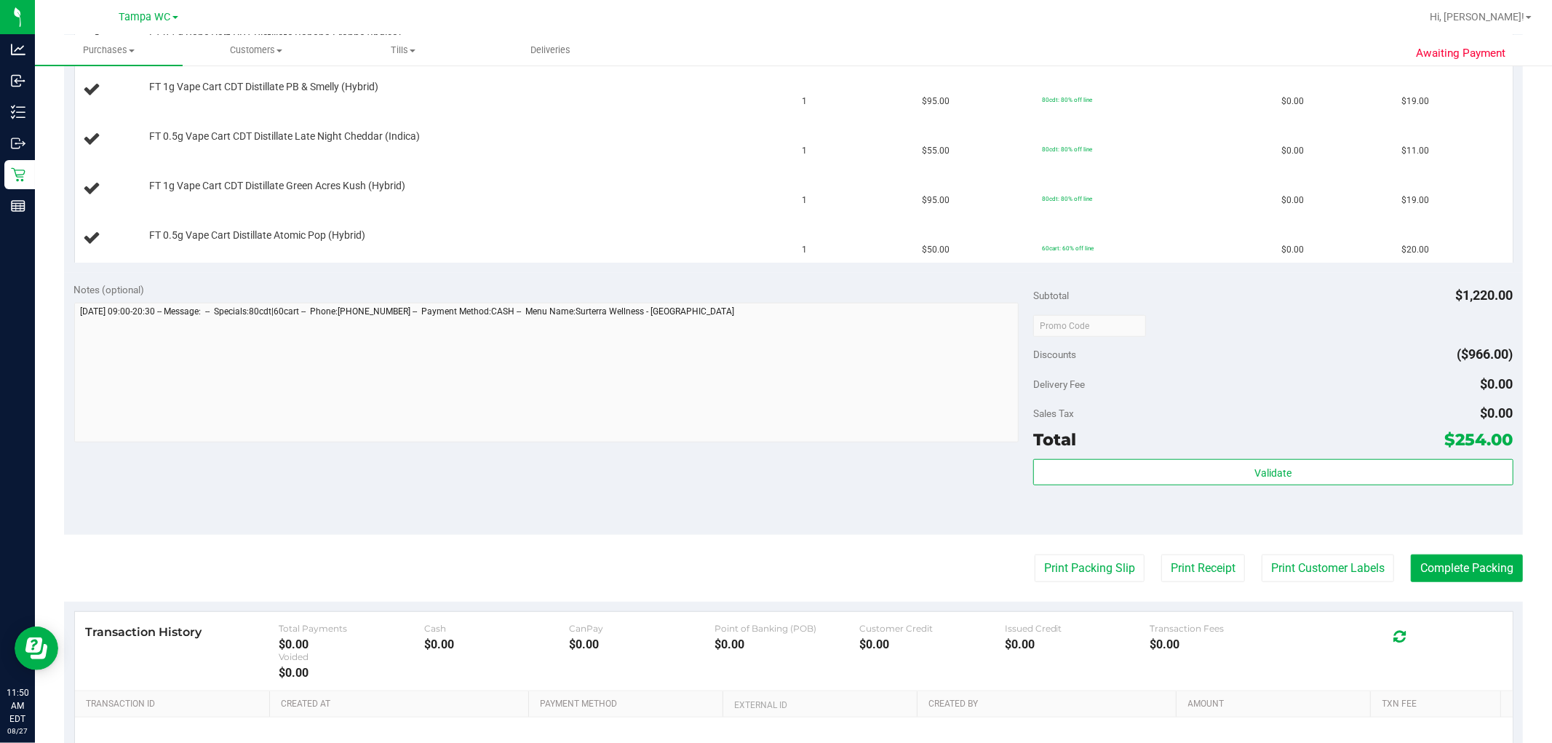
scroll to position [1109, 0]
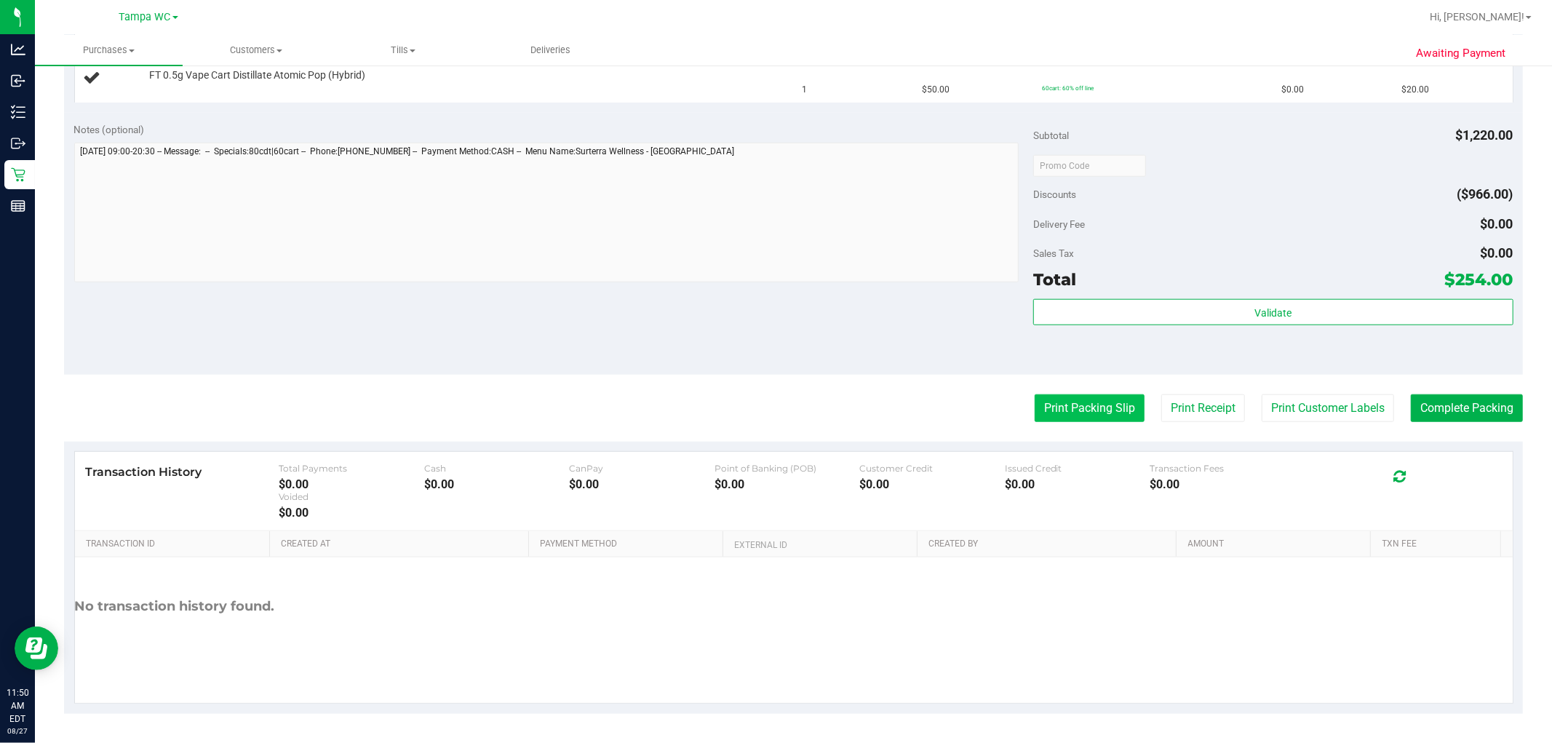
click at [774, 397] on button "Print Packing Slip" at bounding box center [1090, 408] width 110 height 28
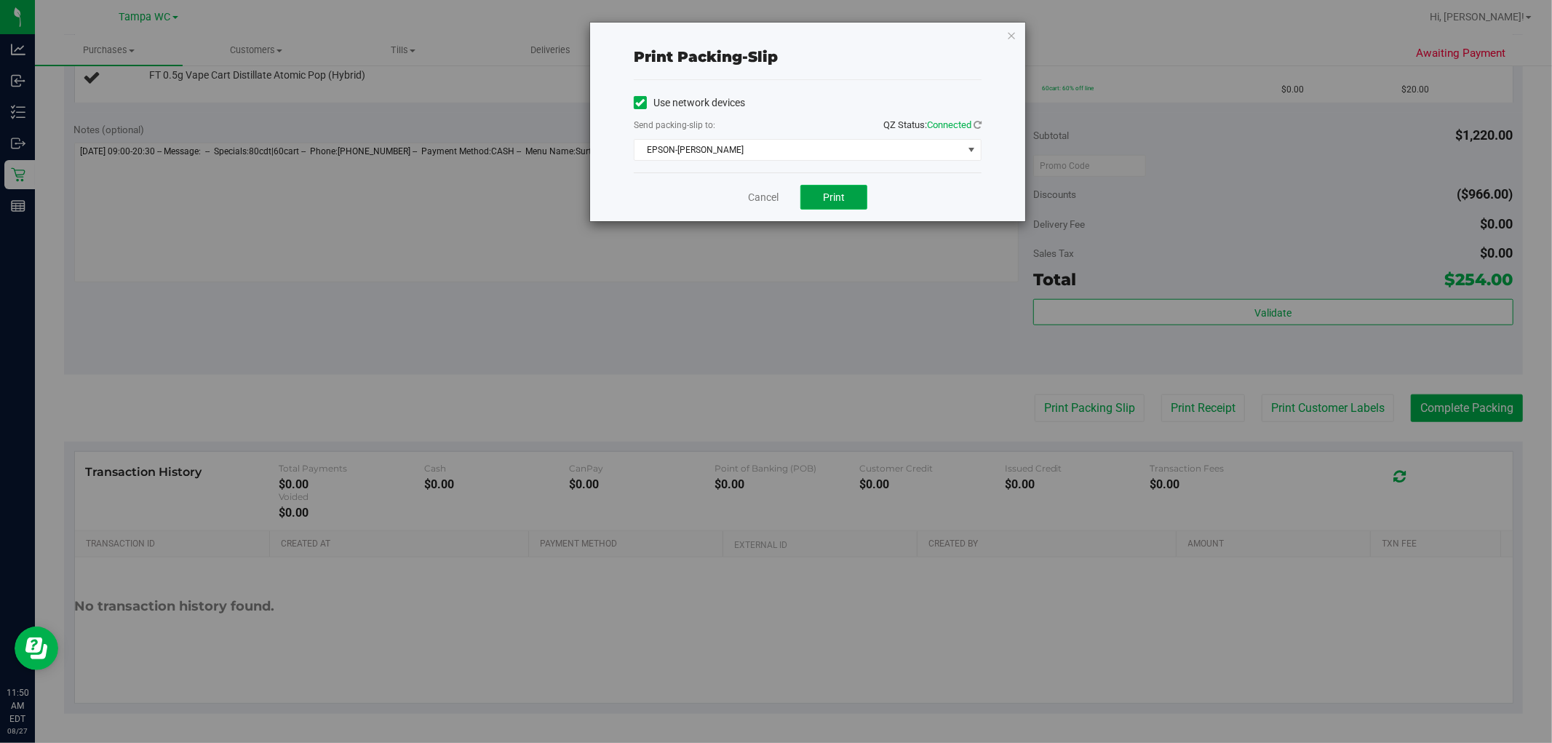
click at [774, 189] on button "Print" at bounding box center [834, 197] width 67 height 25
click at [748, 195] on link "Cancel" at bounding box center [763, 197] width 31 height 15
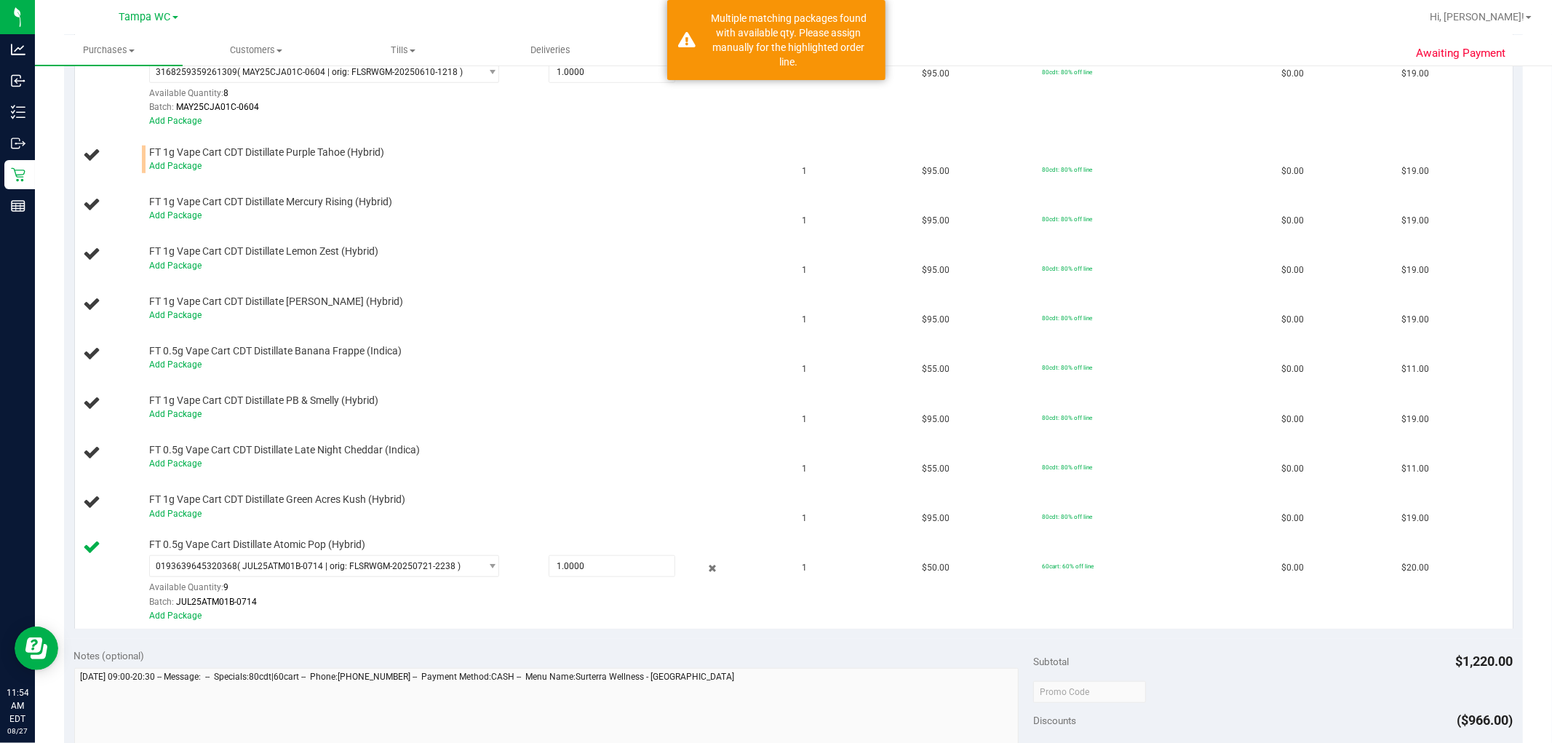
scroll to position [742, 0]
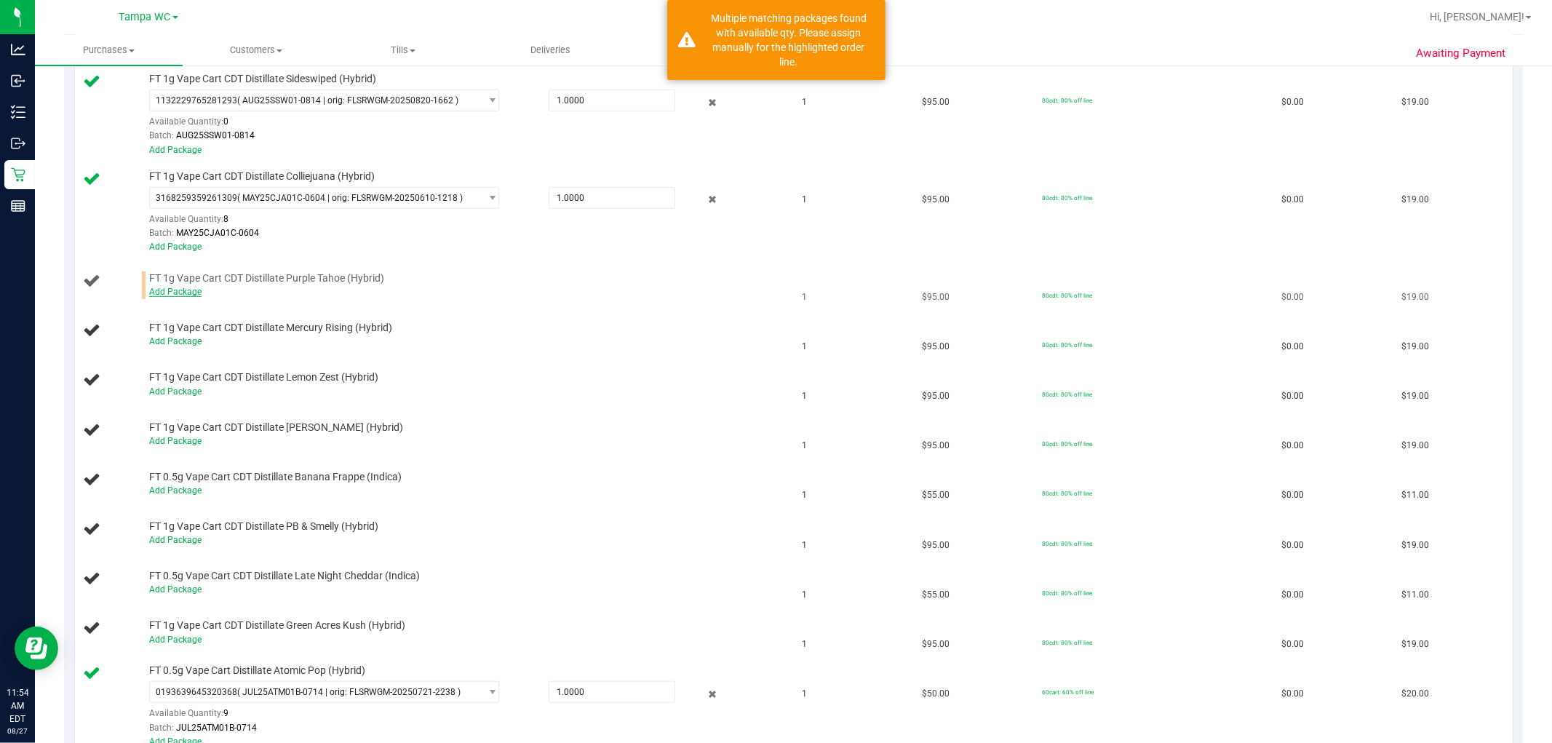
click at [173, 297] on link "Add Package" at bounding box center [175, 292] width 52 height 10
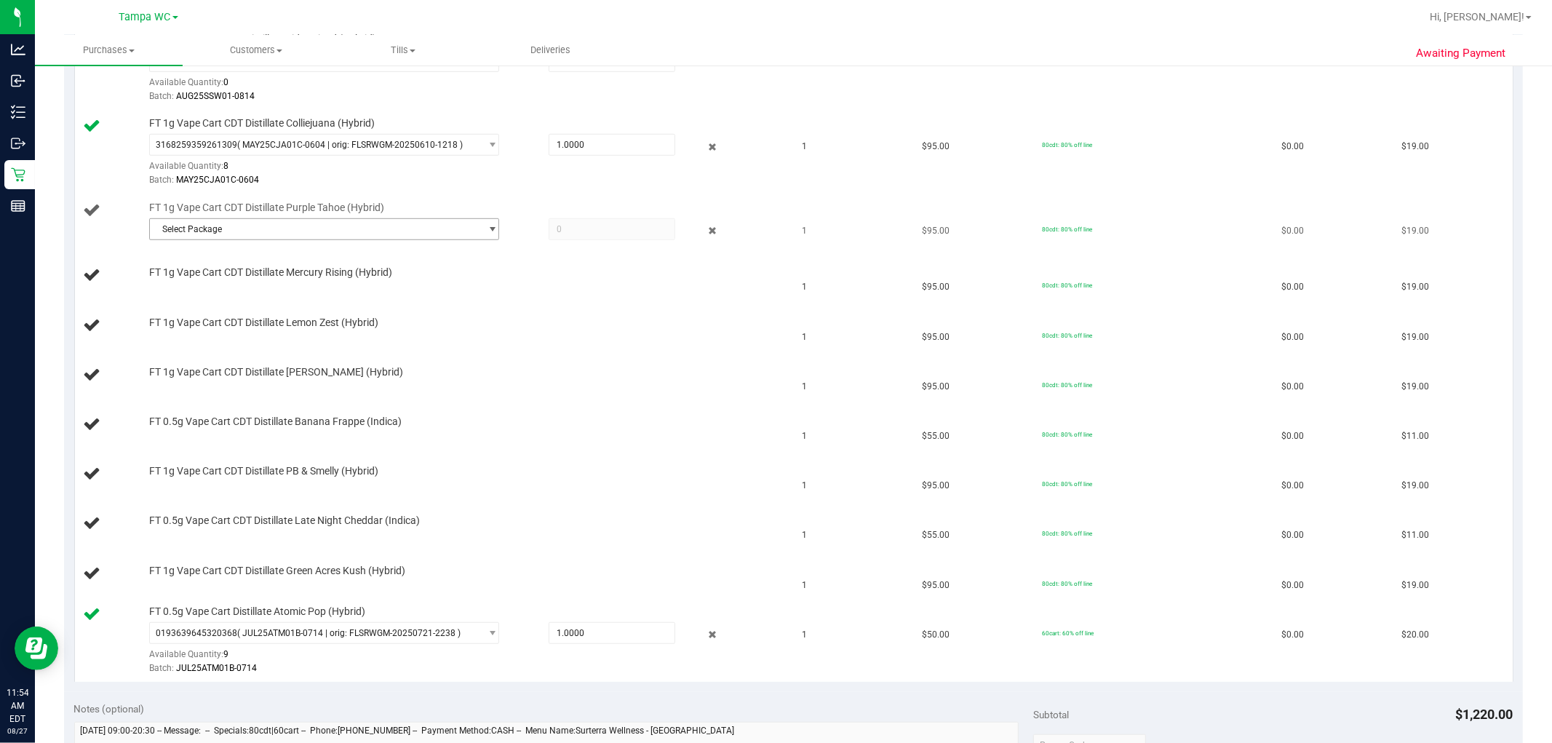
click at [383, 231] on span "Select Package" at bounding box center [315, 229] width 330 height 20
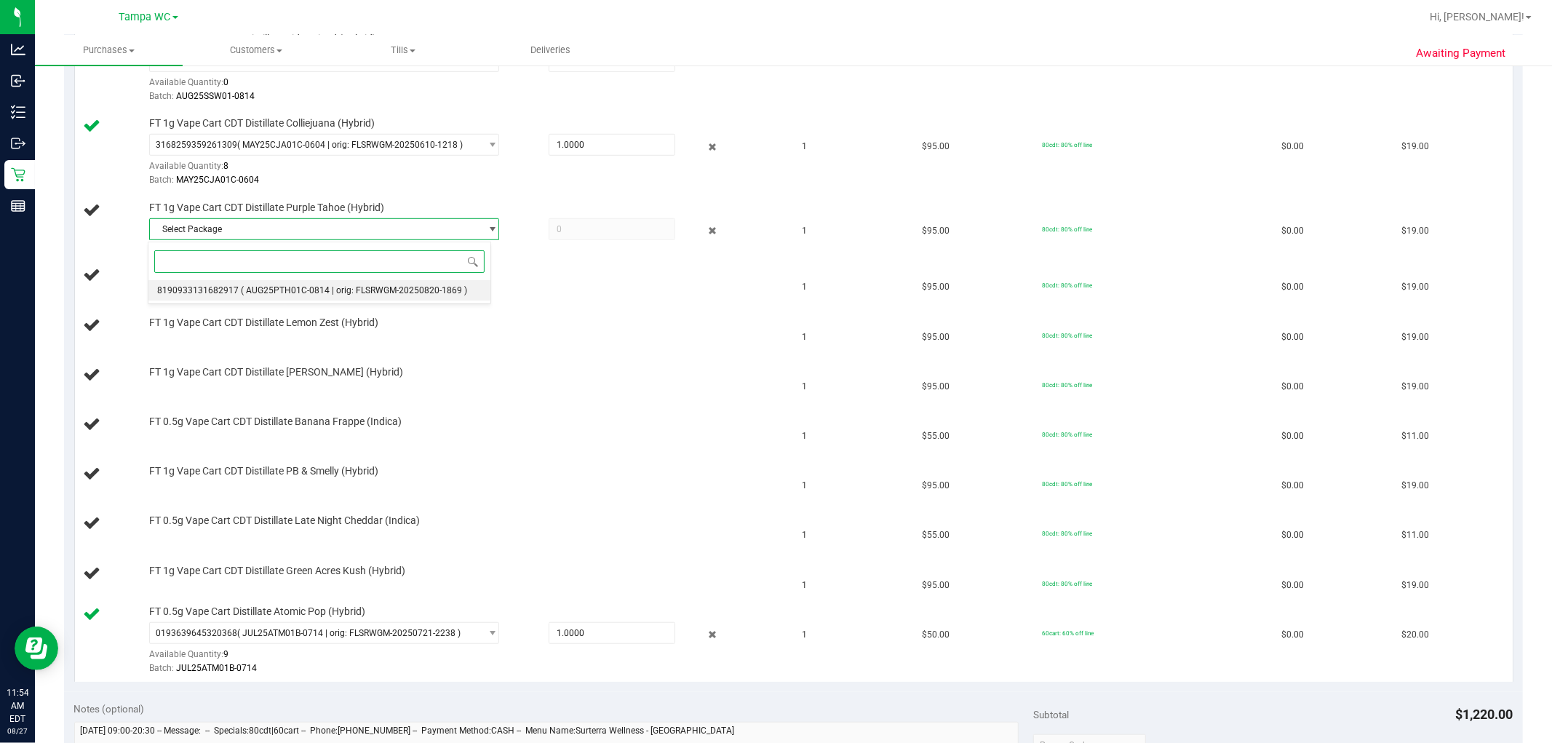
click at [346, 290] on span "( AUG25PTH01C-0814 | orig: FLSRWGM-20250820-1869 )" at bounding box center [354, 290] width 226 height 10
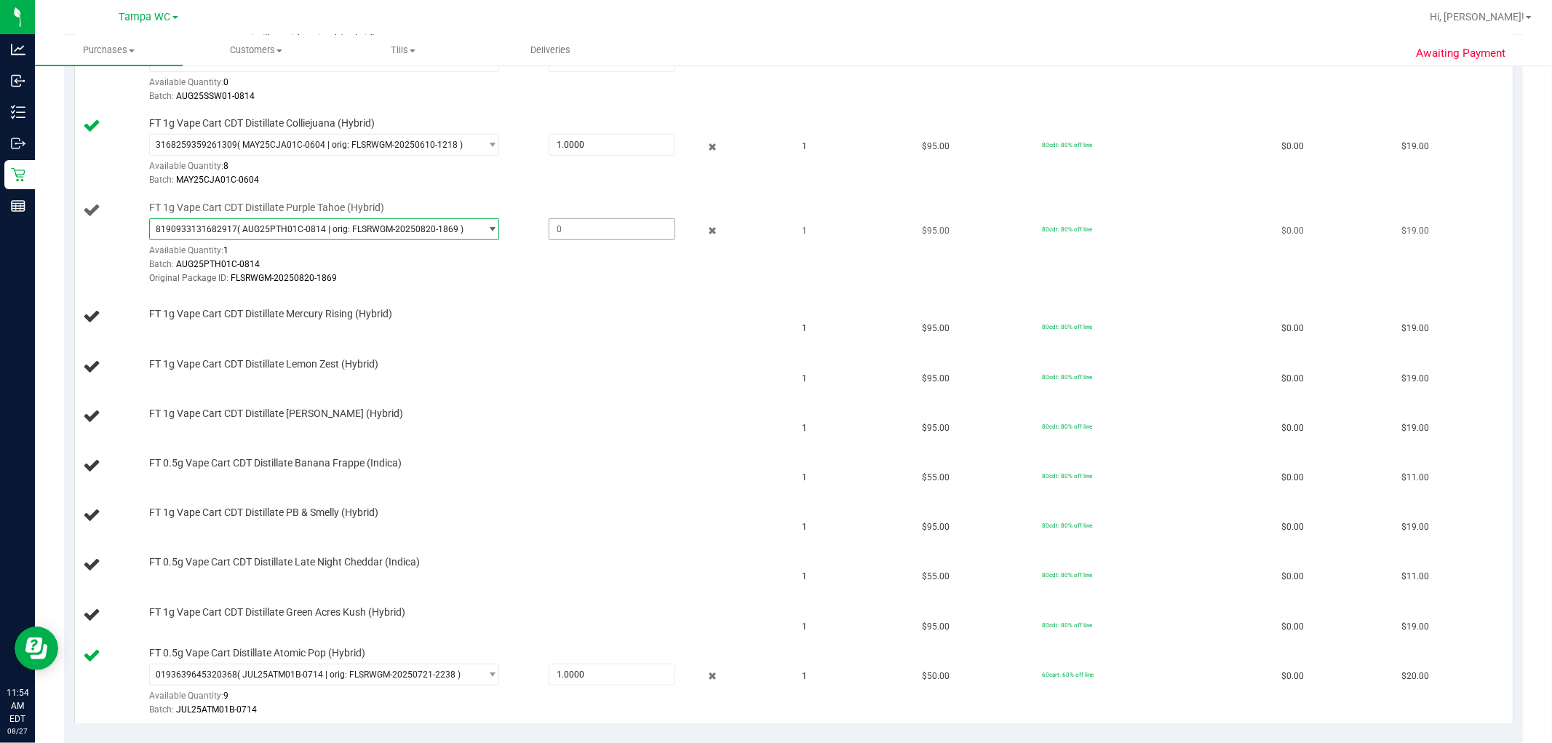
click at [549, 224] on span at bounding box center [612, 229] width 127 height 22
click at [565, 226] on input "text" at bounding box center [611, 229] width 125 height 20
type input "1"
type input "1.0000"
click at [541, 307] on td "FT 1g Vape Cart CDT Distillate Mercury Rising (Hybrid)" at bounding box center [434, 317] width 719 height 49
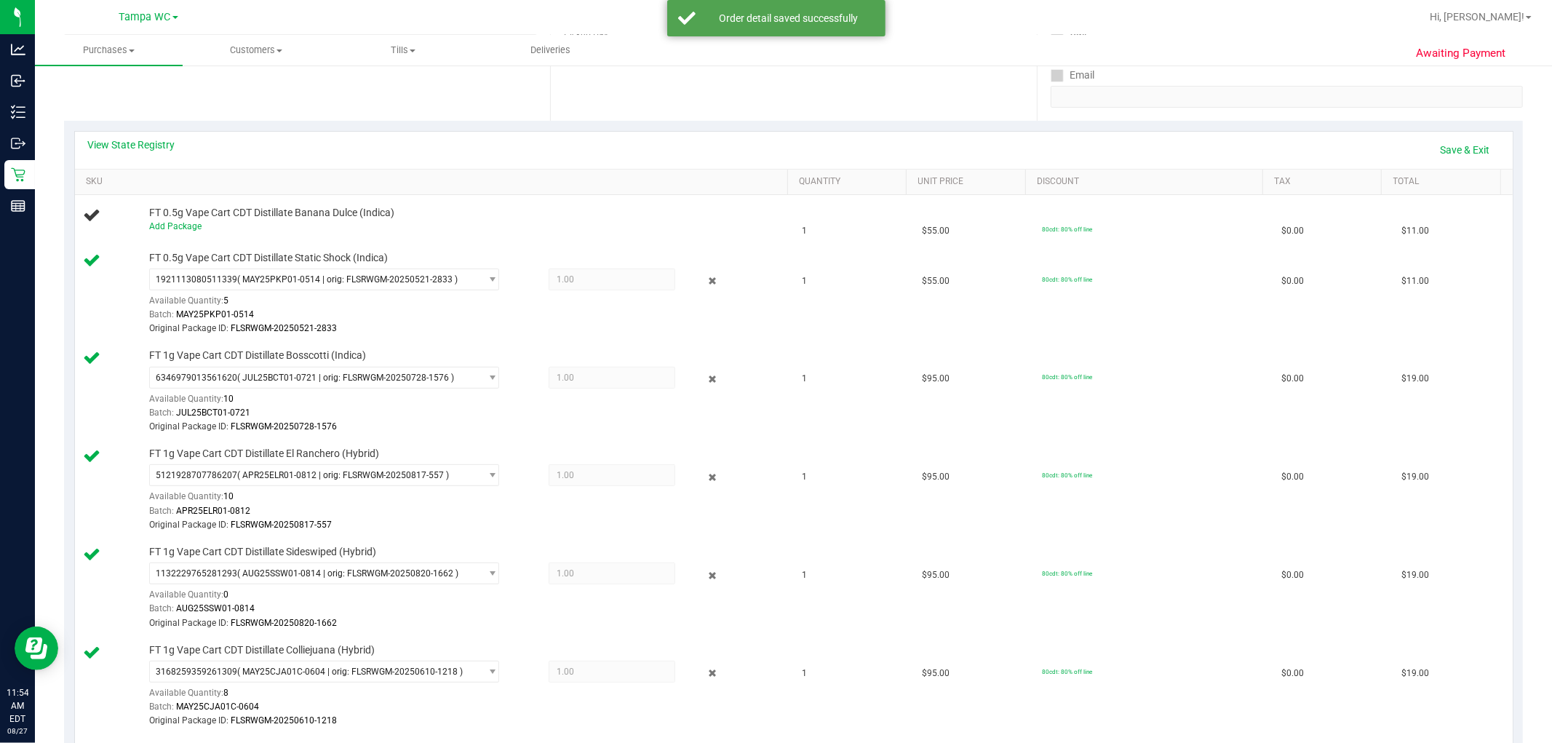
scroll to position [257, 0]
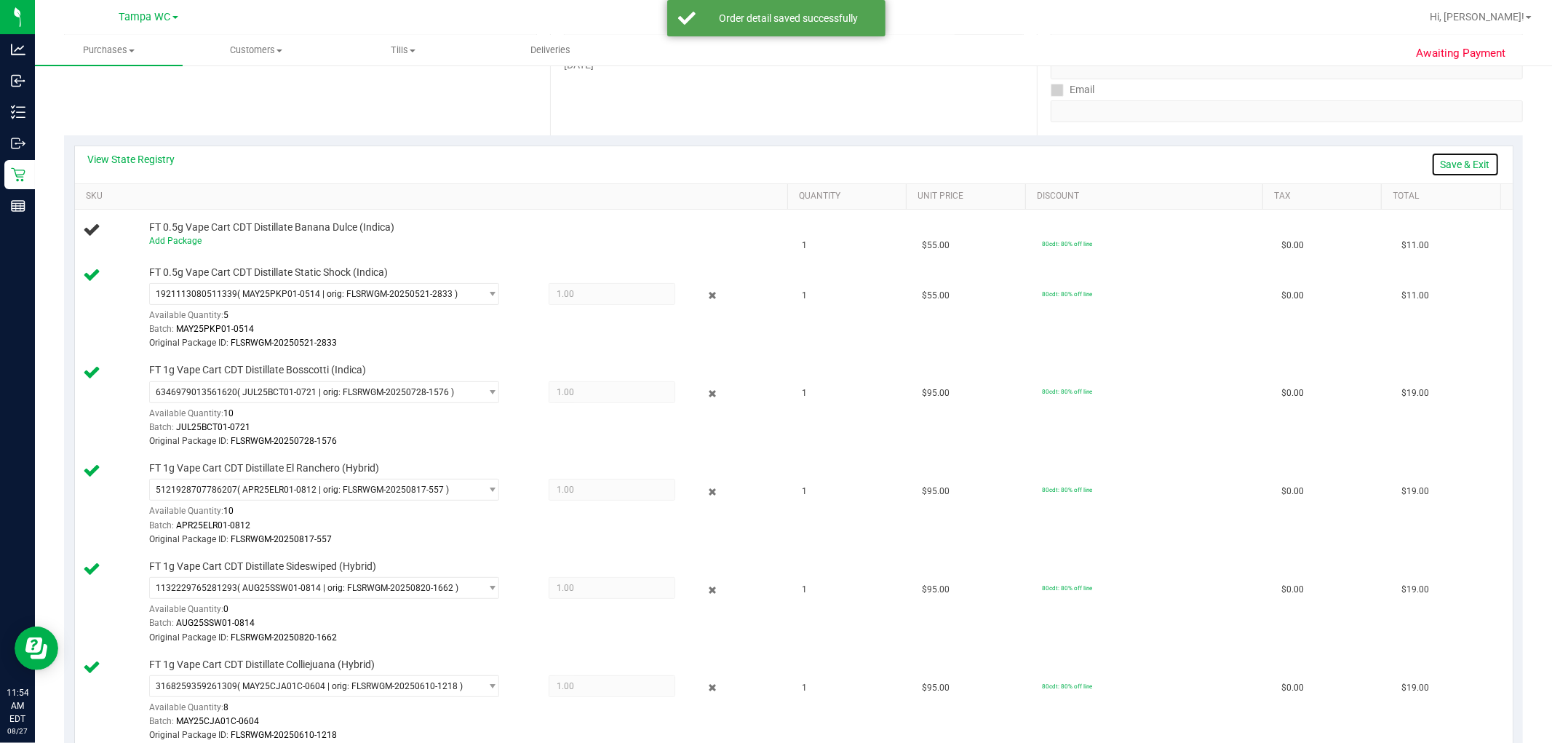
click at [774, 159] on link "Save & Exit" at bounding box center [1466, 164] width 68 height 25
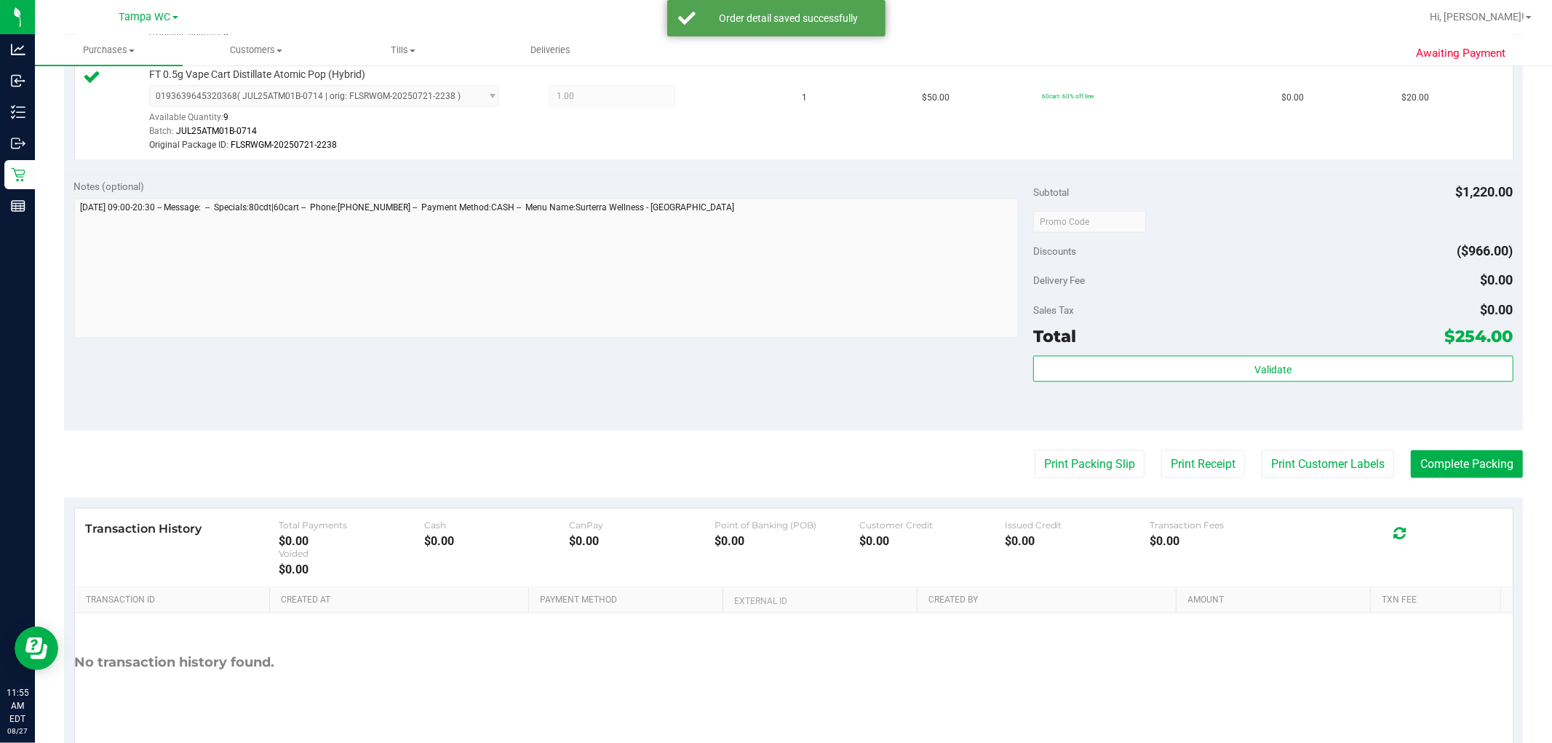
scroll to position [1635, 0]
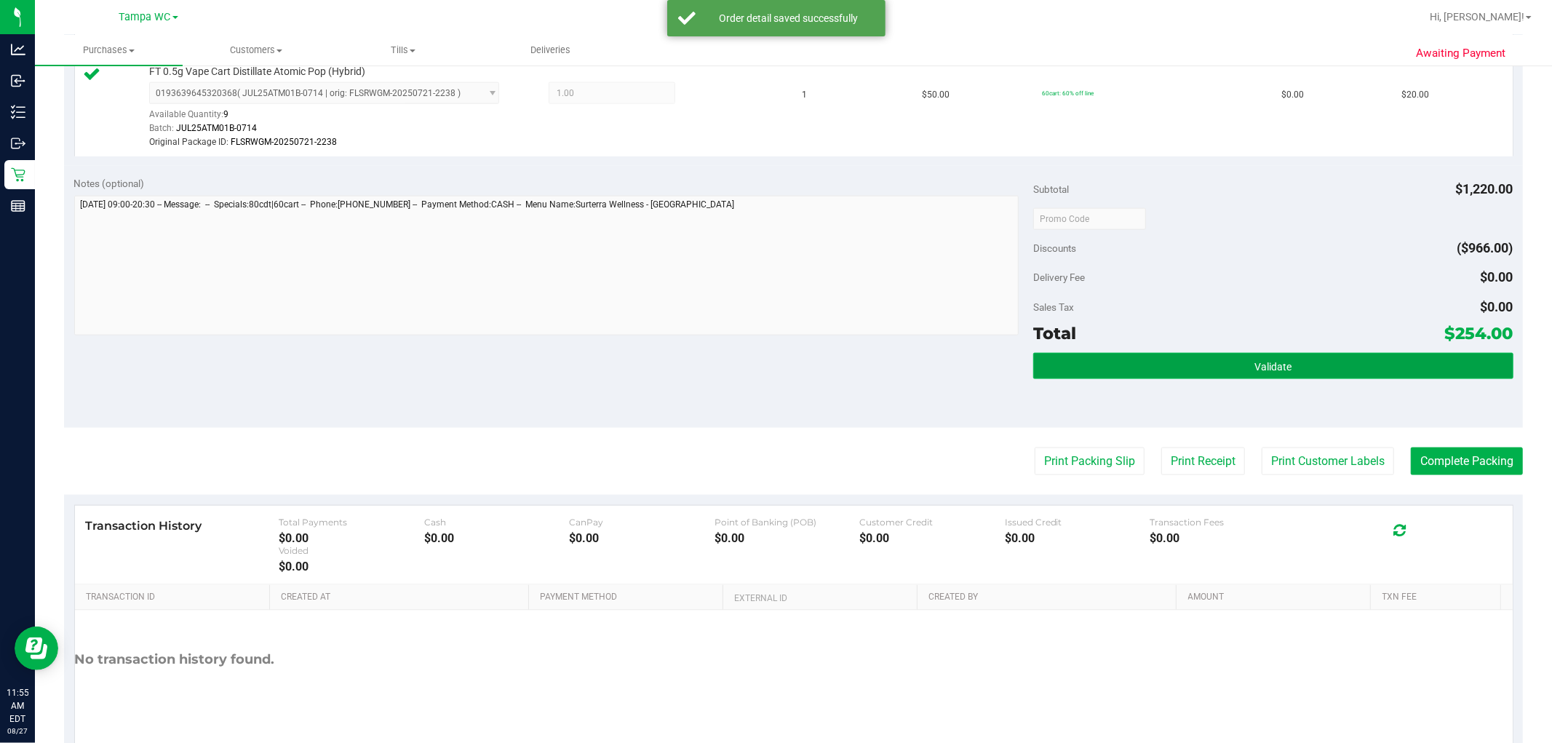
click at [774, 359] on button "Validate" at bounding box center [1273, 366] width 480 height 26
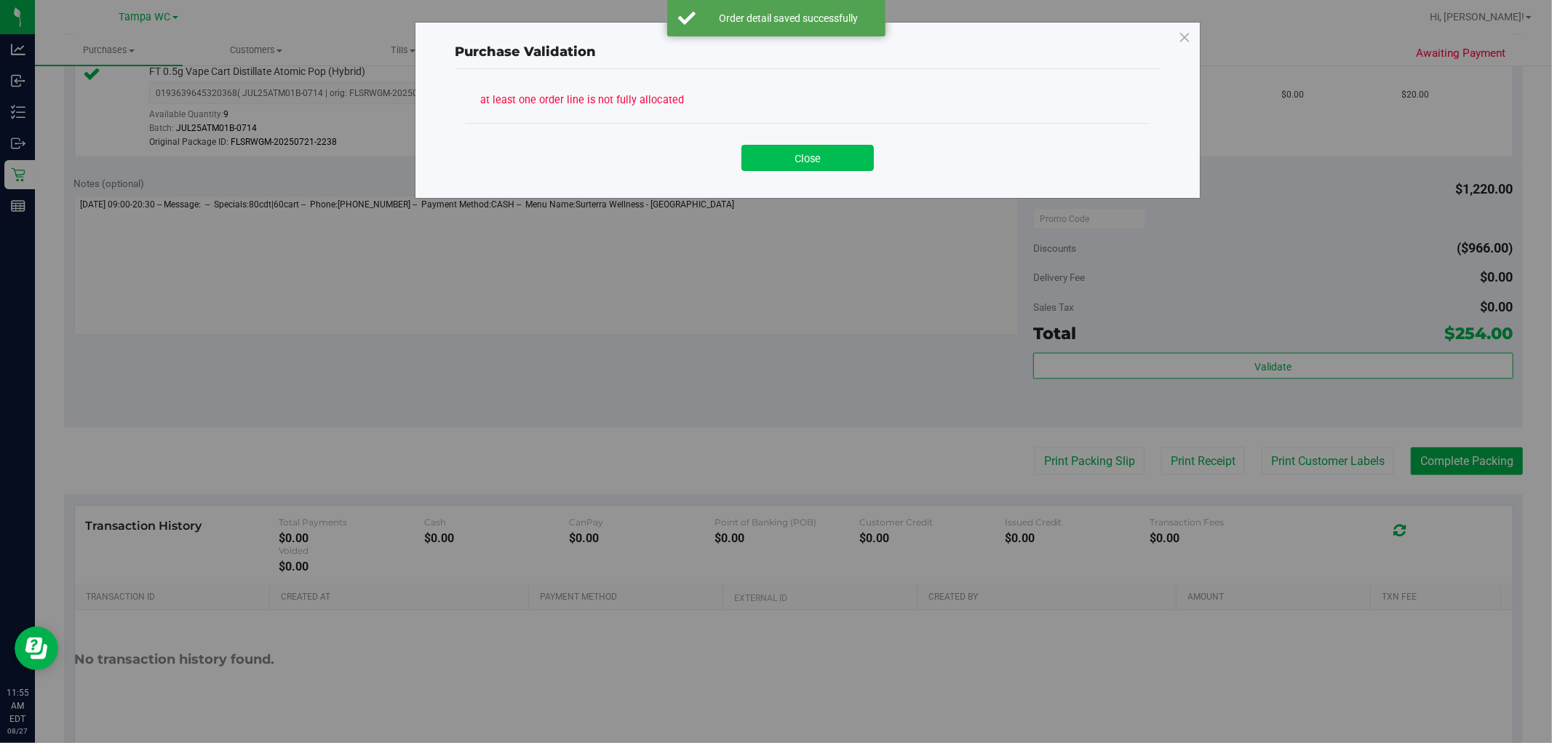
click at [774, 165] on button "Close" at bounding box center [808, 158] width 132 height 26
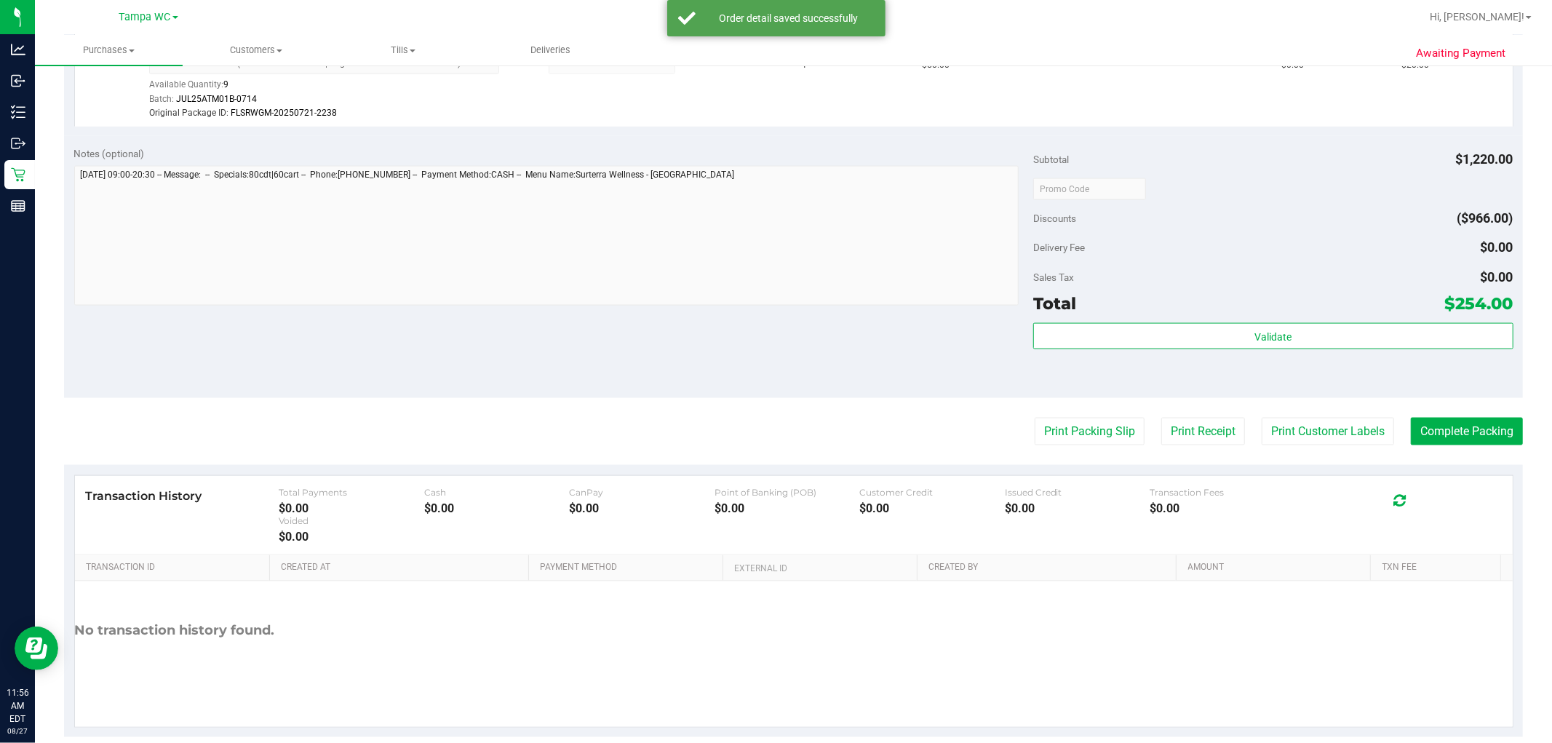
scroll to position [1727, 0]
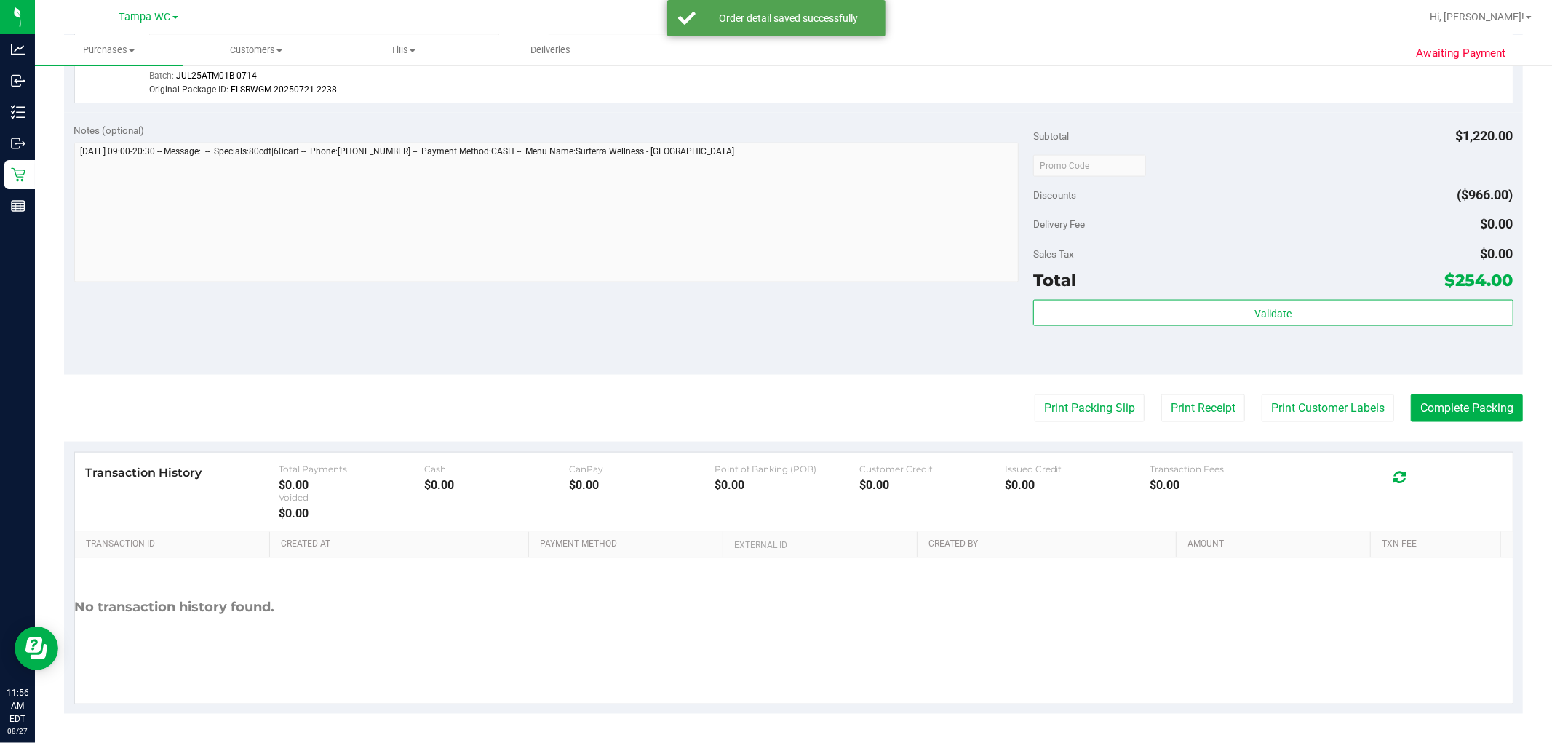
click at [774, 269] on div "Total $254.00" at bounding box center [1273, 280] width 480 height 26
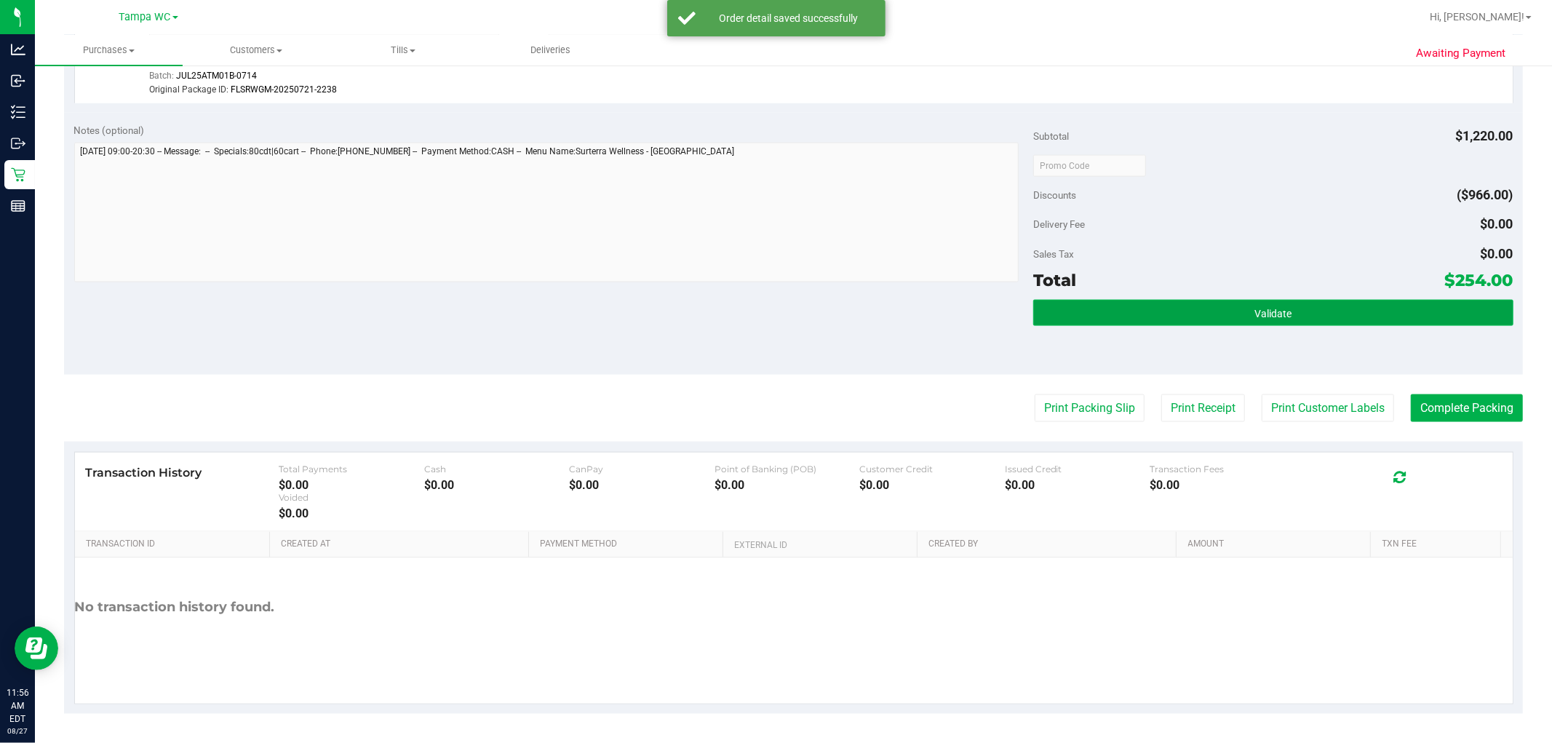
click at [774, 306] on button "Validate" at bounding box center [1273, 313] width 480 height 26
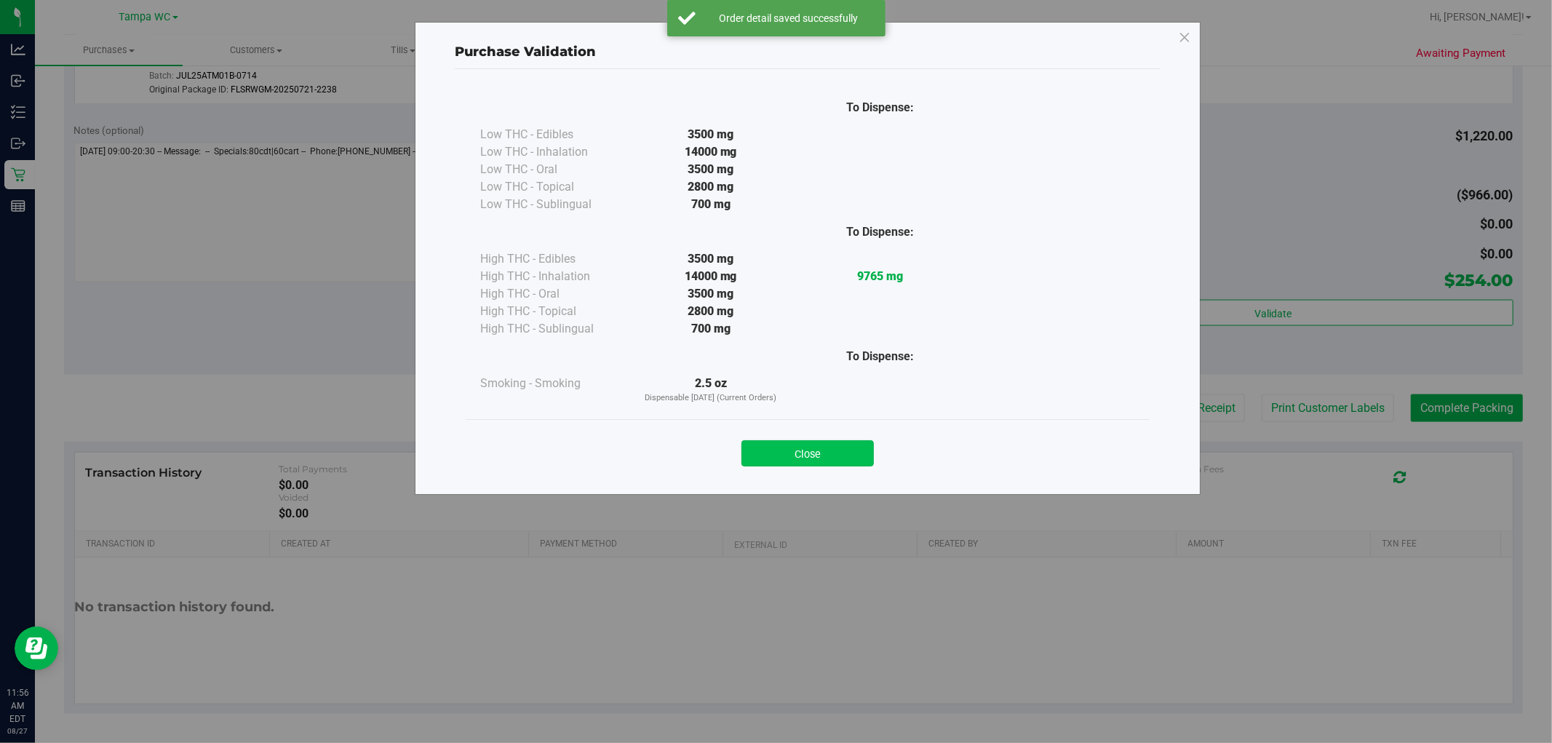
click at [774, 459] on button "Close" at bounding box center [808, 453] width 132 height 26
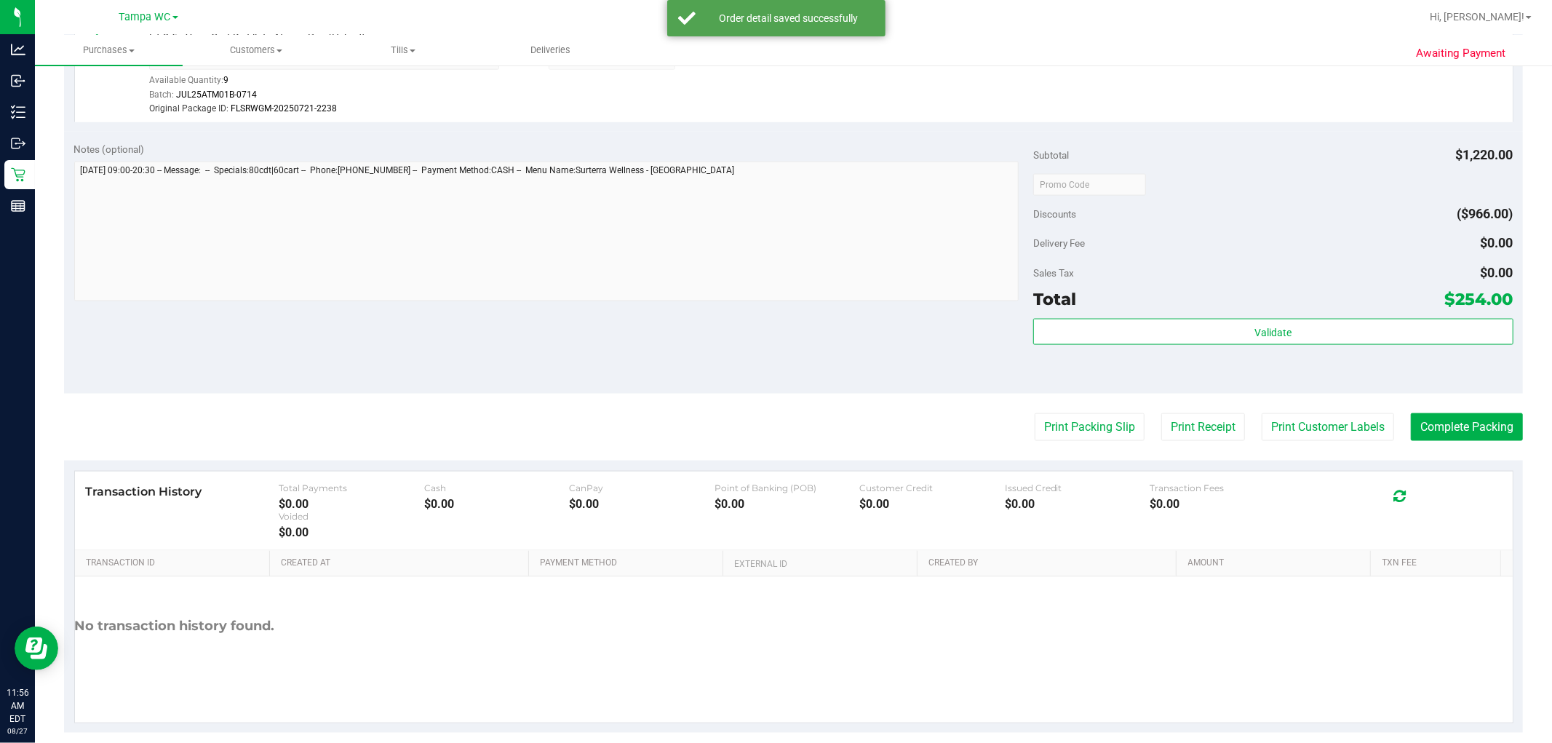
scroll to position [1726, 0]
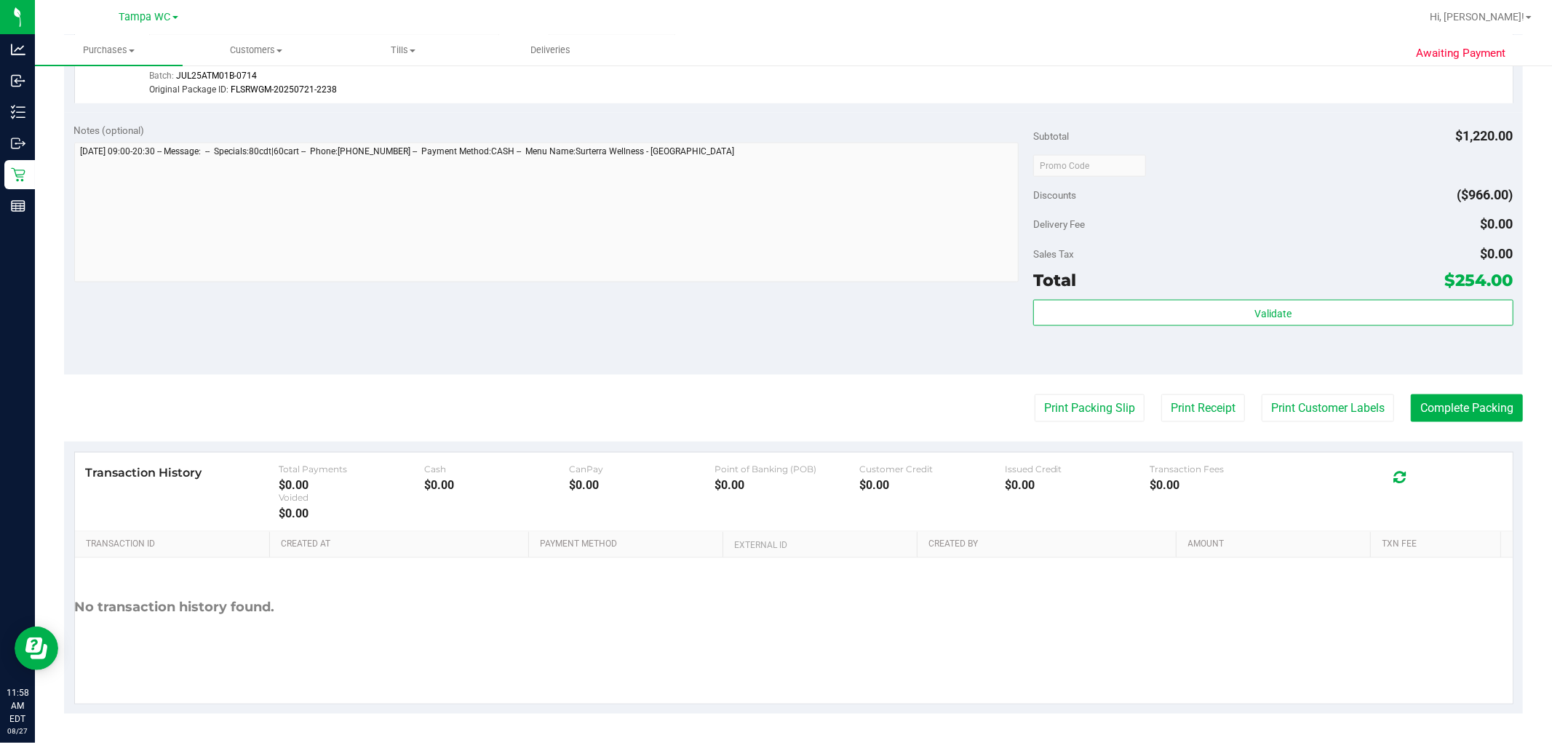
click at [774, 413] on button "Complete Packing" at bounding box center [1467, 408] width 112 height 28
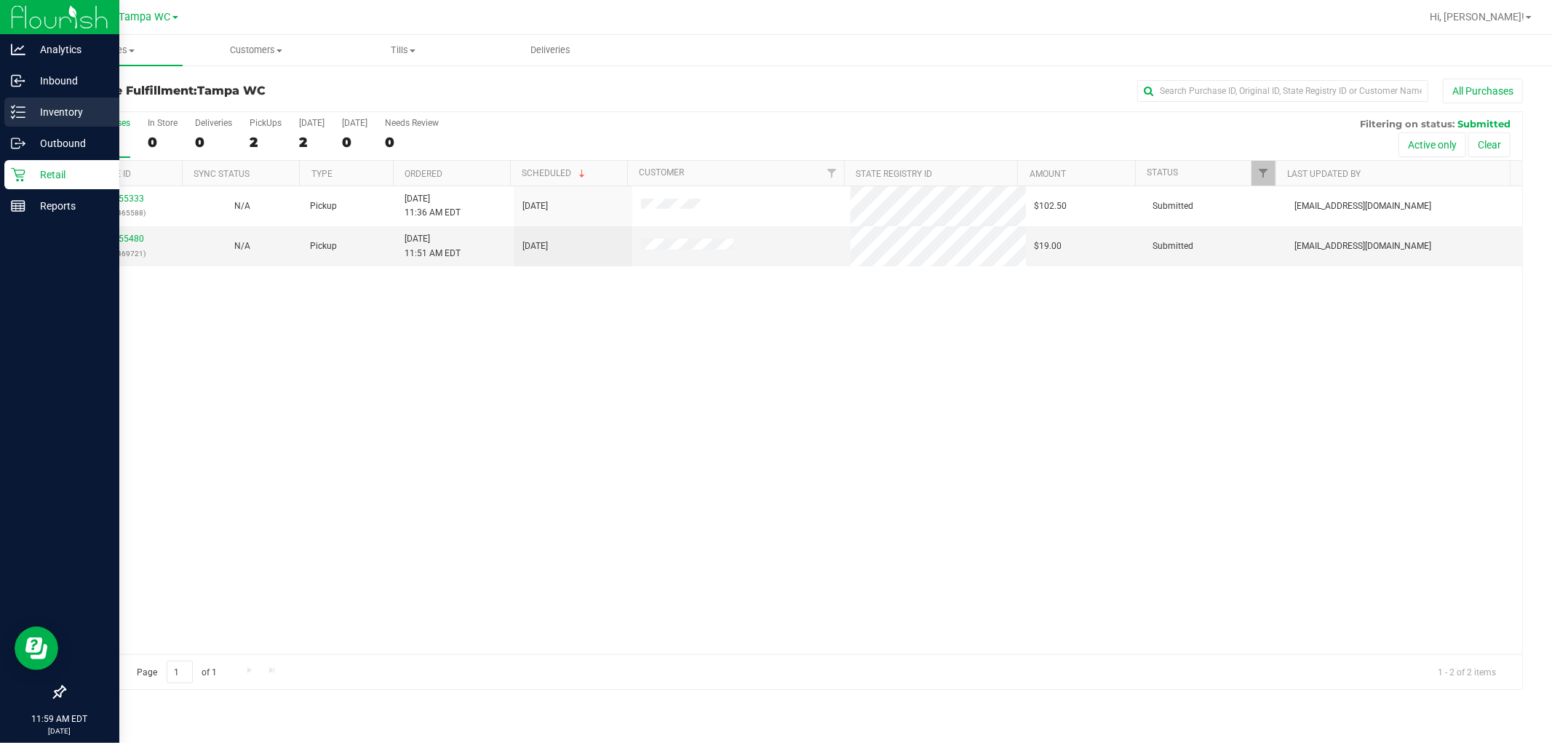
click at [18, 116] on icon at bounding box center [18, 112] width 15 height 15
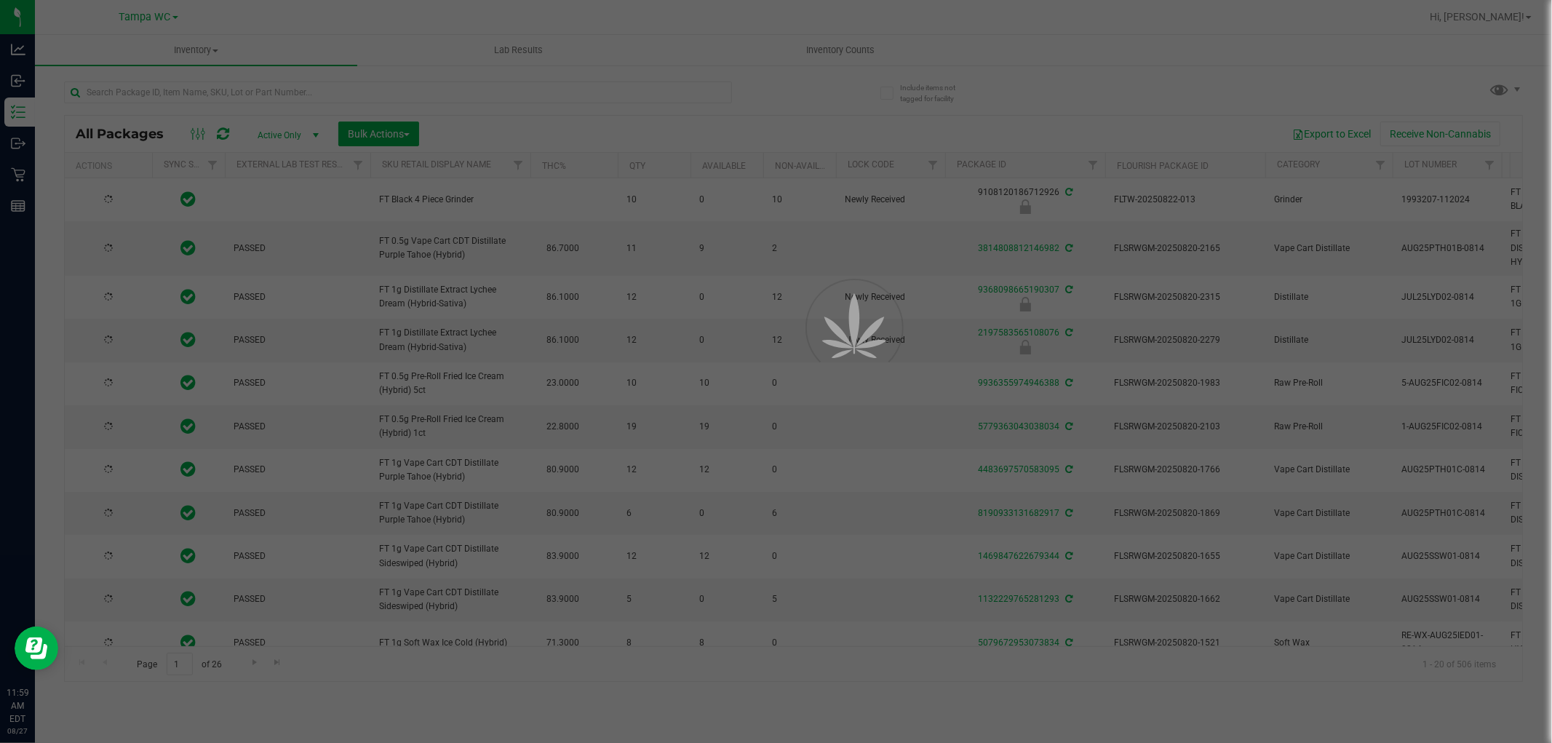
click at [320, 92] on div at bounding box center [776, 371] width 1552 height 743
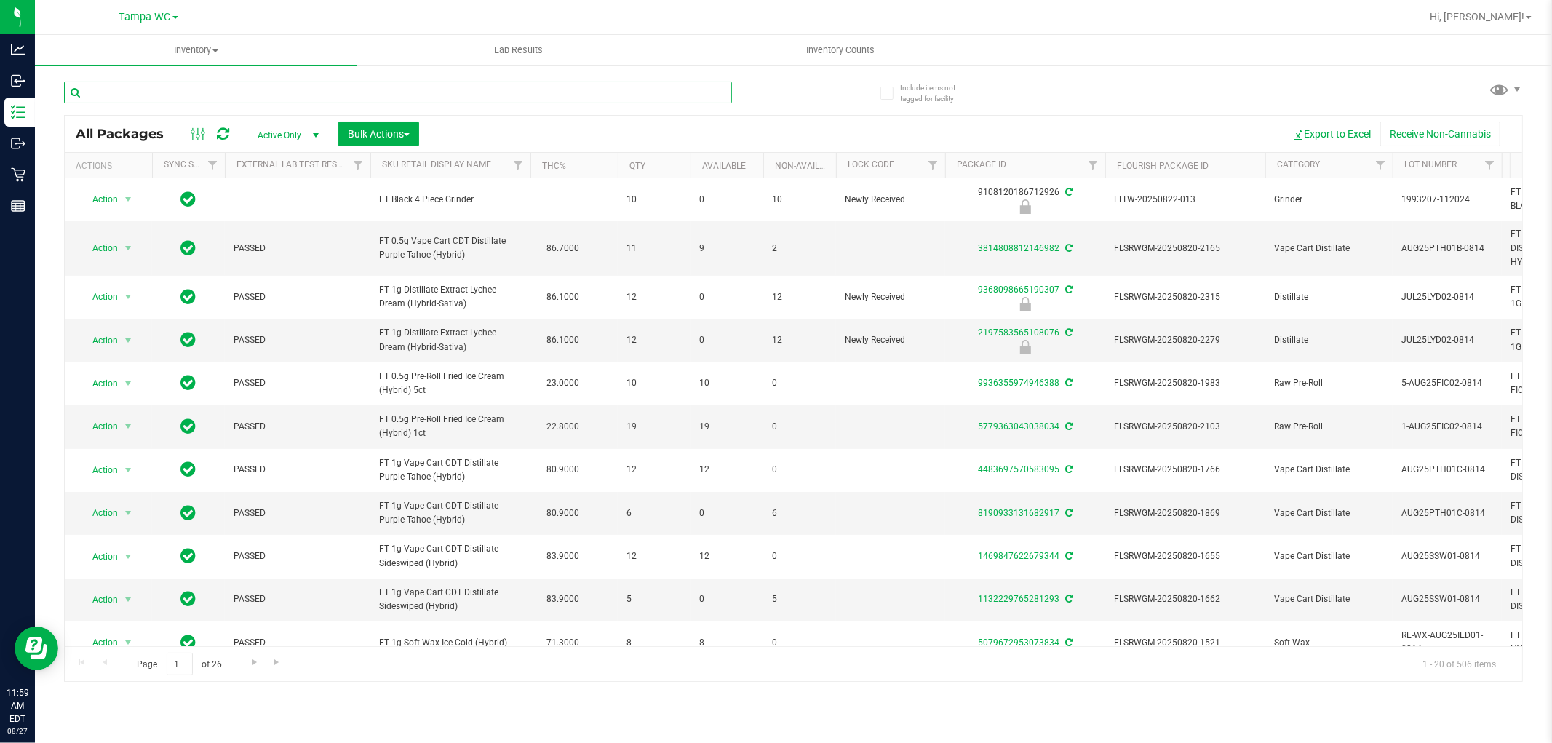
click at [320, 92] on input "text" at bounding box center [398, 93] width 668 height 22
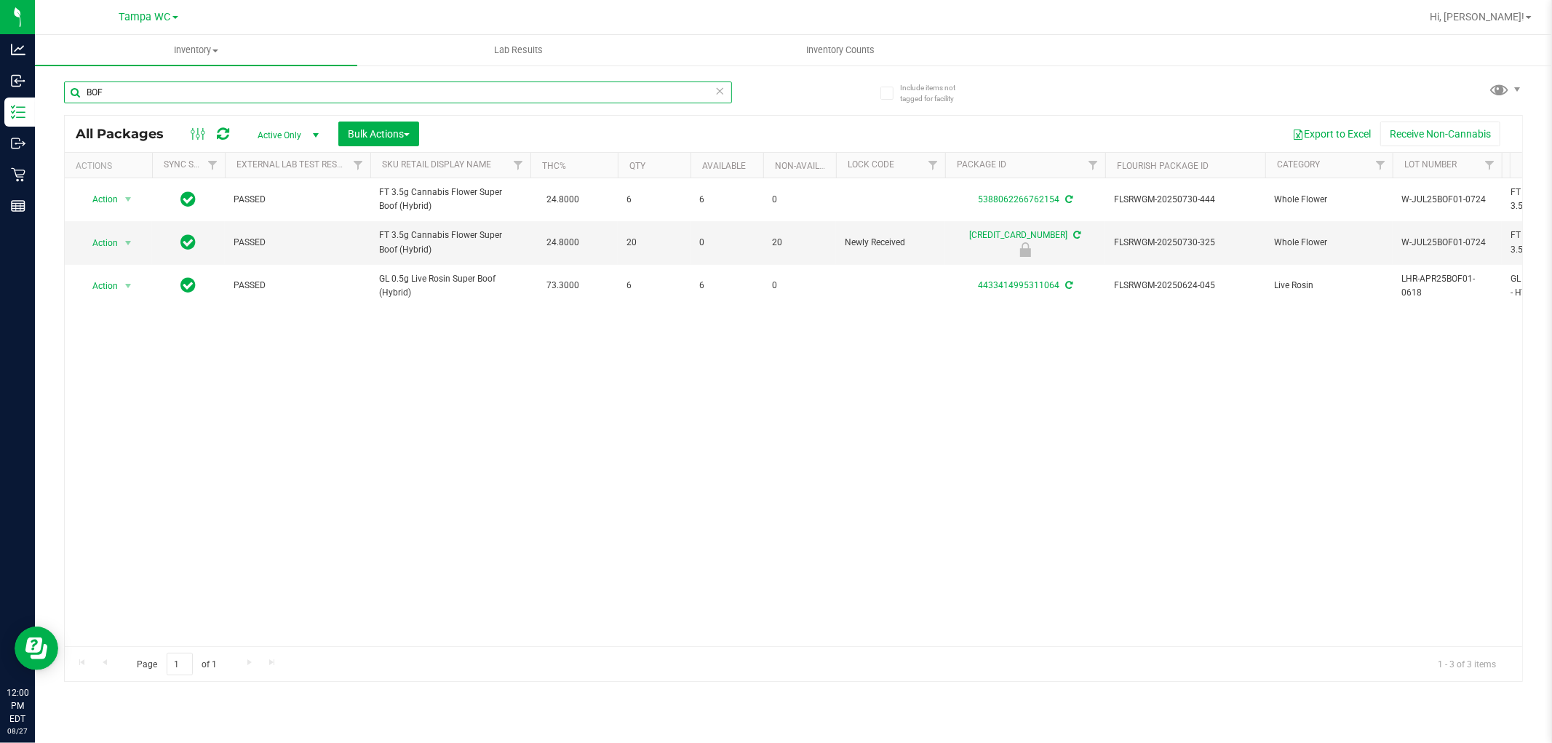
type input "BOF"
click at [543, 328] on div "Action Action Adjust qty Create package Edit attributes Global inventory Locate…" at bounding box center [794, 412] width 1458 height 468
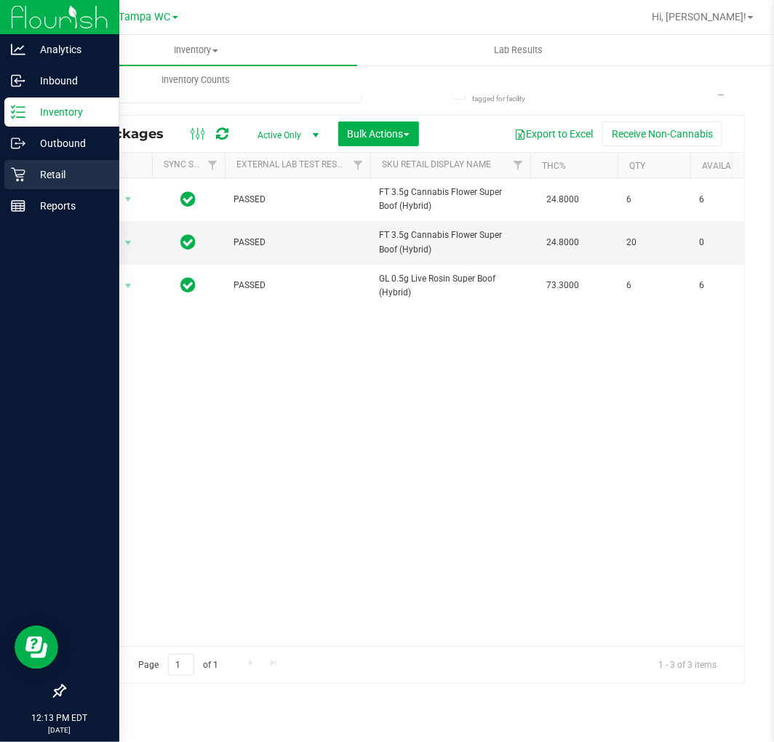
click at [15, 172] on icon at bounding box center [18, 175] width 14 height 14
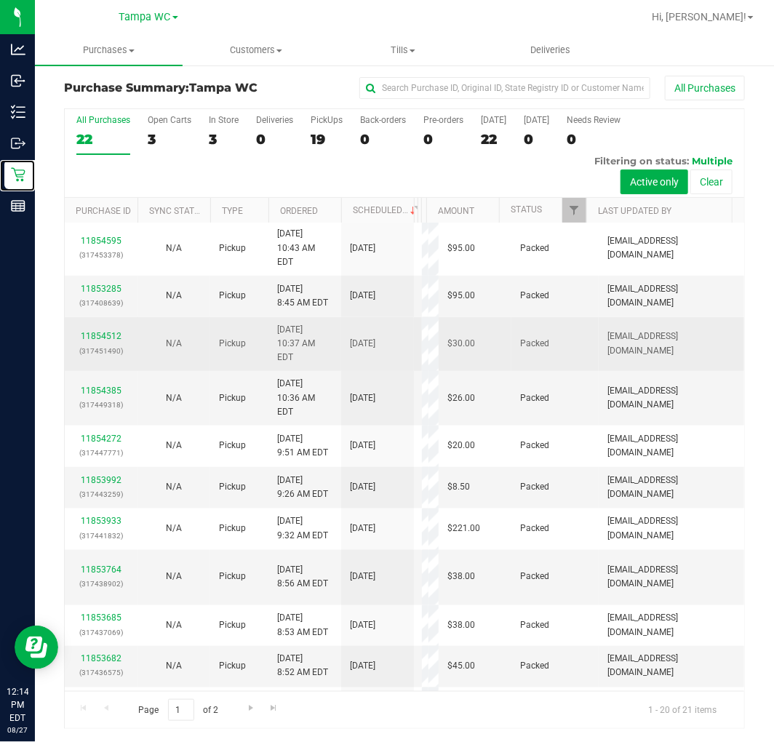
scroll to position [4, 0]
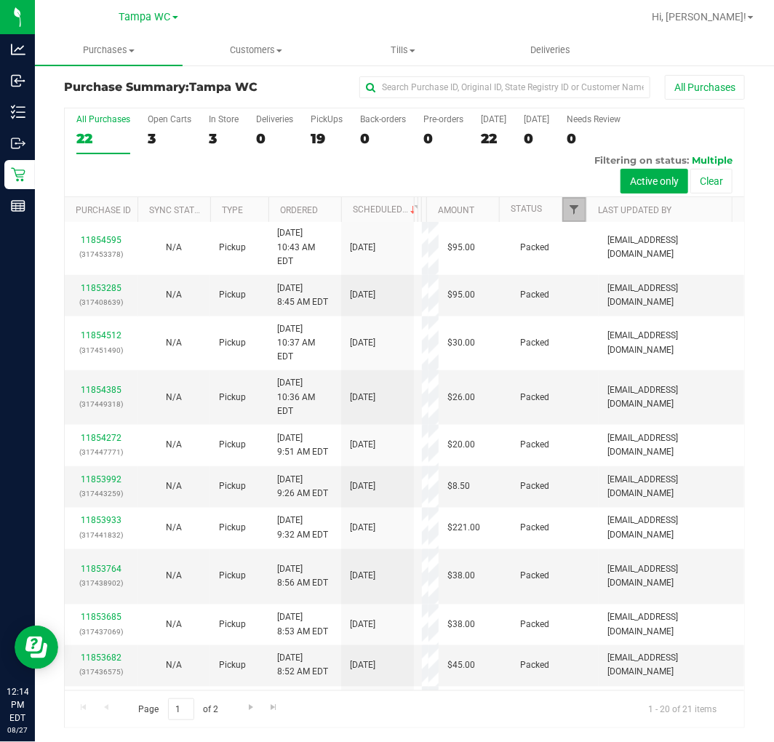
click at [568, 209] on span "Filter" at bounding box center [574, 210] width 12 height 12
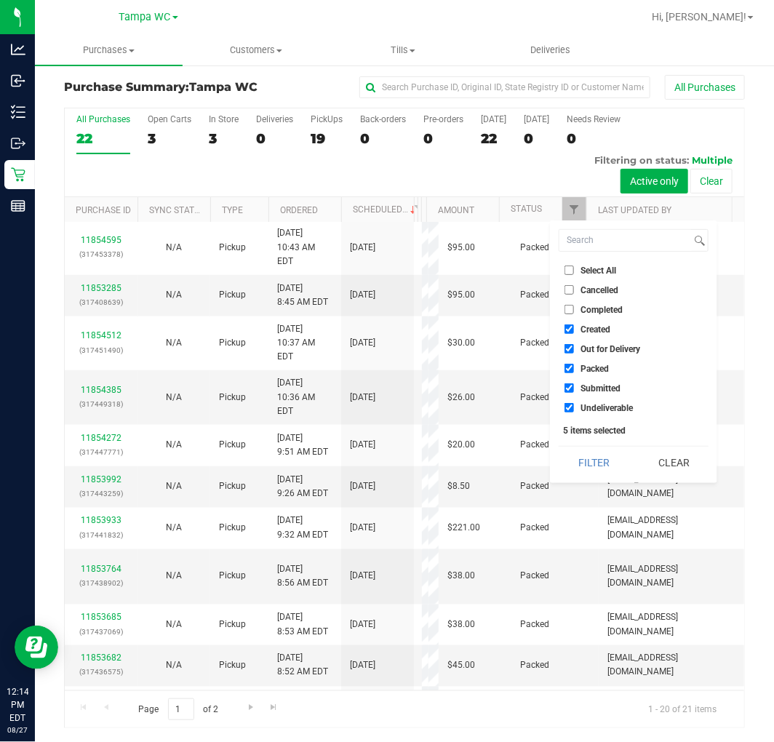
click at [578, 332] on label "Created" at bounding box center [588, 329] width 46 height 9
click at [574, 332] on input "Created" at bounding box center [569, 329] width 9 height 9
checkbox input "false"
click at [578, 348] on label "Out for Delivery" at bounding box center [603, 348] width 76 height 9
click at [574, 348] on input "Out for Delivery" at bounding box center [569, 348] width 9 height 9
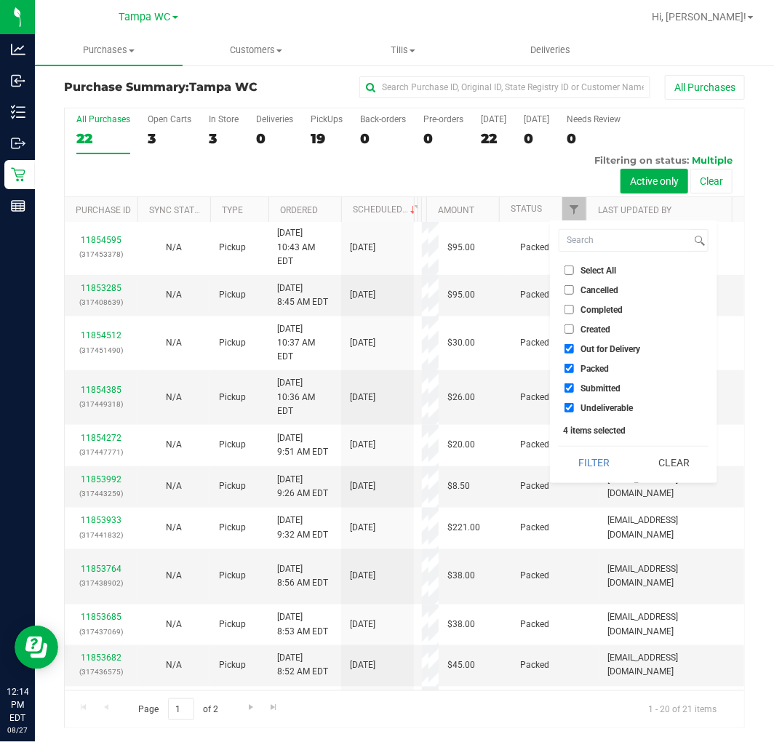
checkbox input "false"
click at [576, 368] on label "Packed" at bounding box center [587, 368] width 44 height 9
click at [574, 368] on input "Packed" at bounding box center [569, 368] width 9 height 9
checkbox input "false"
click at [569, 404] on input "Undeliverable" at bounding box center [569, 407] width 9 height 9
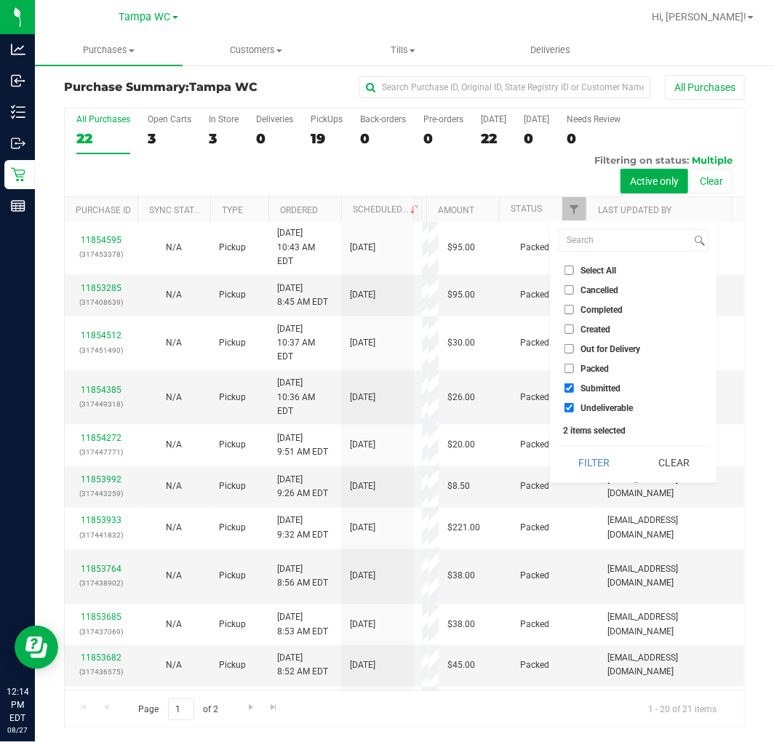
checkbox input "false"
click at [584, 461] on button "Filter" at bounding box center [594, 463] width 70 height 32
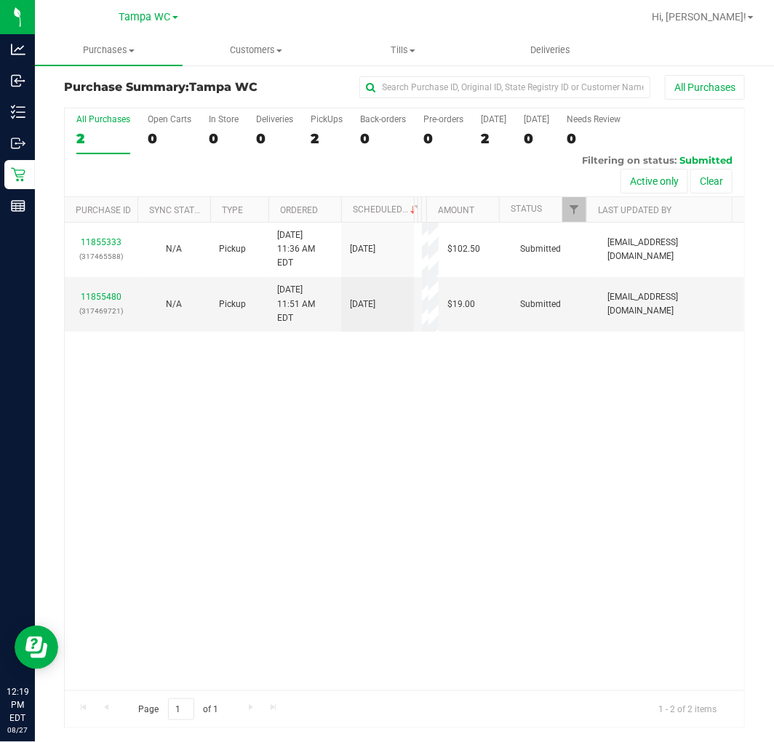
click at [306, 402] on div "11855333 (317465588) N/A Pickup [DATE] 11:36 AM EDT 8/27/2025 $102.50 Submitted…" at bounding box center [405, 457] width 680 height 468
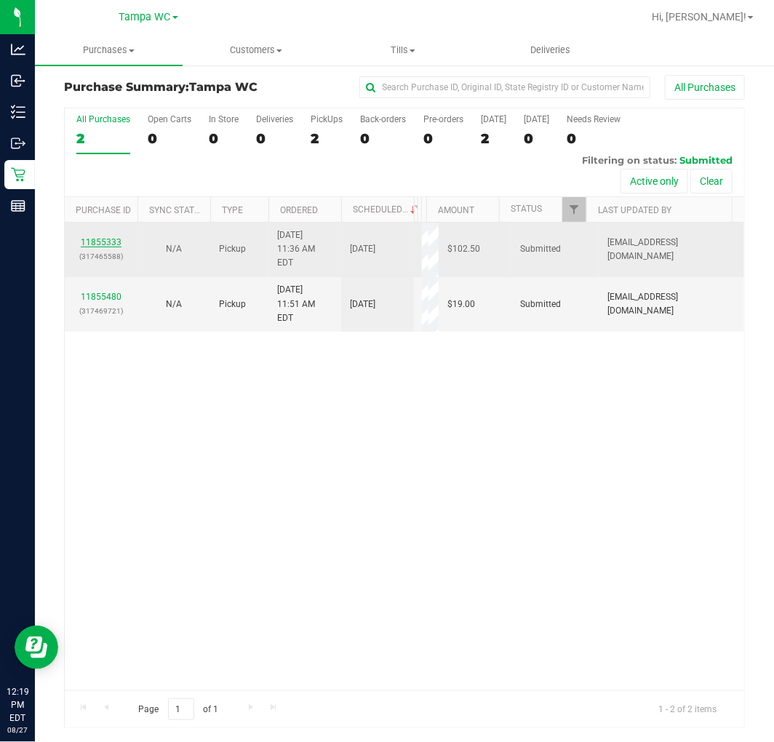
click at [105, 237] on link "11855333" at bounding box center [101, 242] width 41 height 10
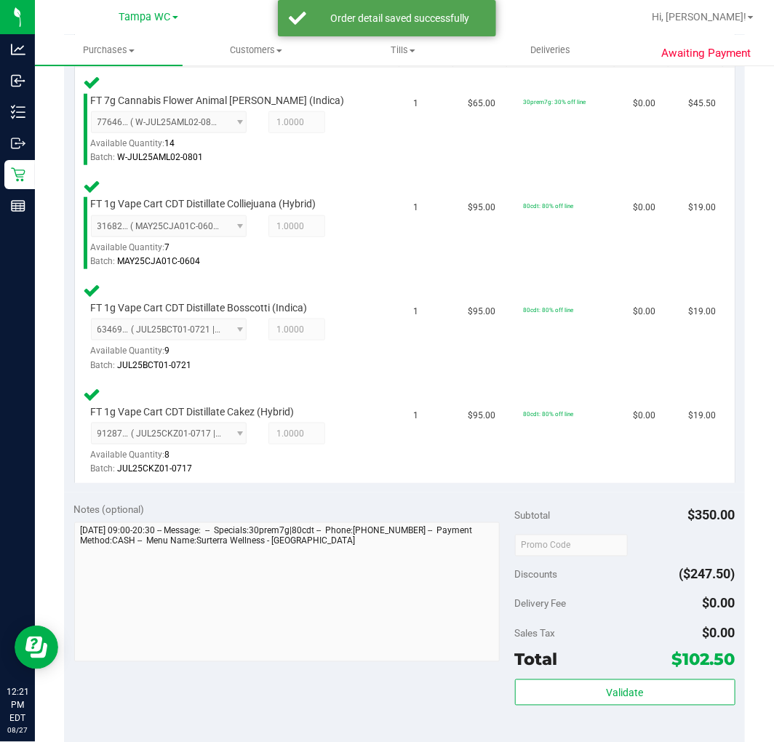
scroll to position [413, 0]
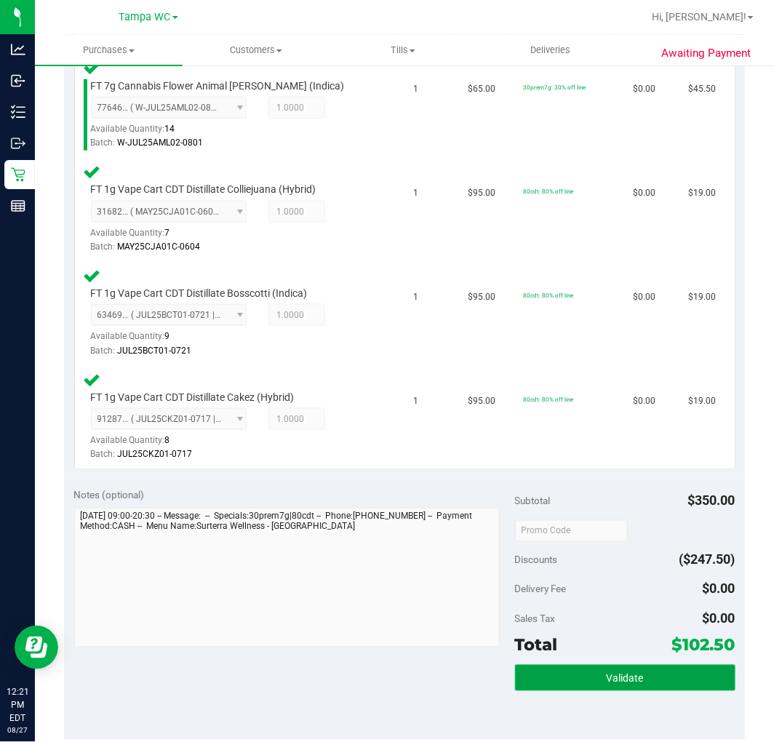
click at [652, 668] on button "Validate" at bounding box center [625, 678] width 221 height 26
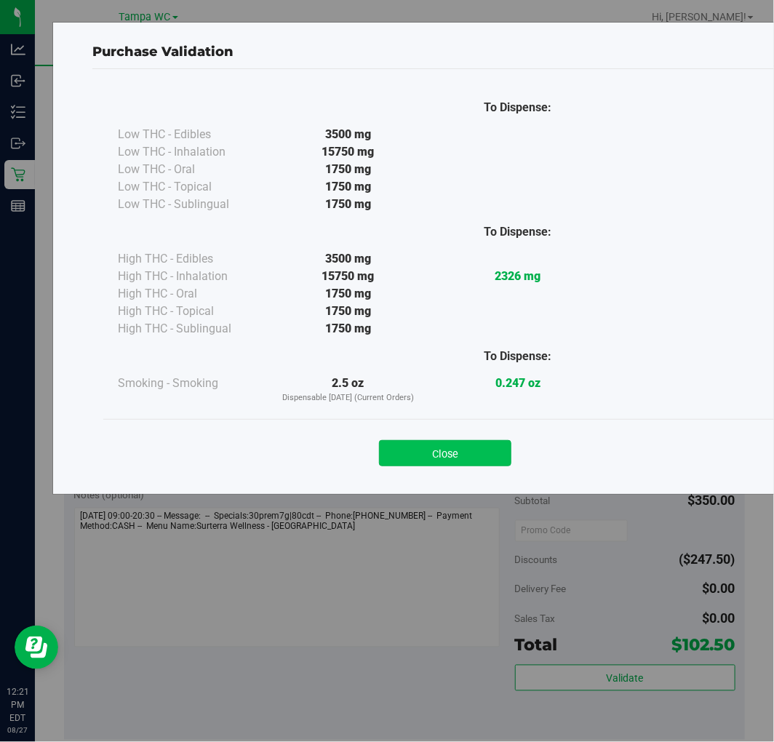
click at [484, 464] on button "Close" at bounding box center [445, 453] width 132 height 26
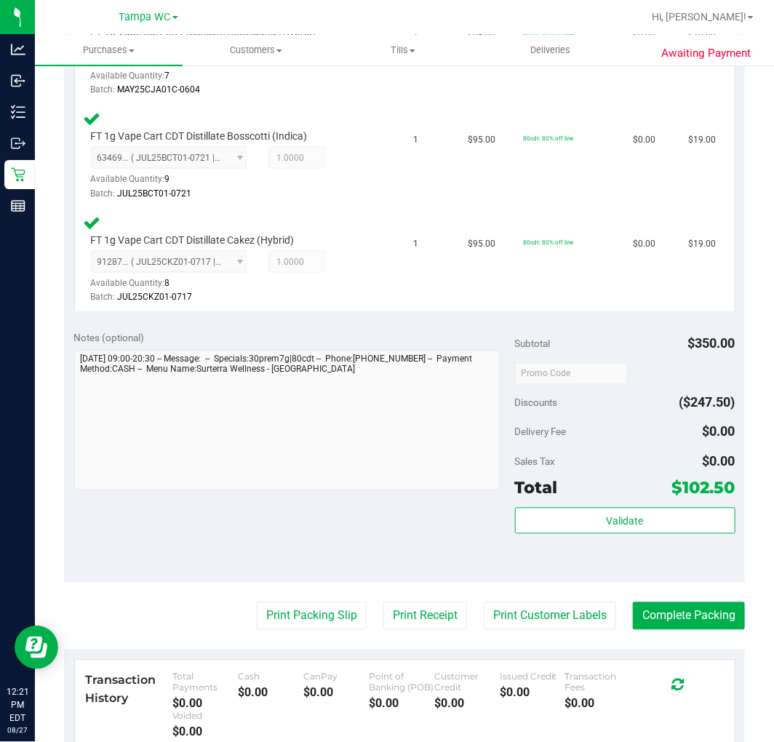
scroll to position [619, 0]
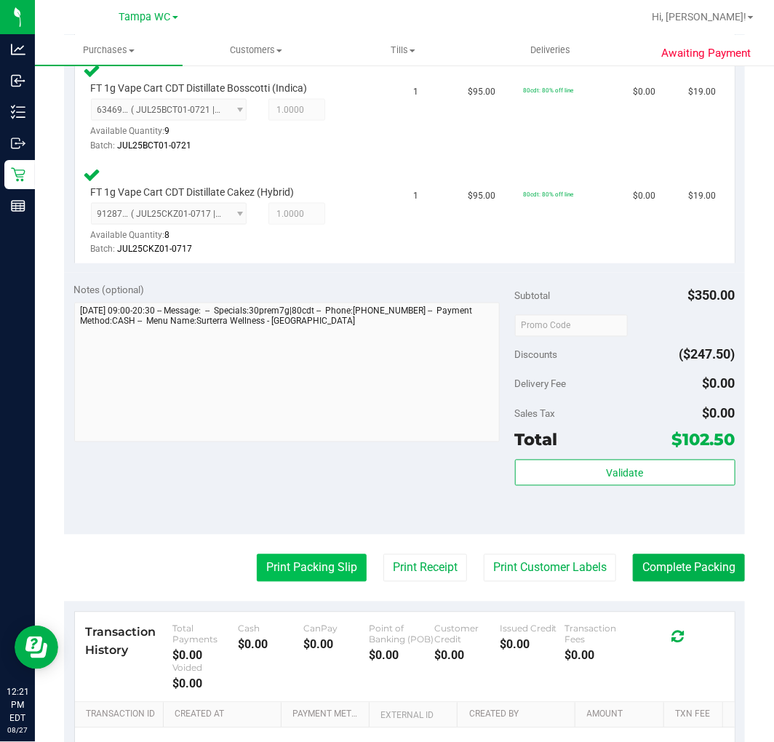
click at [330, 573] on button "Print Packing Slip" at bounding box center [312, 569] width 110 height 28
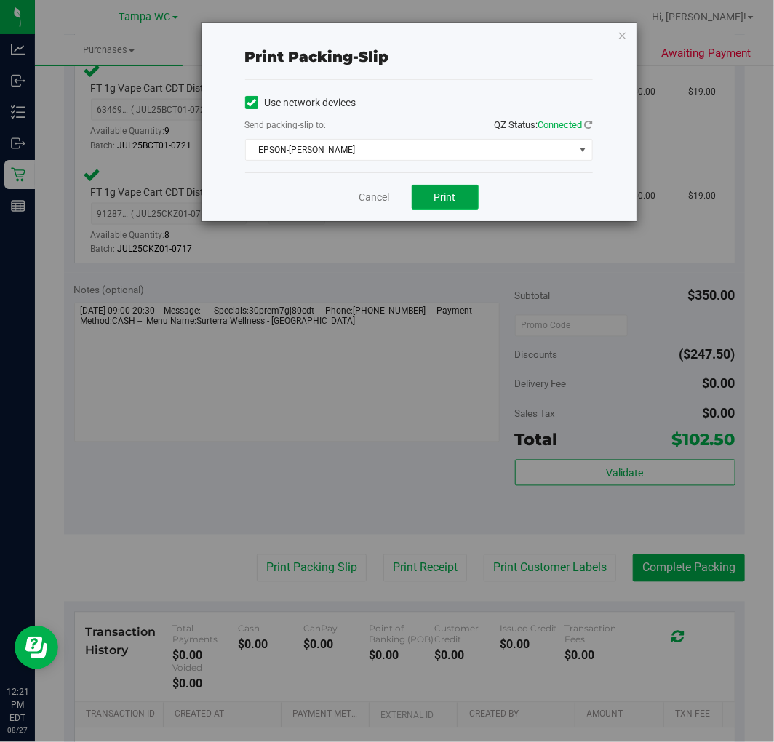
click at [457, 205] on button "Print" at bounding box center [445, 197] width 67 height 25
click at [375, 202] on link "Cancel" at bounding box center [375, 197] width 31 height 15
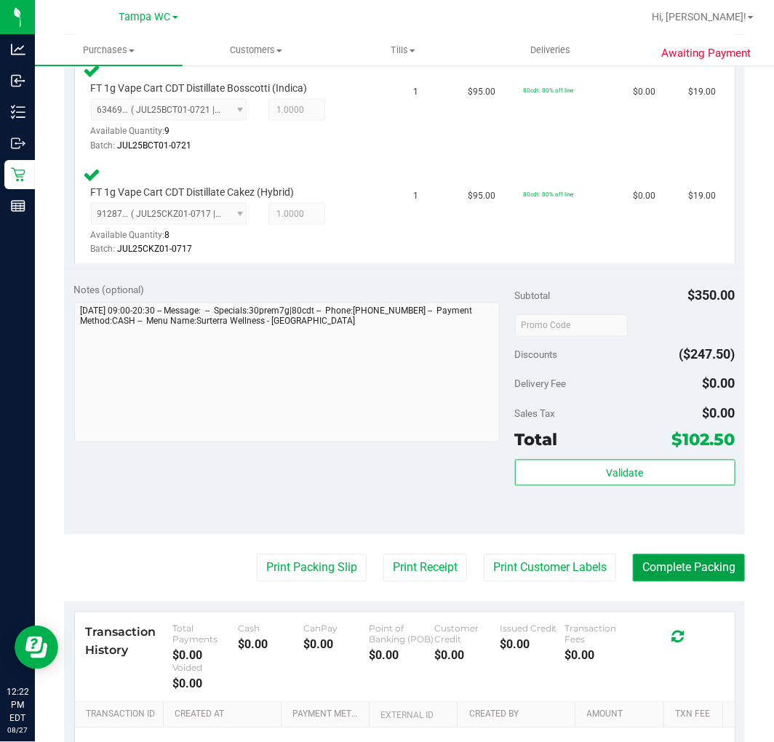
click at [670, 563] on button "Complete Packing" at bounding box center [689, 569] width 112 height 28
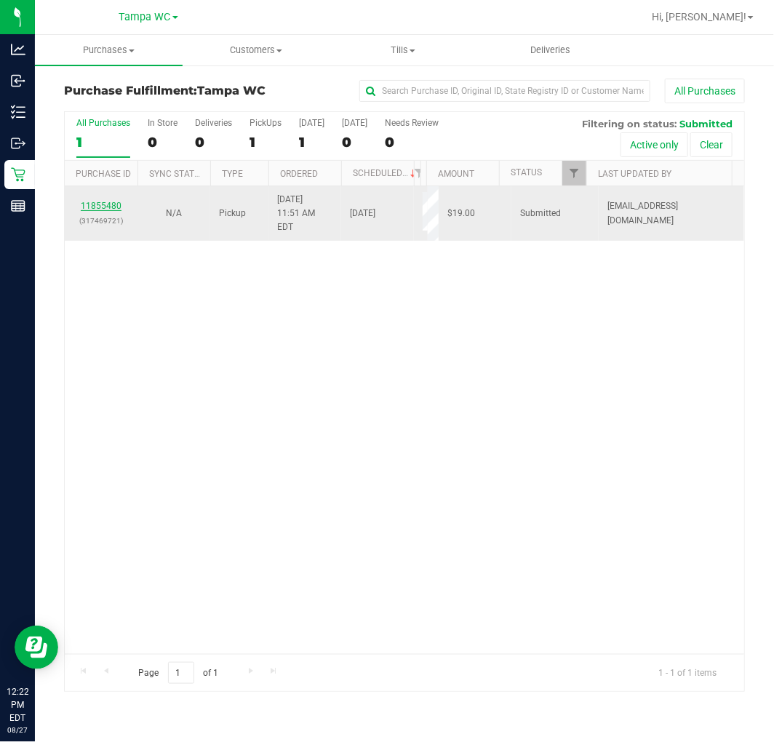
click at [114, 209] on link "11855480" at bounding box center [101, 206] width 41 height 10
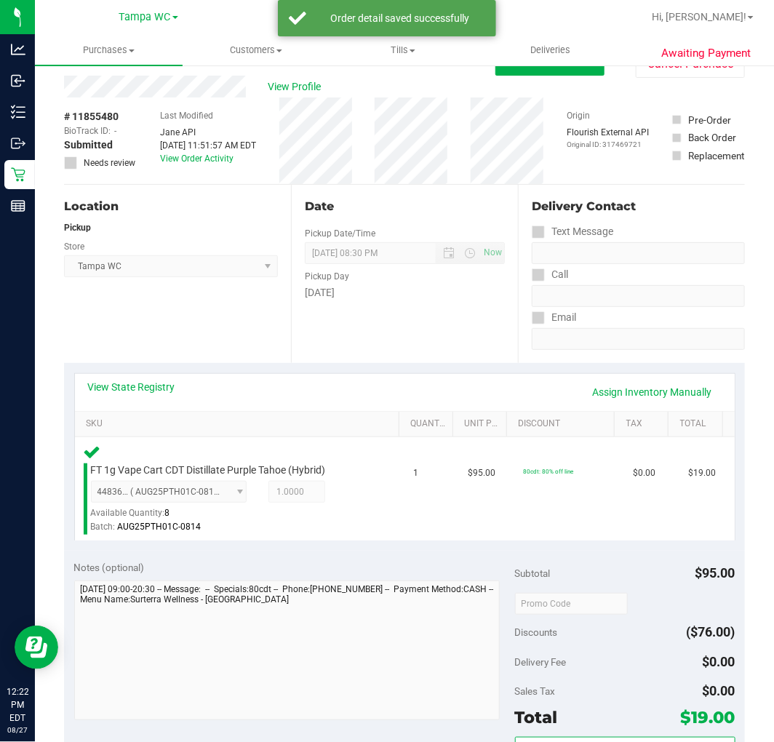
scroll to position [188, 0]
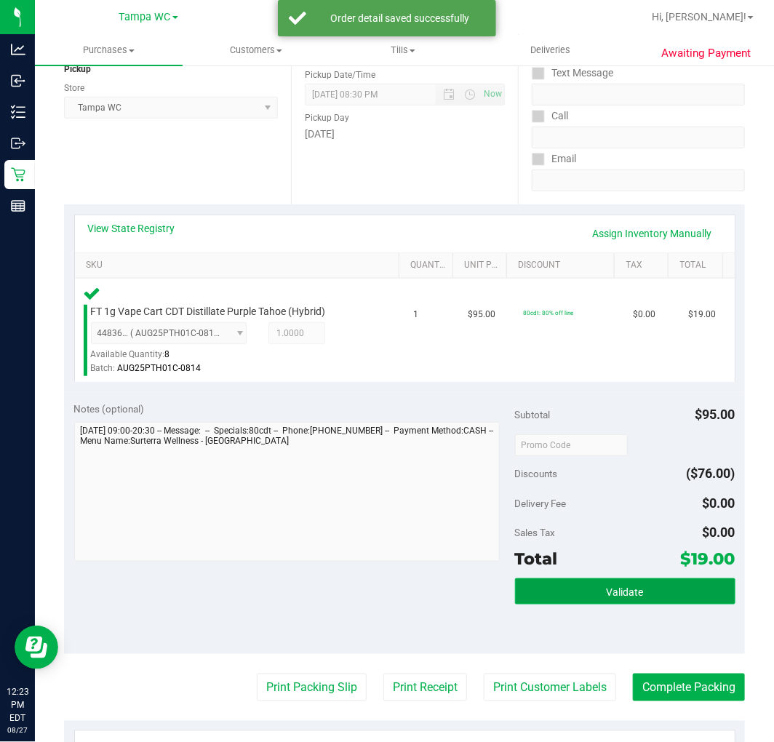
click at [653, 598] on button "Validate" at bounding box center [625, 592] width 221 height 26
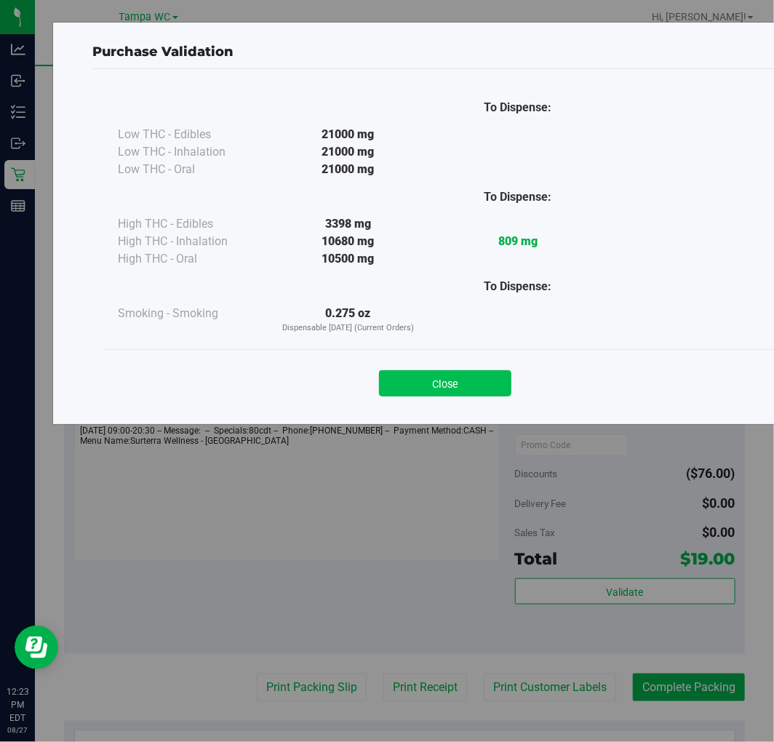
click at [466, 386] on button "Close" at bounding box center [445, 383] width 132 height 26
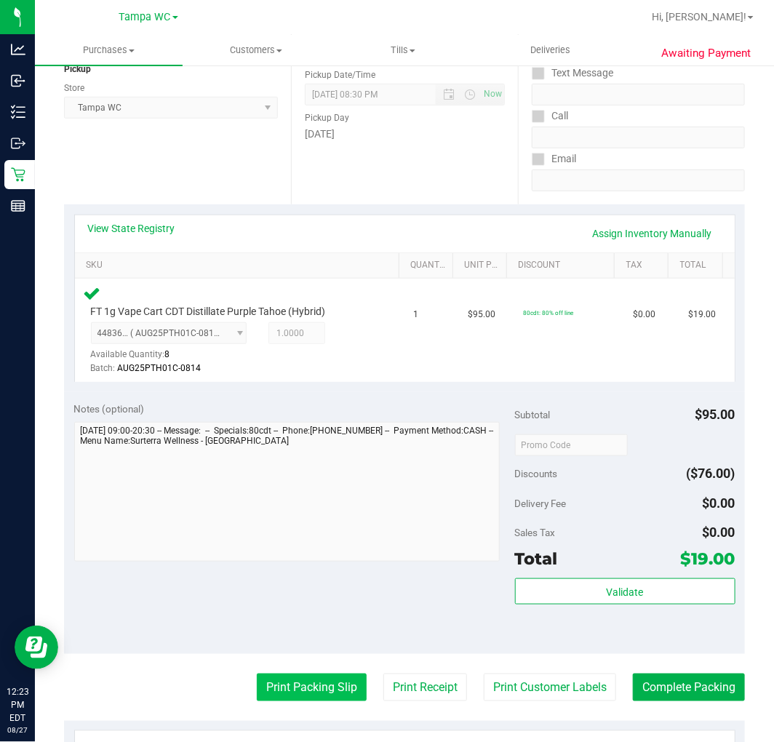
click at [294, 681] on button "Print Packing Slip" at bounding box center [312, 688] width 110 height 28
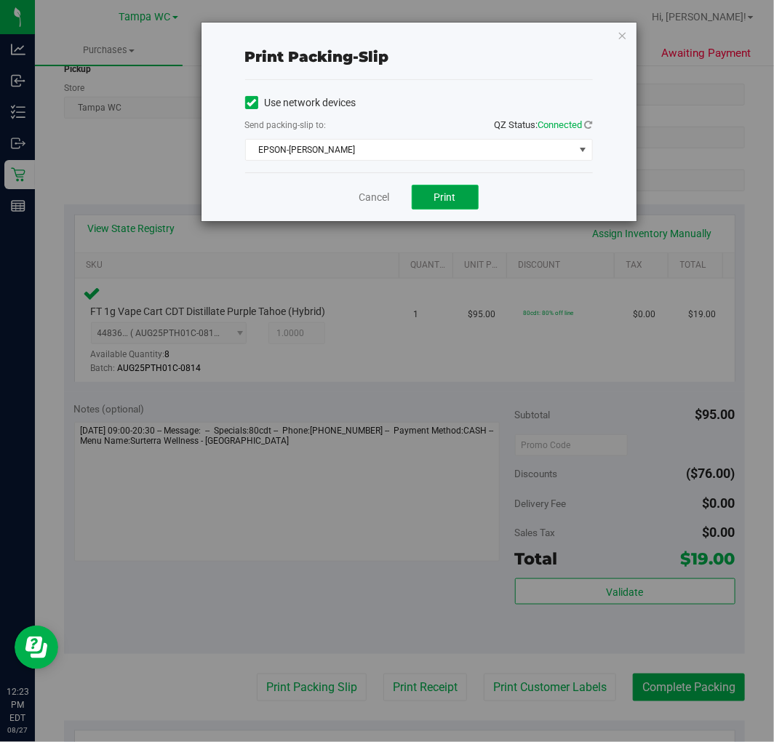
click at [455, 198] on span "Print" at bounding box center [445, 197] width 22 height 12
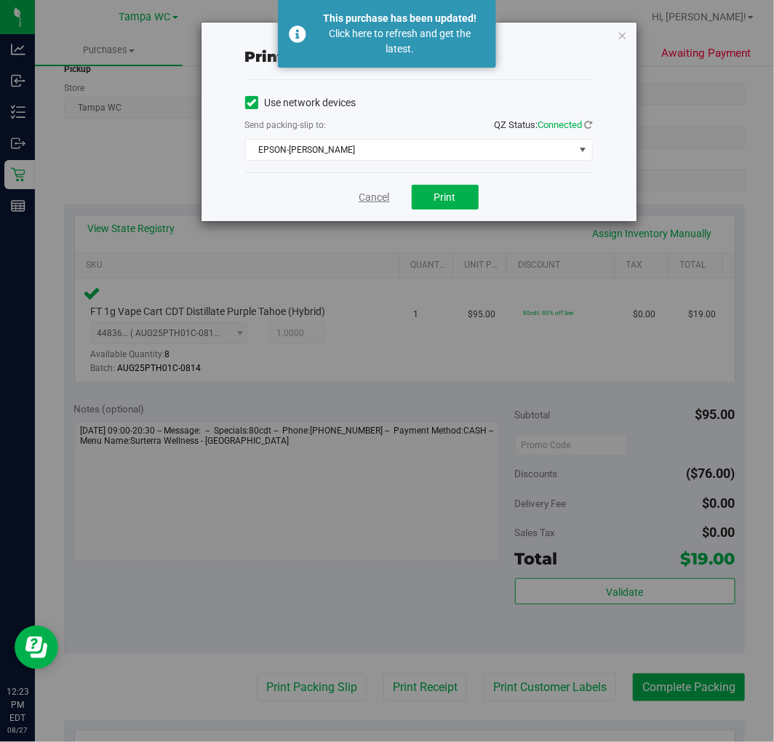
click at [381, 201] on link "Cancel" at bounding box center [375, 197] width 31 height 15
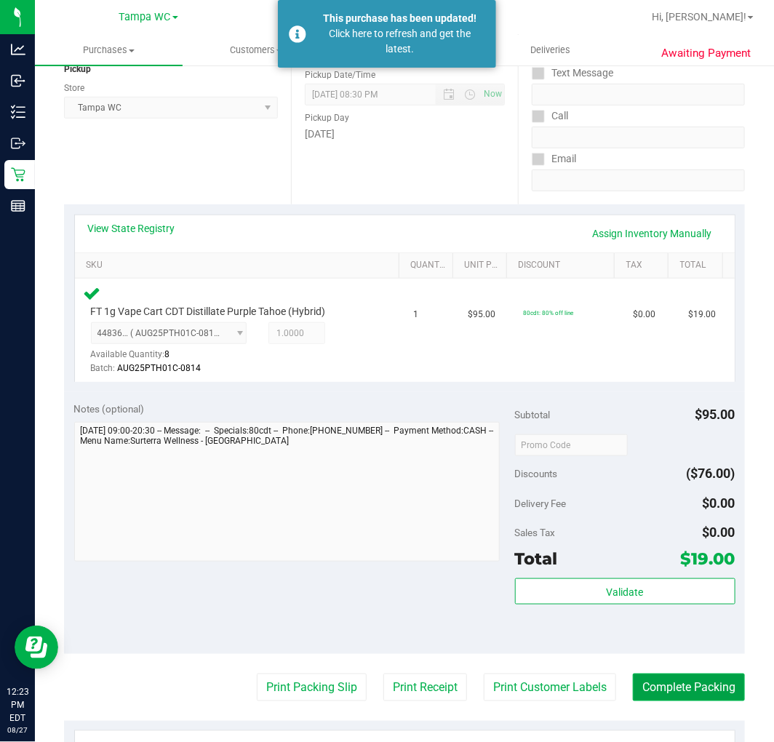
click at [679, 678] on button "Complete Packing" at bounding box center [689, 688] width 112 height 28
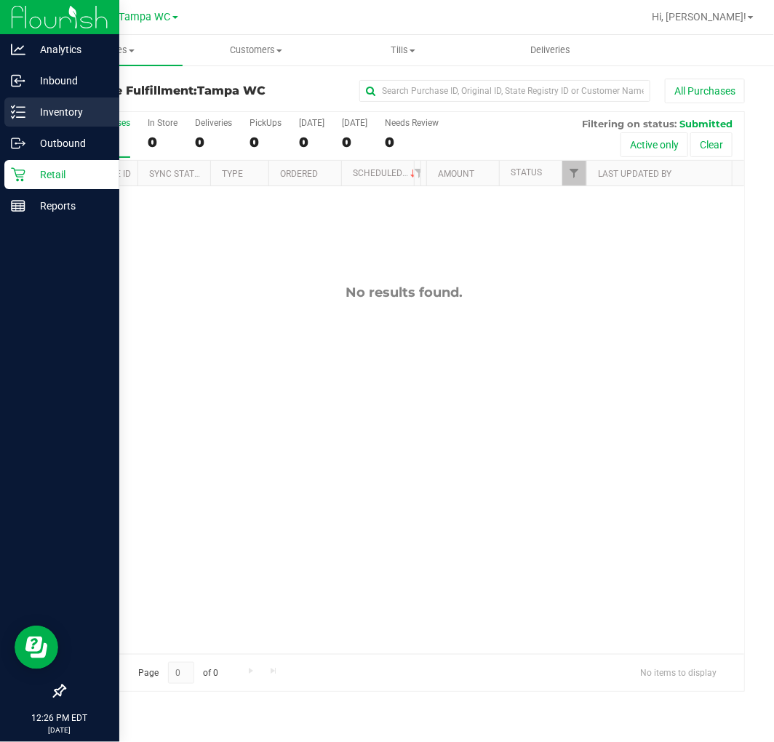
click at [17, 113] on icon at bounding box center [18, 112] width 15 height 15
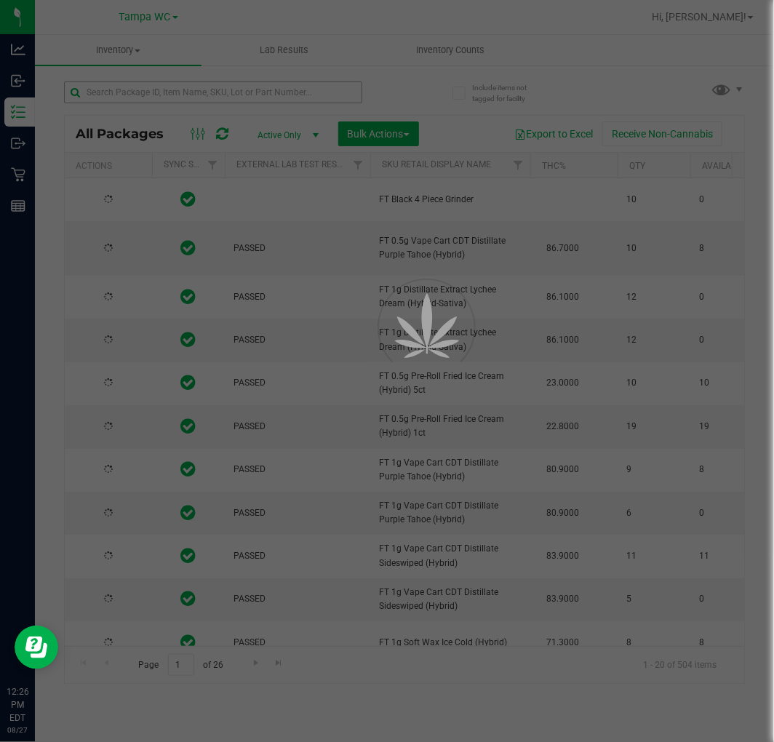
click at [194, 97] on div at bounding box center [387, 371] width 774 height 742
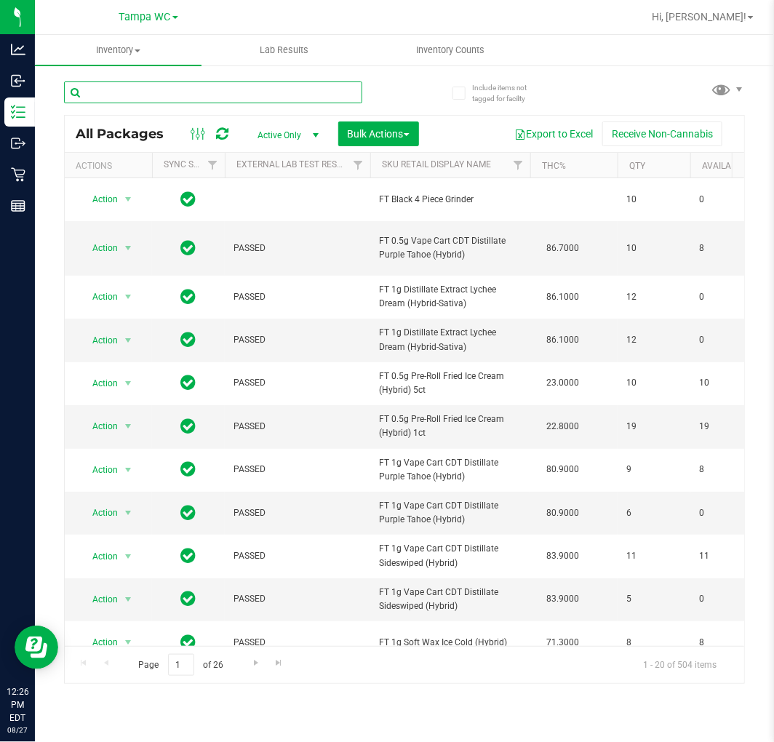
click at [194, 97] on input "text" at bounding box center [213, 93] width 298 height 22
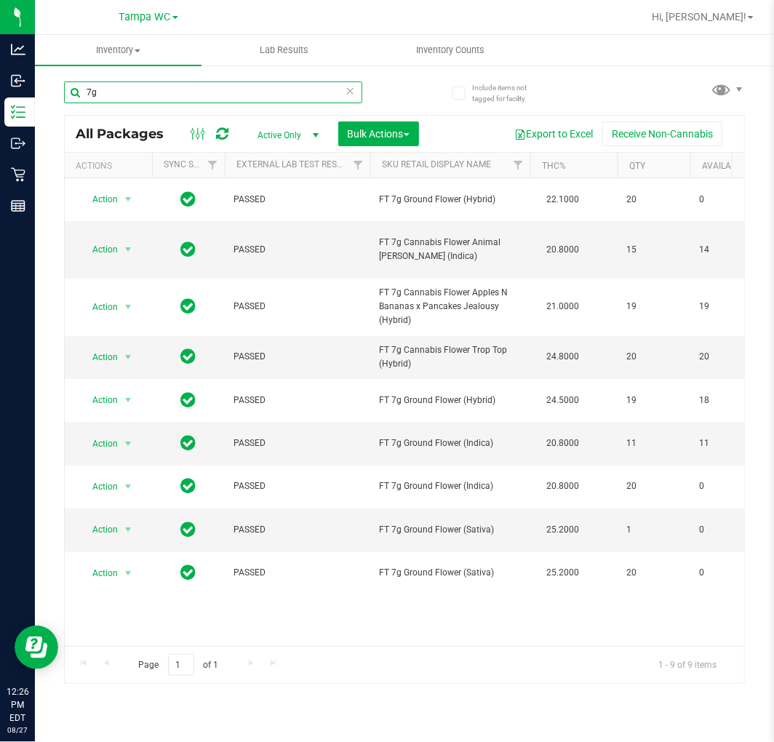
type input "7g"
click at [475, 607] on div "Action Action Edit attributes Global inventory Locate package Package audit log…" at bounding box center [405, 412] width 680 height 468
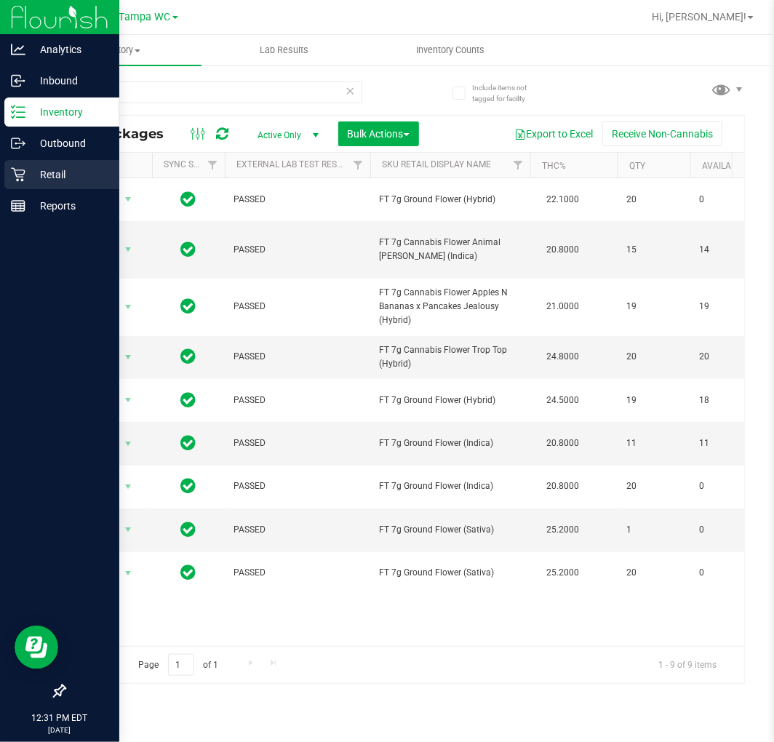
click at [17, 164] on div "Retail" at bounding box center [61, 174] width 115 height 29
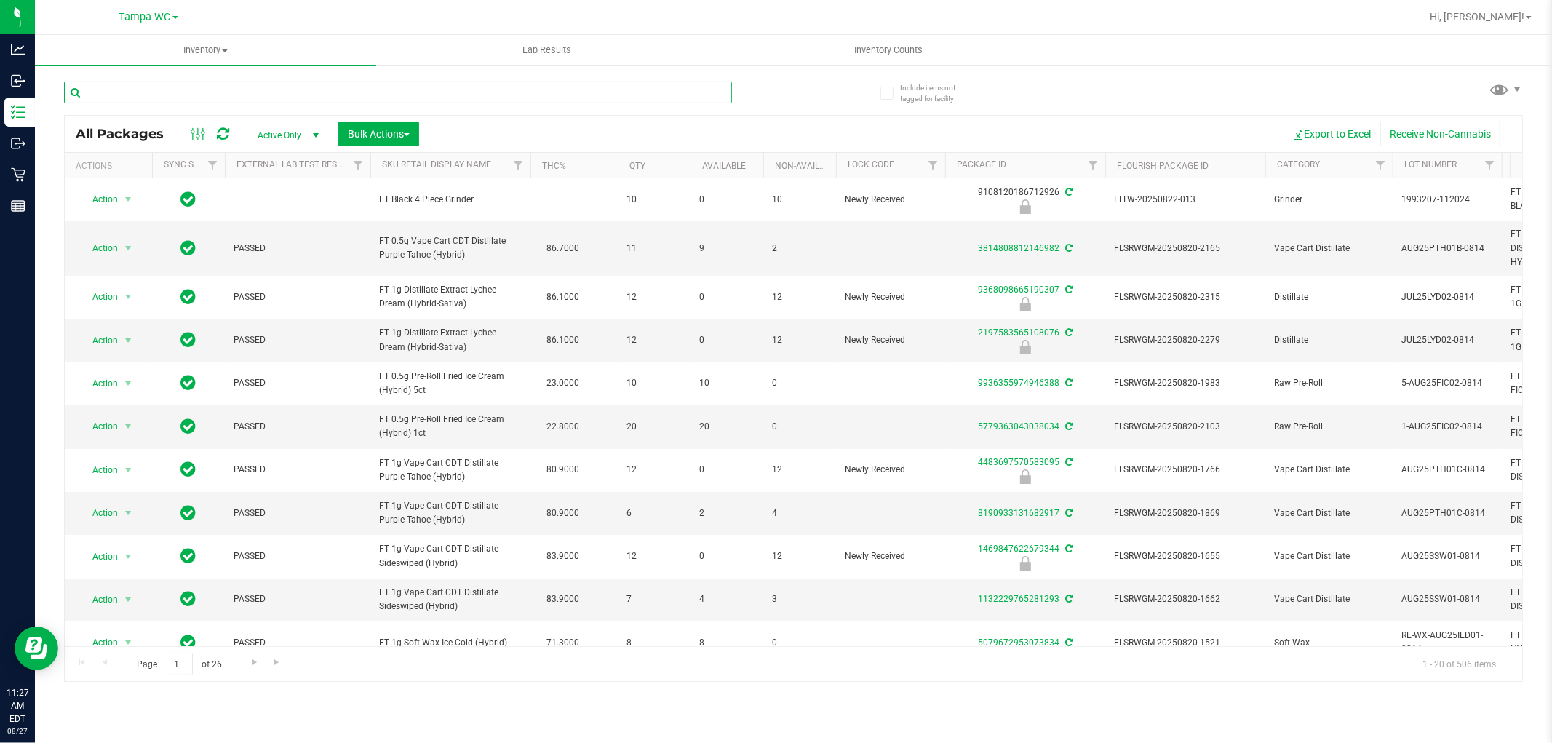
click at [262, 83] on input "text" at bounding box center [398, 93] width 668 height 22
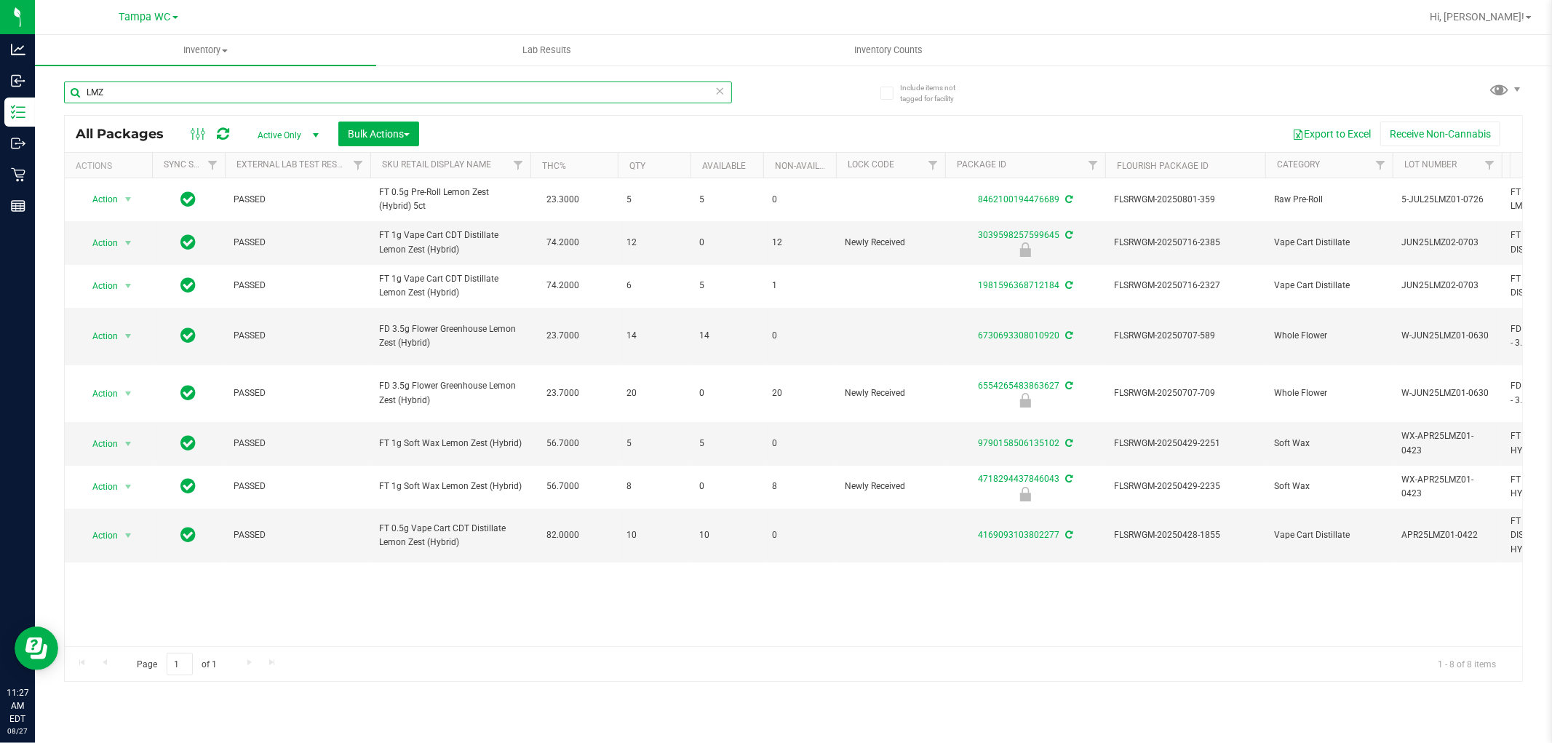
type input "LMZ"
click at [782, 614] on div "Action Action Adjust qty Create package Edit attributes Global inventory Locate…" at bounding box center [794, 412] width 1458 height 468
